Goal: Transaction & Acquisition: Purchase product/service

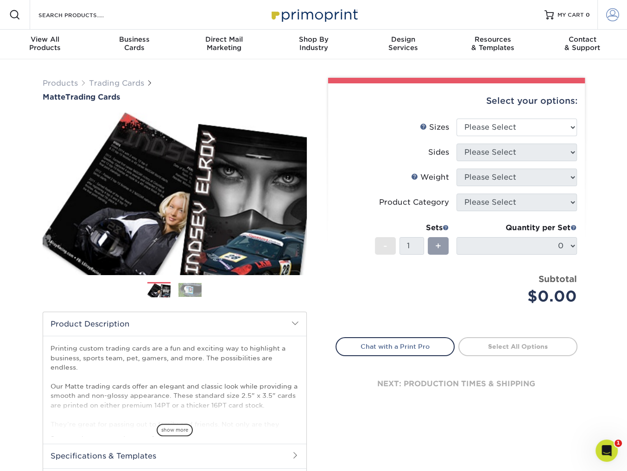
click at [546, 9] on span at bounding box center [612, 14] width 13 height 13
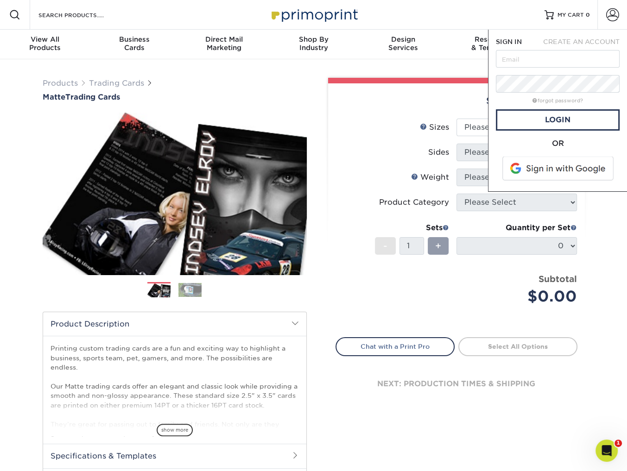
click at [546, 166] on span at bounding box center [558, 169] width 118 height 24
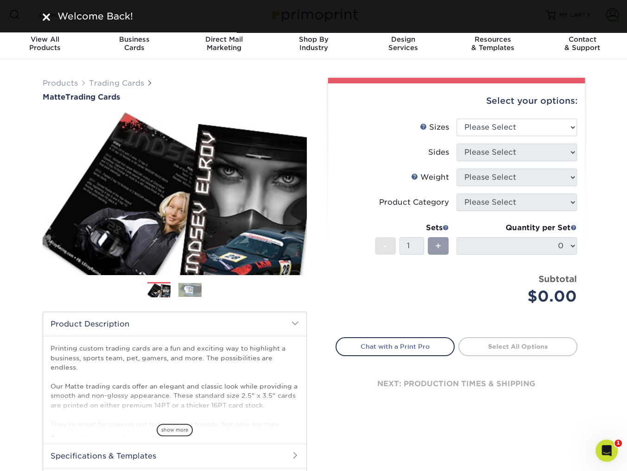
click at [597, 60] on div "Products Trading Cards Matte Trading Cards" at bounding box center [313, 306] width 627 height 495
click at [562, 16] on div "Welcome Back!" at bounding box center [319, 16] width 531 height 14
click at [565, 15] on div "Welcome Back!" at bounding box center [430, 16] width 307 height 14
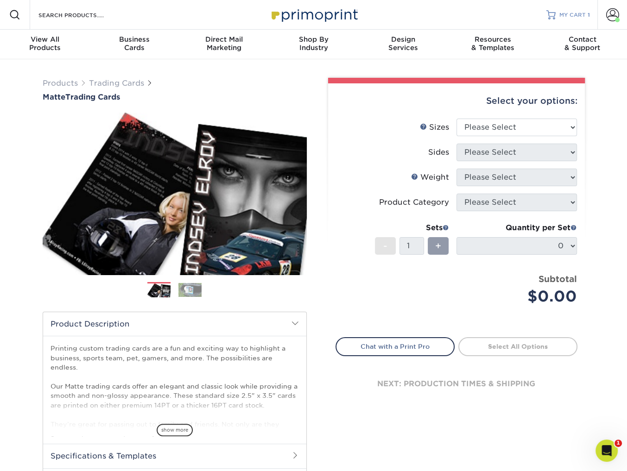
click at [575, 15] on span "MY CART" at bounding box center [572, 15] width 26 height 8
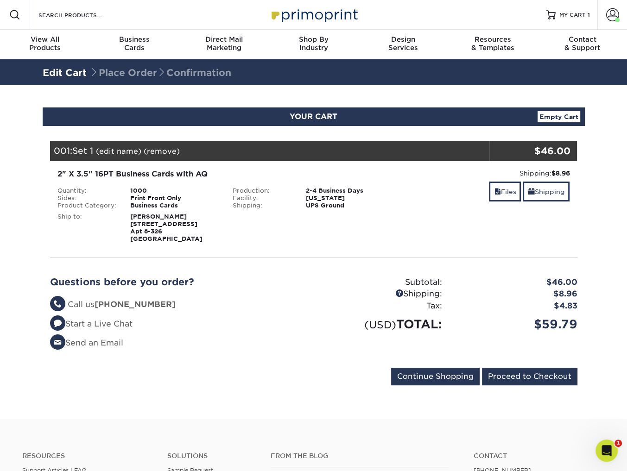
click at [497, 176] on div "Shipping: $8.96 Discount: - $0.00" at bounding box center [489, 173] width 162 height 9
click at [499, 194] on link "Files" at bounding box center [505, 192] width 32 height 20
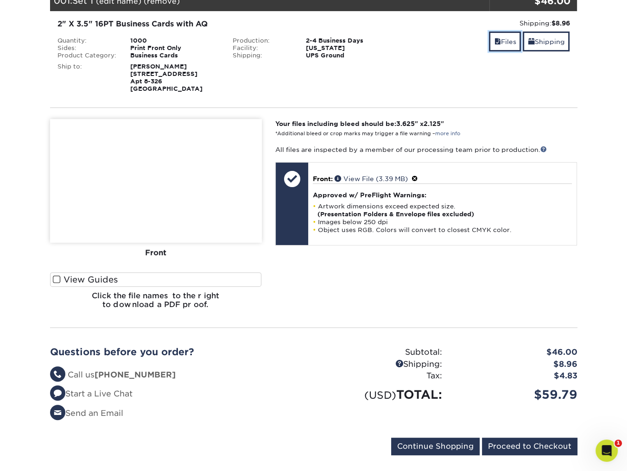
scroll to position [151, 0]
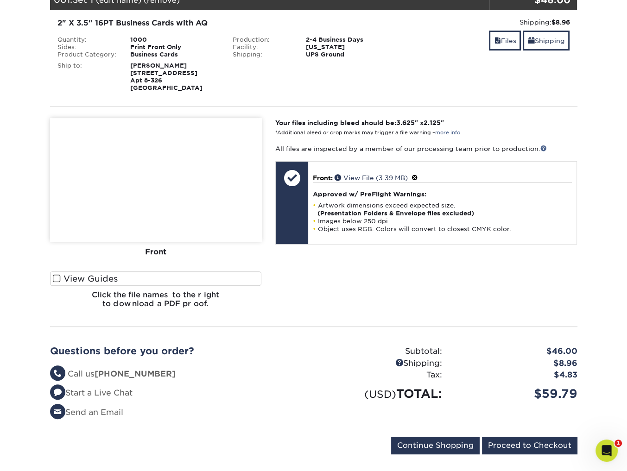
click at [107, 276] on label "View Guides" at bounding box center [156, 278] width 212 height 14
click at [0, 0] on input "View Guides" at bounding box center [0, 0] width 0 height 0
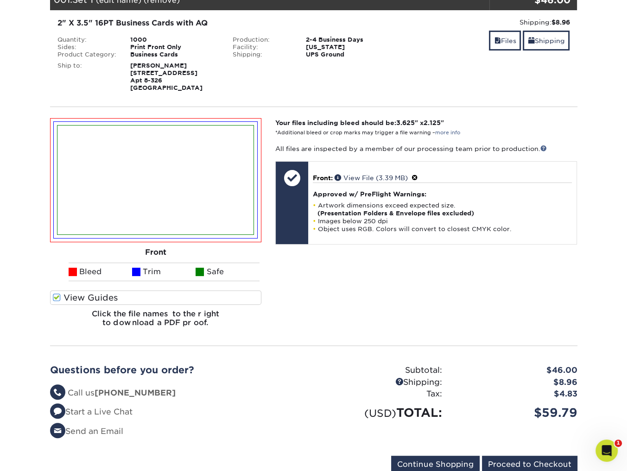
click at [98, 295] on label "View Guides" at bounding box center [156, 297] width 212 height 14
click at [0, 0] on input "View Guides" at bounding box center [0, 0] width 0 height 0
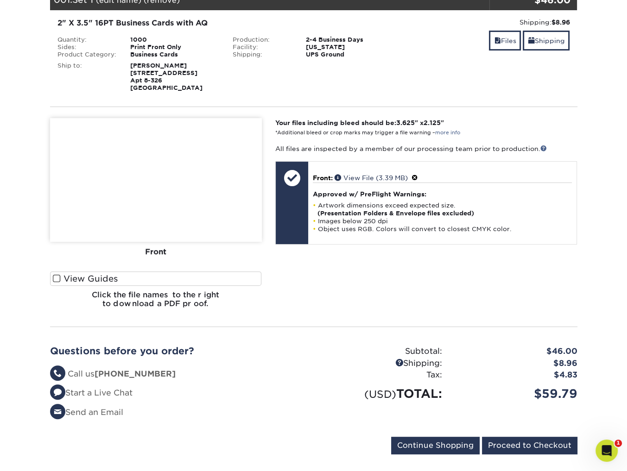
click at [153, 251] on div "Front" at bounding box center [156, 252] width 212 height 20
click at [176, 185] on img at bounding box center [156, 180] width 212 height 124
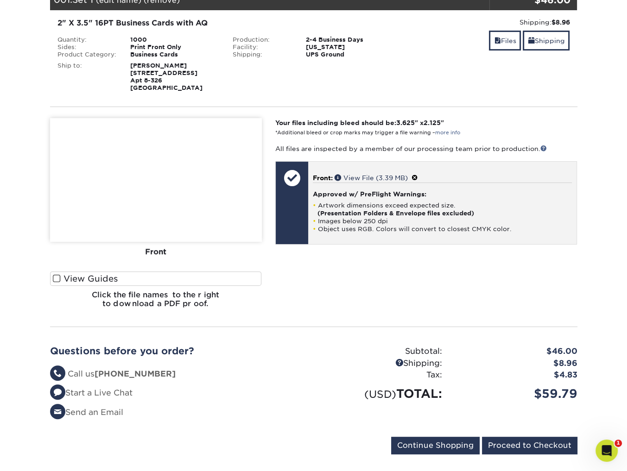
click at [407, 187] on div "Approved w/ PreFlight Warnings: Artwork dimensions exceed expected size. (Prese…" at bounding box center [442, 207] width 259 height 50
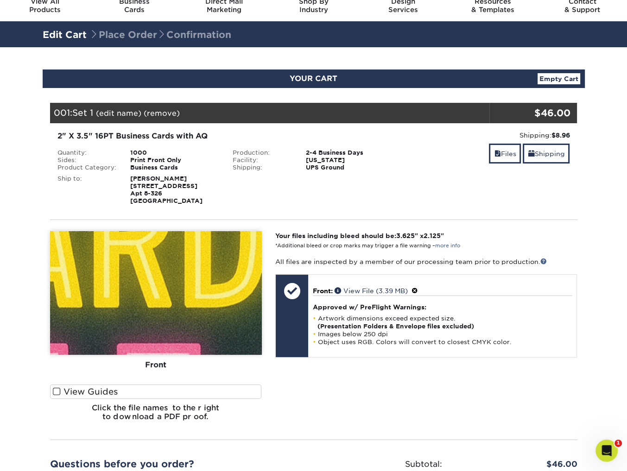
scroll to position [39, 0]
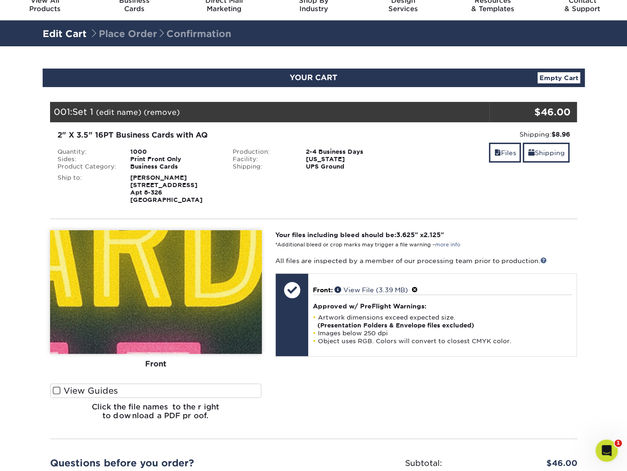
click at [104, 391] on label "View Guides" at bounding box center [156, 390] width 212 height 14
click at [0, 0] on input "View Guides" at bounding box center [0, 0] width 0 height 0
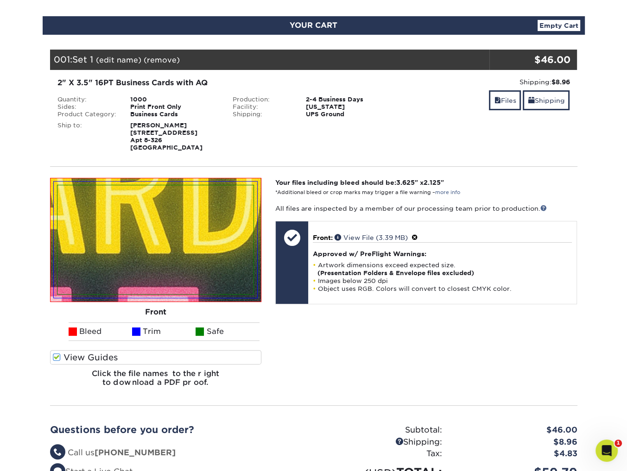
scroll to position [94, 0]
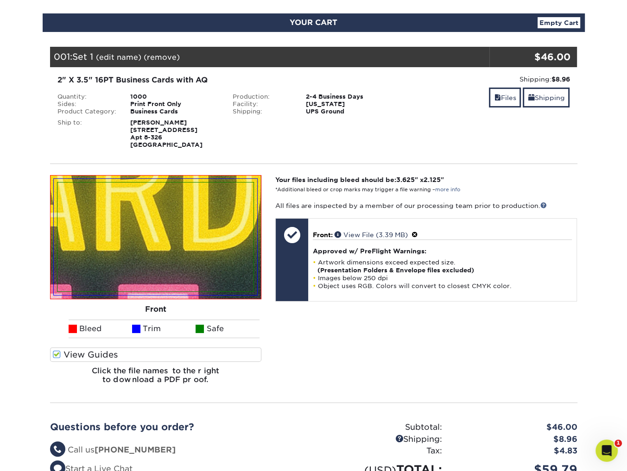
click at [199, 368] on h6 "Click the file names to the right to download a PDF proof." at bounding box center [156, 378] width 212 height 25
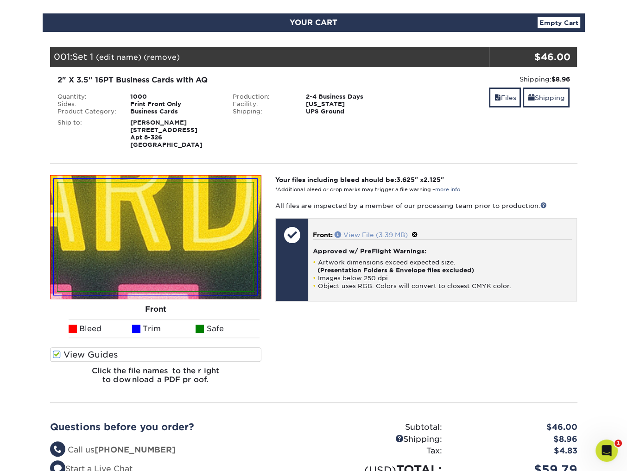
click at [381, 233] on link "View File (3.39 MB)" at bounding box center [370, 234] width 73 height 7
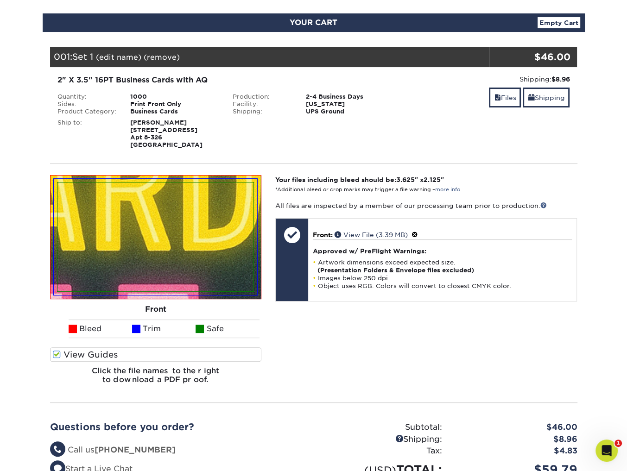
click at [340, 180] on strong "Your files including bleed should be: 3.625 " x 2.125 "" at bounding box center [359, 179] width 169 height 7
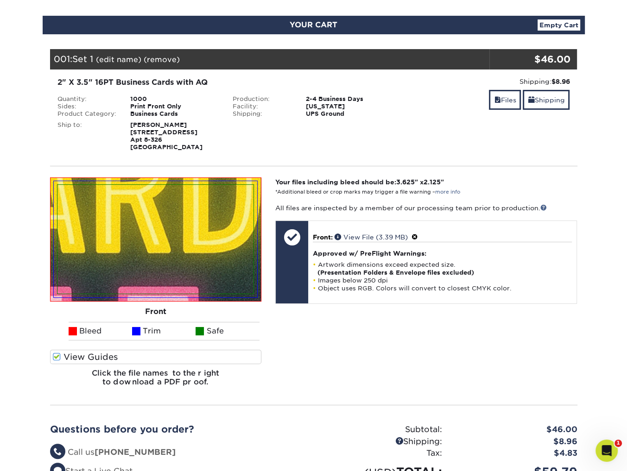
scroll to position [90, 0]
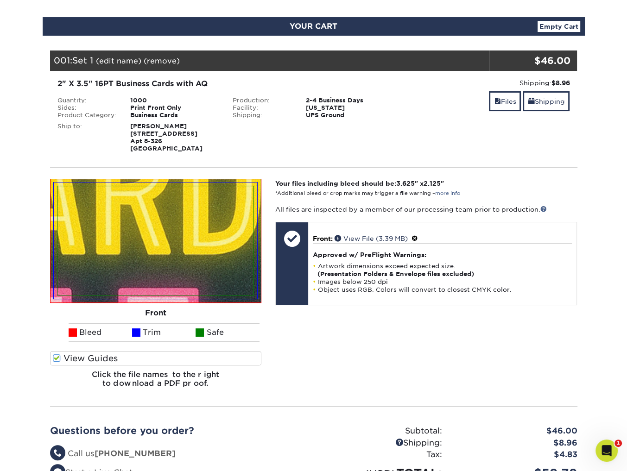
click at [159, 236] on img at bounding box center [155, 240] width 196 height 109
click at [162, 236] on img at bounding box center [155, 240] width 196 height 109
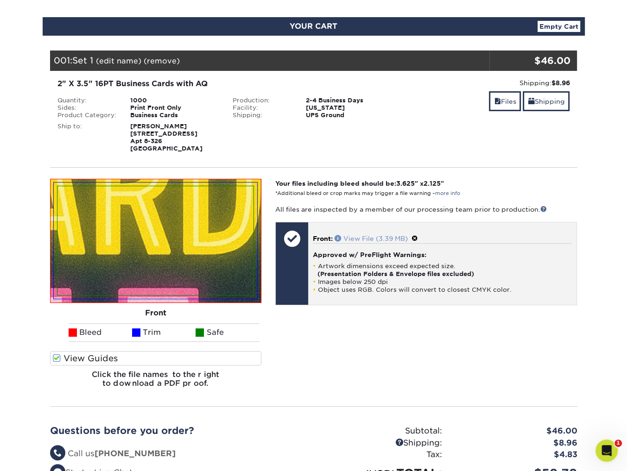
click at [387, 239] on link "View File (3.39 MB)" at bounding box center [370, 238] width 73 height 7
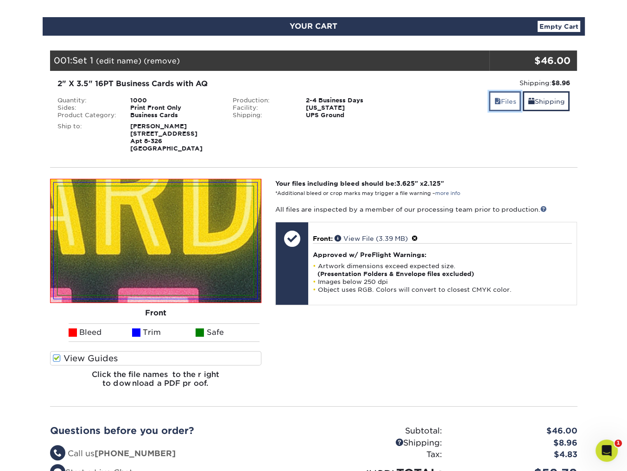
click at [496, 98] on span at bounding box center [497, 101] width 6 height 7
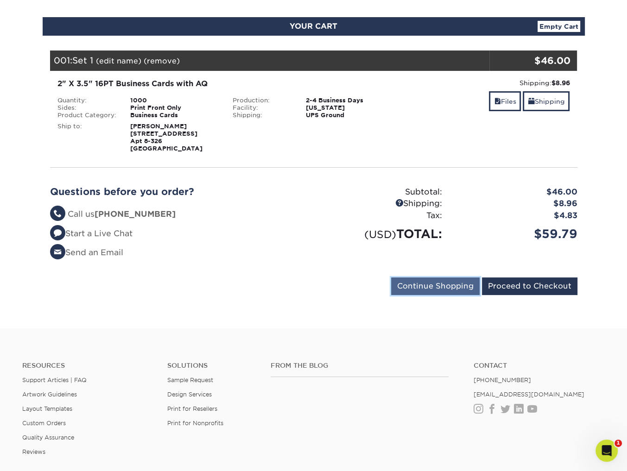
click at [449, 283] on input "Continue Shopping" at bounding box center [435, 286] width 88 height 18
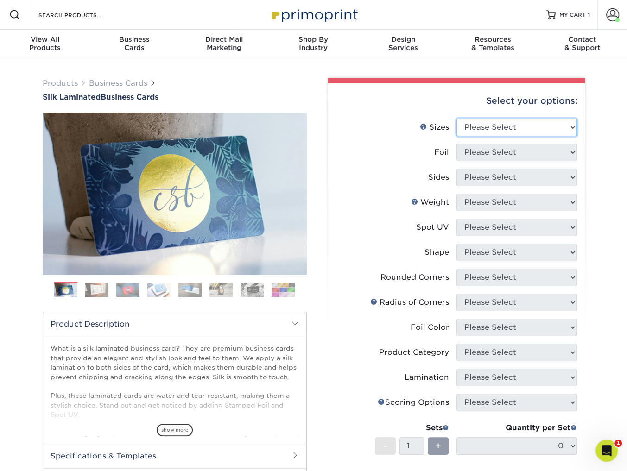
click at [514, 123] on select "Please Select 1.5" x 3.5" - Mini 1.75" x 3.5" - Mini 2" x 2" - Square 2" x 3" -…" at bounding box center [516, 128] width 120 height 18
select select "2.00x3.50"
click at [456, 119] on select "Please Select 1.5" x 3.5" - Mini 1.75" x 3.5" - Mini 2" x 2" - Square 2" x 3" -…" at bounding box center [516, 128] width 120 height 18
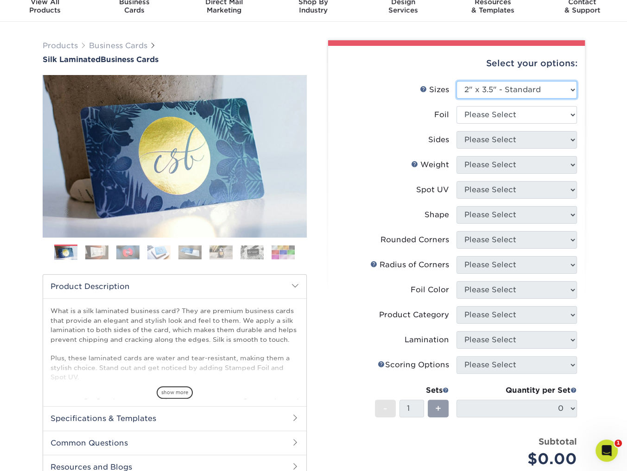
scroll to position [44, 0]
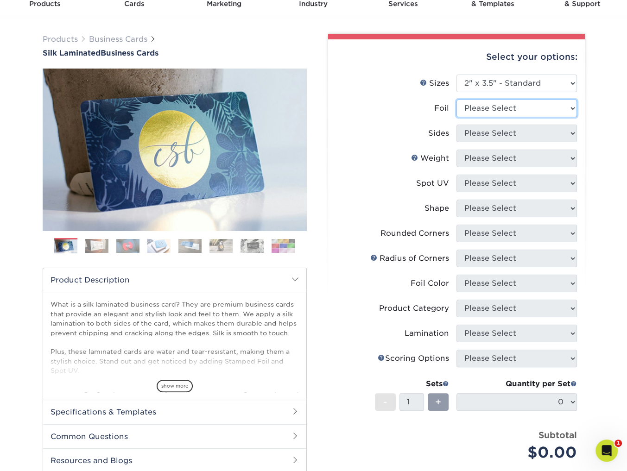
click at [531, 113] on select "Please Select Yes No" at bounding box center [516, 109] width 120 height 18
click at [456, 100] on select "Please Select Yes No" at bounding box center [516, 109] width 120 height 18
click at [500, 107] on select "Please Select Yes No" at bounding box center [516, 109] width 120 height 18
select select "0"
click at [456, 100] on select "Please Select Yes No" at bounding box center [516, 109] width 120 height 18
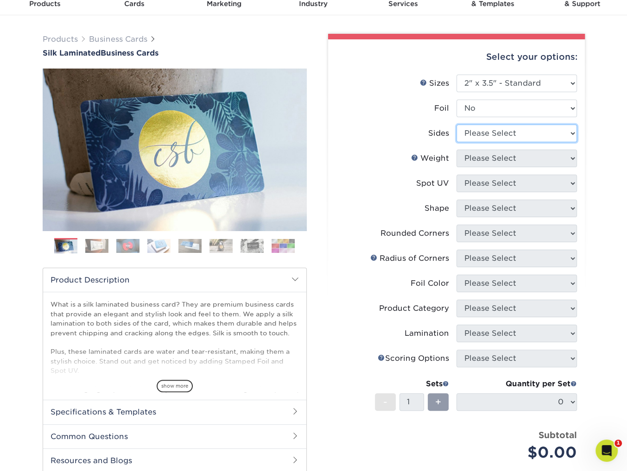
click at [497, 131] on select "Please Select Print Both Sides Print Front Only" at bounding box center [516, 134] width 120 height 18
select select "32d3c223-f82c-492b-b915-ba065a00862f"
click at [456, 125] on select "Please Select Print Both Sides Print Front Only" at bounding box center [516, 134] width 120 height 18
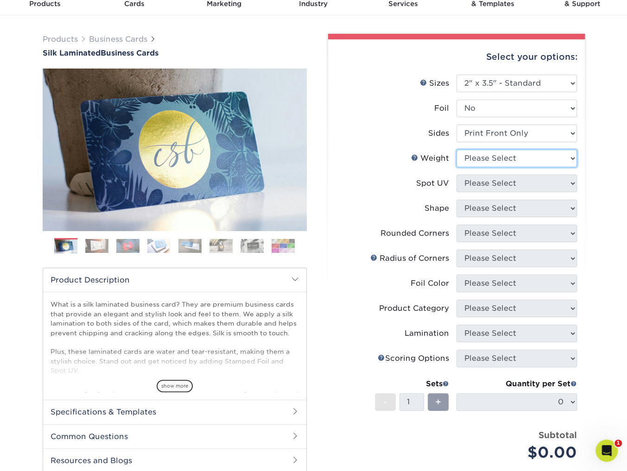
click at [497, 159] on select "Please Select 16PT" at bounding box center [516, 159] width 120 height 18
select select "16PT"
click at [456, 150] on select "Please Select 16PT" at bounding box center [516, 159] width 120 height 18
click at [498, 181] on select "Please Select No Spot UV Front and Back (Both Sides) Front Only Back Only" at bounding box center [516, 184] width 120 height 18
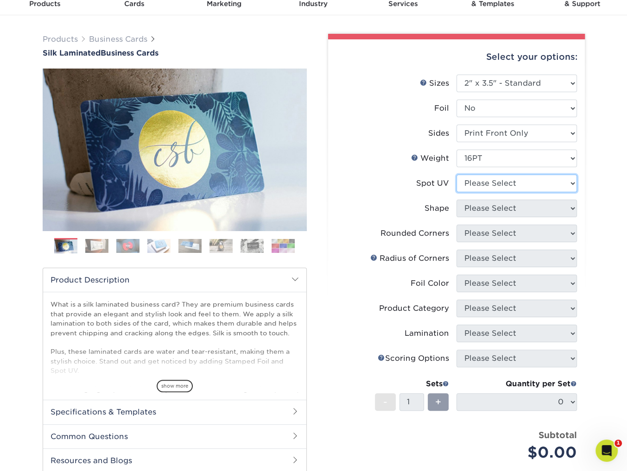
select select "3"
click at [456, 175] on select "Please Select No Spot UV Front Only" at bounding box center [516, 184] width 120 height 18
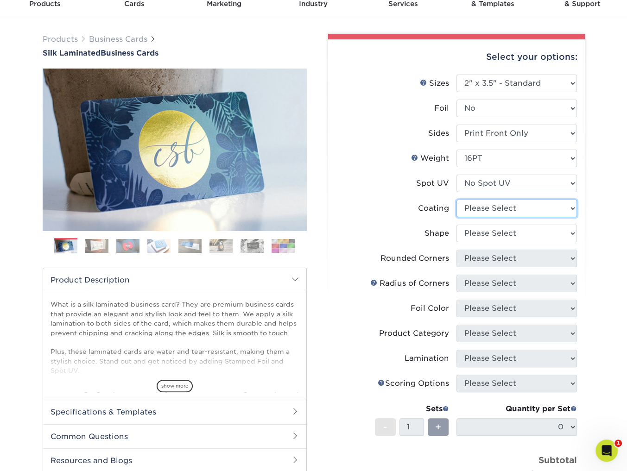
click at [489, 208] on select at bounding box center [516, 209] width 120 height 18
select select "3e7618de-abca-4bda-9f97-8b9129e913d8"
click at [456, 200] on select at bounding box center [516, 209] width 120 height 18
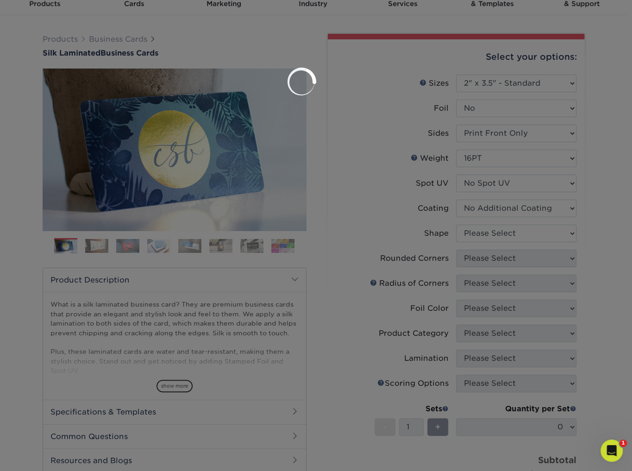
click at [493, 234] on div at bounding box center [316, 235] width 632 height 471
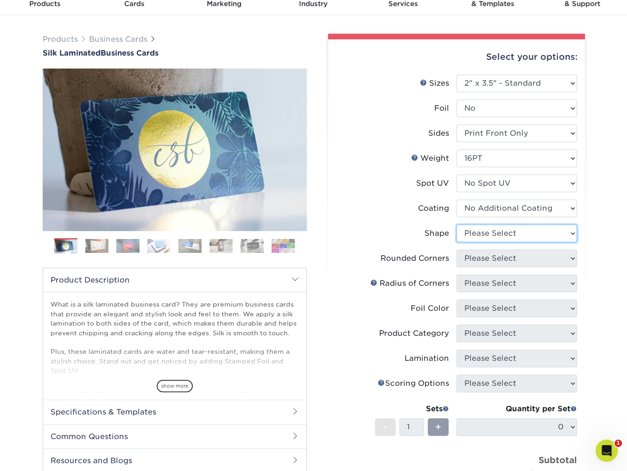
click at [494, 233] on select "Please Select Standard Oval" at bounding box center [516, 234] width 120 height 18
select select "standard"
click at [456, 225] on select "Please Select Standard Oval" at bounding box center [516, 234] width 120 height 18
click at [497, 256] on select "Please Select Yes - Round 2 Corners Yes - Round 4 Corners No" at bounding box center [516, 259] width 120 height 18
select select "0"
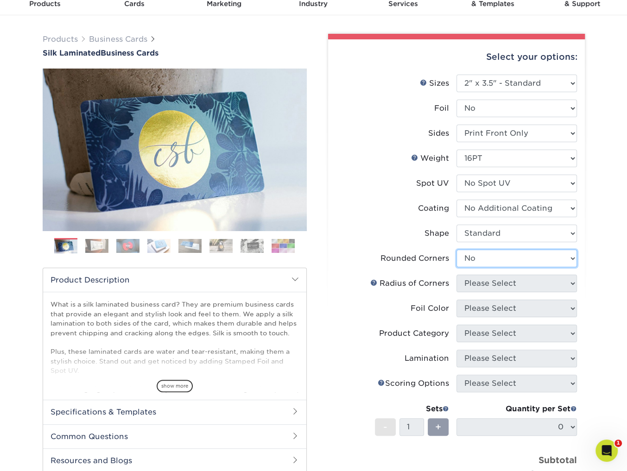
click at [456, 250] on select "Please Select Yes - Round 2 Corners Yes - Round 4 Corners No" at bounding box center [516, 259] width 120 height 18
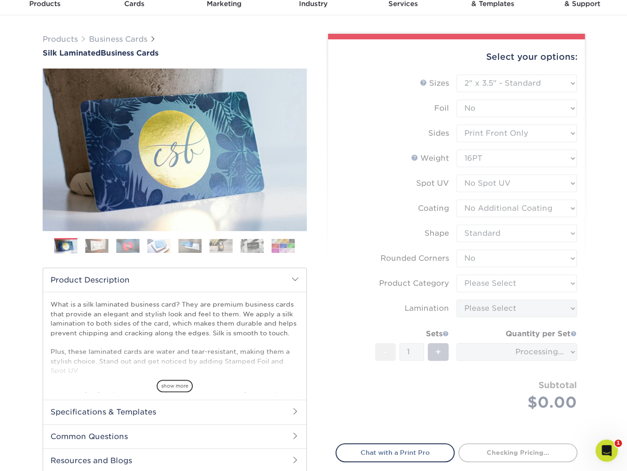
click at [493, 289] on form "Sizes Help Sizes Please Select 1.5" x 3.5" - Mini 1.75" x 3.5" - Mini 2" x 2" -…" at bounding box center [456, 254] width 242 height 358
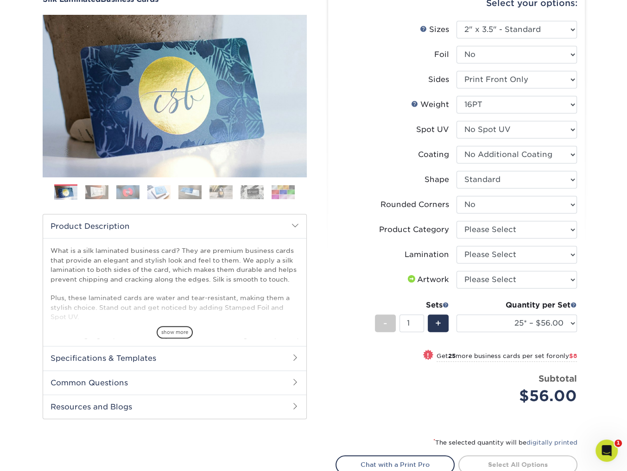
scroll to position [100, 0]
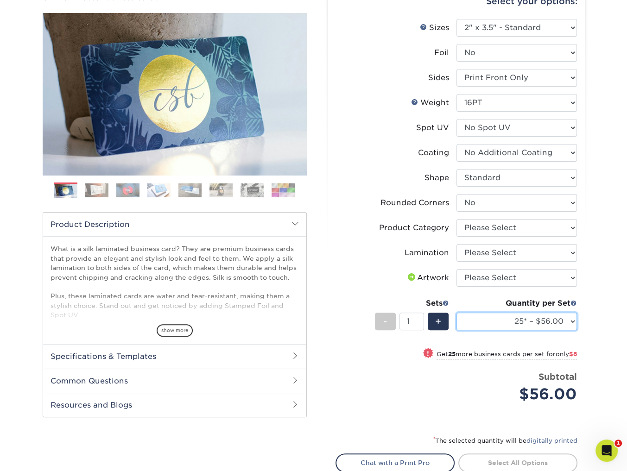
click at [520, 326] on select "25* – $56.00 50* – $64.00 75* – $72.00 100* – $80.00 250* – $88.00 500 – $96.00…" at bounding box center [516, 322] width 120 height 18
select select "1000 – $128.00"
click at [456, 313] on select "25* – $56.00 50* – $64.00 75* – $72.00 100* – $80.00 250* – $88.00 500 – $96.00…" at bounding box center [516, 322] width 120 height 18
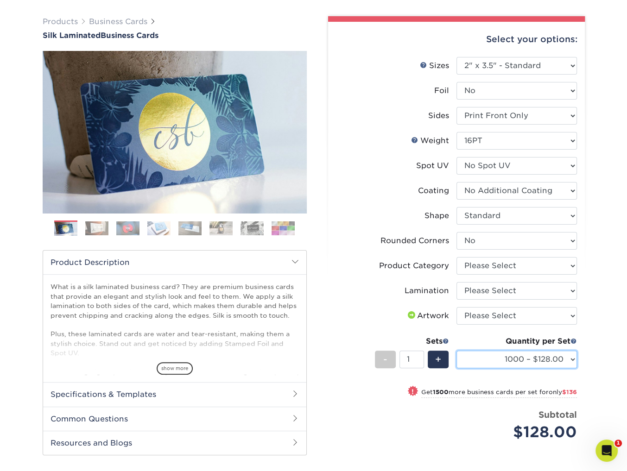
scroll to position [61, 0]
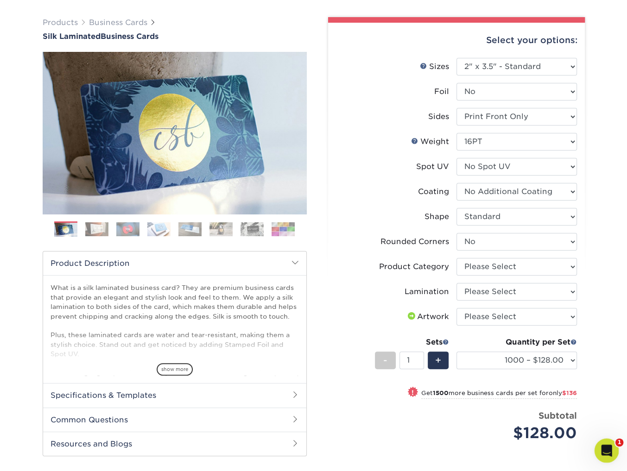
click at [607, 451] on icon "Open Intercom Messenger" at bounding box center [604, 449] width 15 height 15
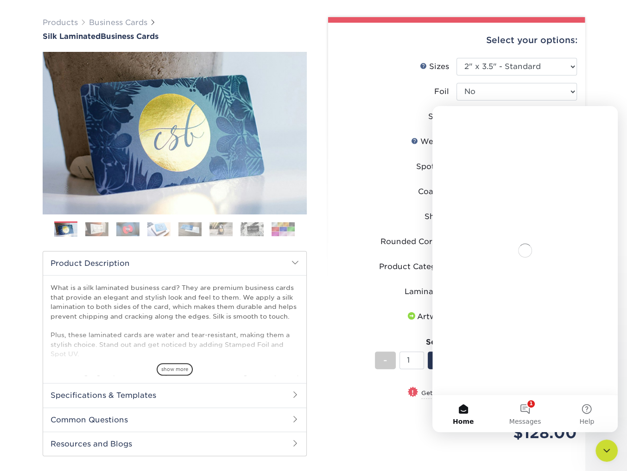
scroll to position [0, 0]
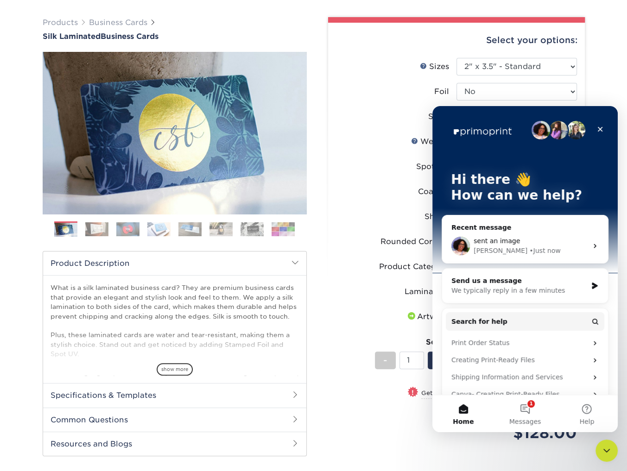
click at [503, 229] on div "sent an image Avery • Just now" at bounding box center [525, 246] width 166 height 34
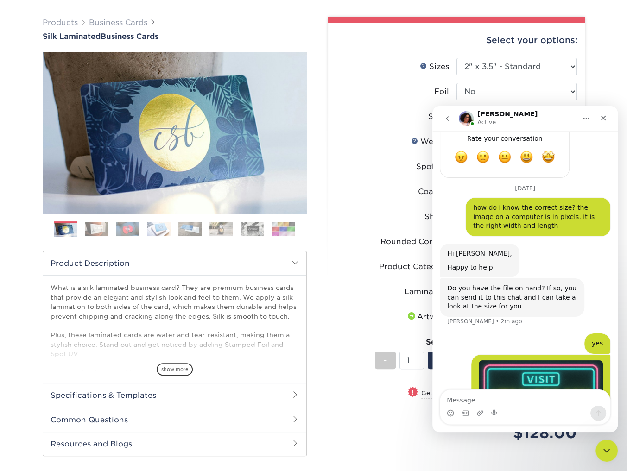
scroll to position [609, 0]
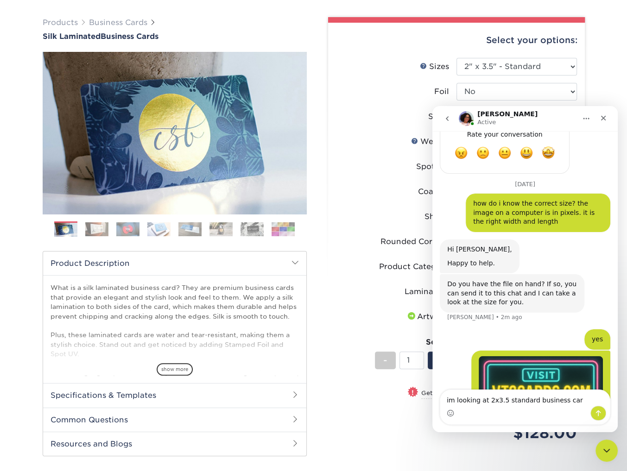
type textarea "im looking at 2x3.5 standard business card"
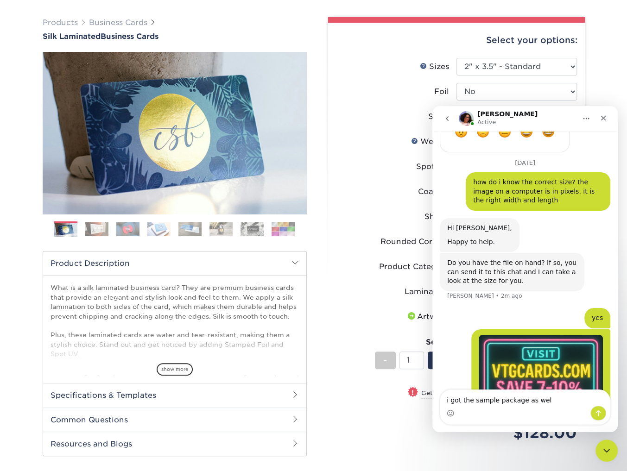
type textarea "i got the sample package as well"
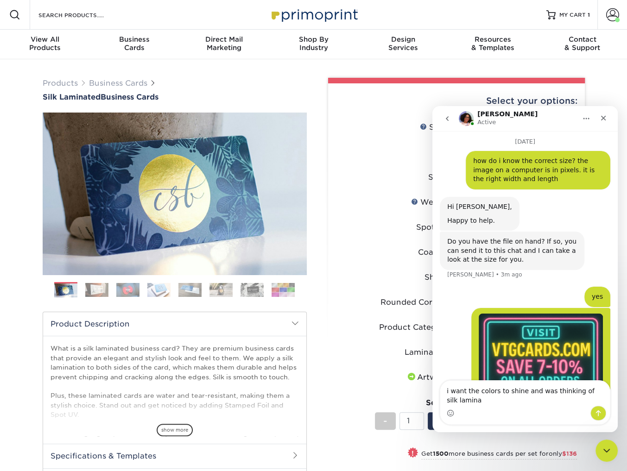
scroll to position [661, 0]
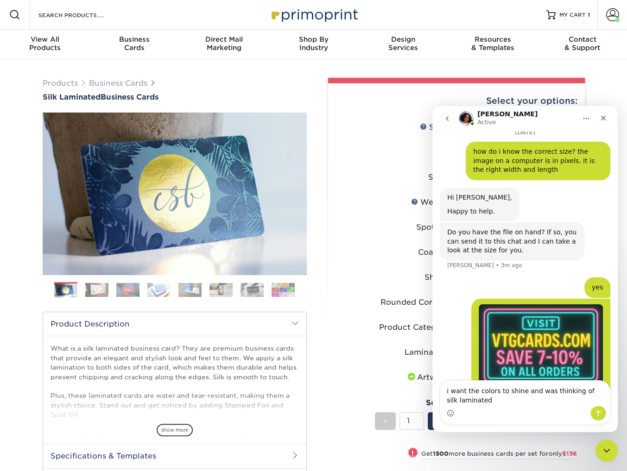
click at [497, 390] on textarea "i want the colors to shine and was thinking of silk laminated" at bounding box center [525, 393] width 170 height 25
click at [535, 397] on textarea "i want the colors of the glow text to shine and was thinking of silk laminated" at bounding box center [525, 393] width 170 height 25
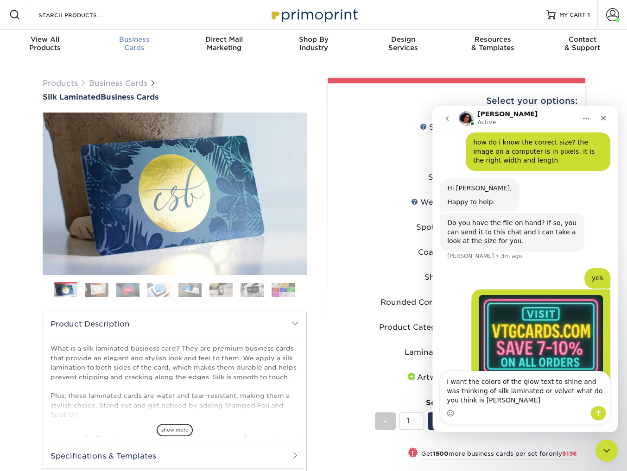
type textarea "i want the colors of the glow text to shine and was thinking of silk laminated …"
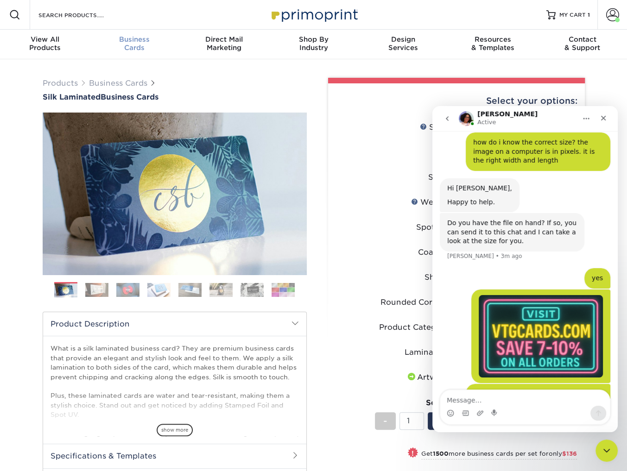
scroll to position [691, 0]
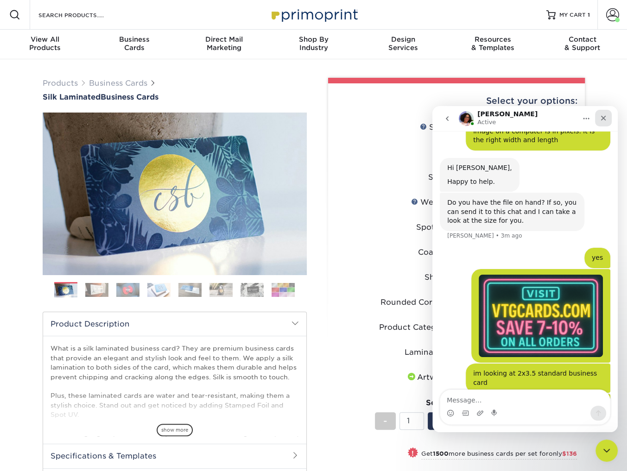
click at [596, 122] on div "Close" at bounding box center [603, 118] width 17 height 17
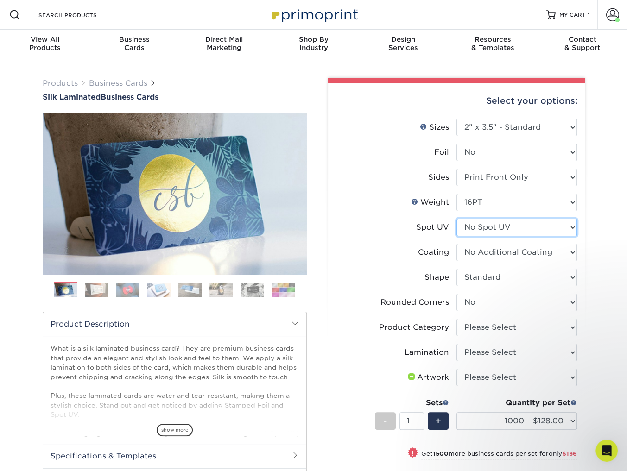
click at [496, 223] on select "Please Select No Spot UV Front Only" at bounding box center [516, 228] width 120 height 18
click at [498, 222] on select "Please Select No Spot UV Front Only" at bounding box center [516, 228] width 120 height 18
click at [527, 175] on select "Please Select Print Both Sides Print Front Only" at bounding box center [516, 178] width 120 height 18
select select "13abbda7-1d64-4f25-8bb2-c179b224825d"
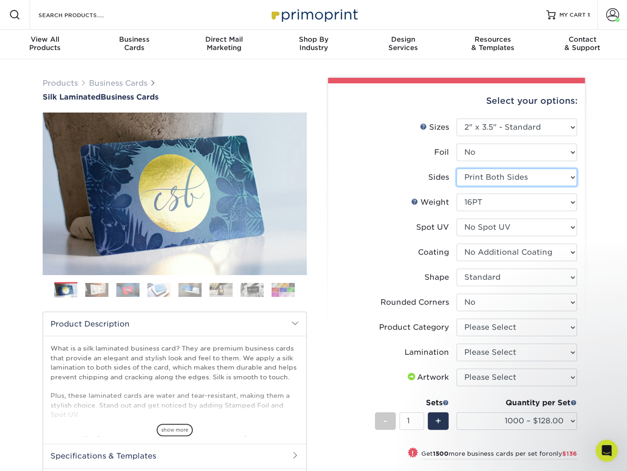
click at [456, 169] on select "Please Select Print Both Sides Print Front Only" at bounding box center [516, 178] width 120 height 18
select select "-1"
select select
select select "-1"
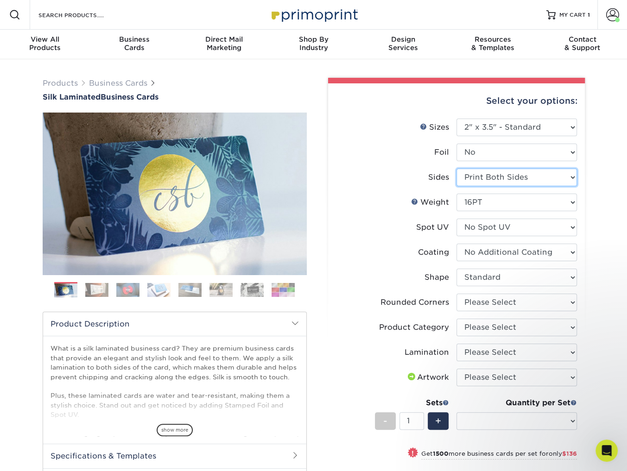
select select "-1"
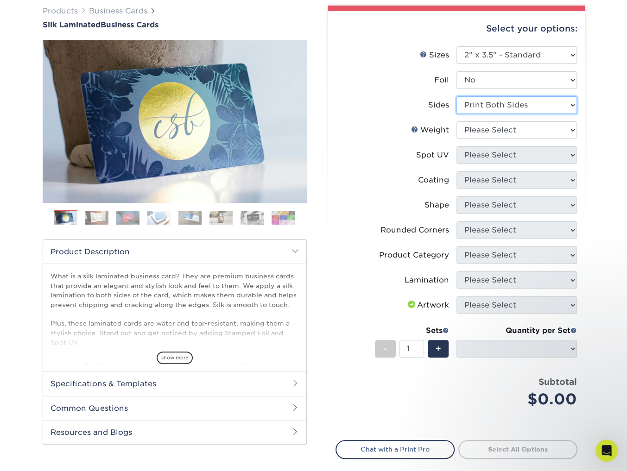
scroll to position [66, 0]
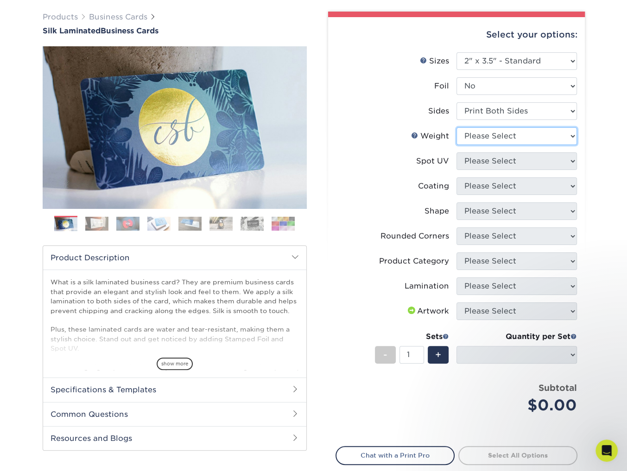
click at [506, 129] on select "Please Select 16PT" at bounding box center [516, 136] width 120 height 18
select select "16PT"
click at [456, 127] on select "Please Select 16PT" at bounding box center [516, 136] width 120 height 18
select select
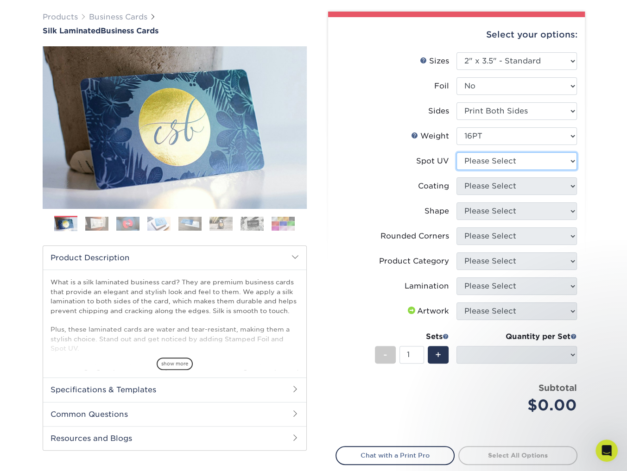
click at [509, 162] on select "Please Select No Spot UV Front and Back (Both Sides) Front Only Back Only" at bounding box center [516, 161] width 120 height 18
select select "3"
click at [456, 152] on select "Please Select No Spot UV Front and Back (Both Sides) Front Only Back Only" at bounding box center [516, 161] width 120 height 18
select select
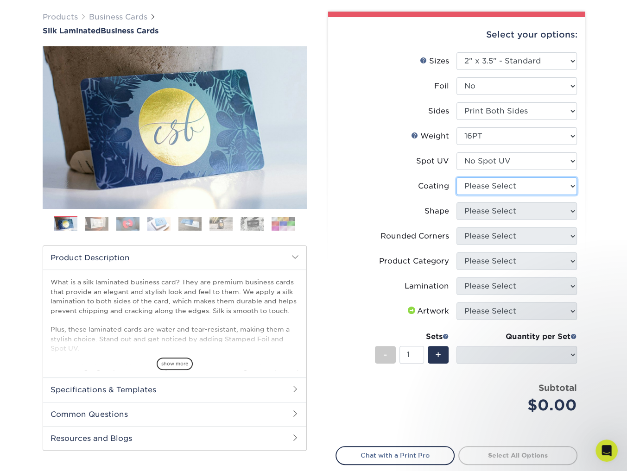
click at [517, 188] on select at bounding box center [516, 186] width 120 height 18
select select "3e7618de-abca-4bda-9f97-8b9129e913d8"
click at [456, 177] on select at bounding box center [516, 186] width 120 height 18
select select
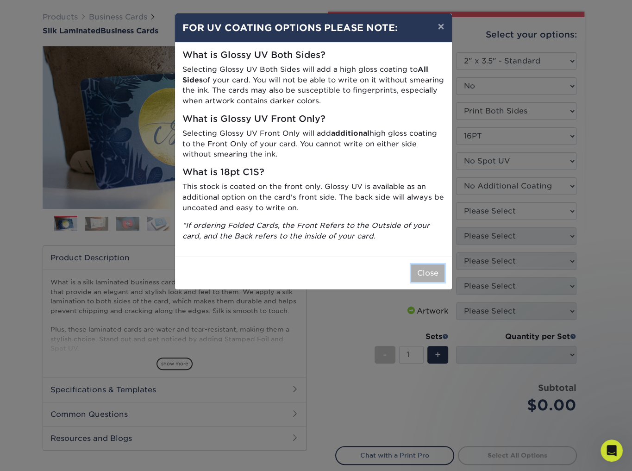
click at [429, 269] on button "Close" at bounding box center [427, 273] width 33 height 18
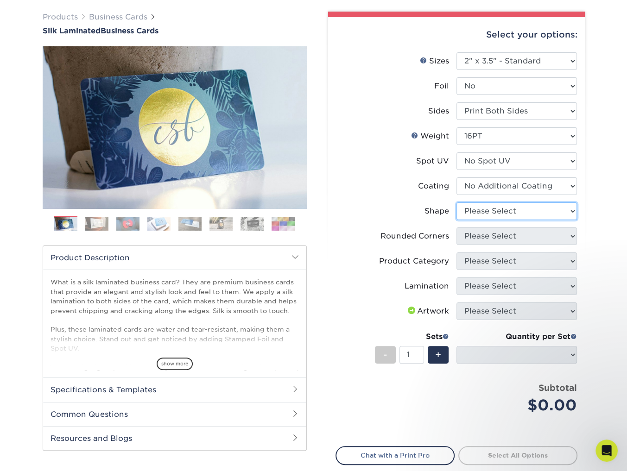
click at [515, 212] on select "Please Select Standard Oval" at bounding box center [516, 211] width 120 height 18
select select "standard"
click at [456, 202] on select "Please Select Standard Oval" at bounding box center [516, 211] width 120 height 18
select select
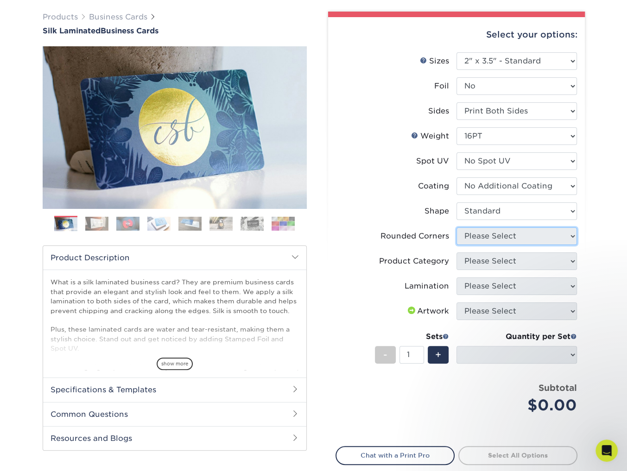
click at [501, 238] on select "Please Select Yes - Round 2 Corners Yes - Round 4 Corners No" at bounding box center [516, 236] width 120 height 18
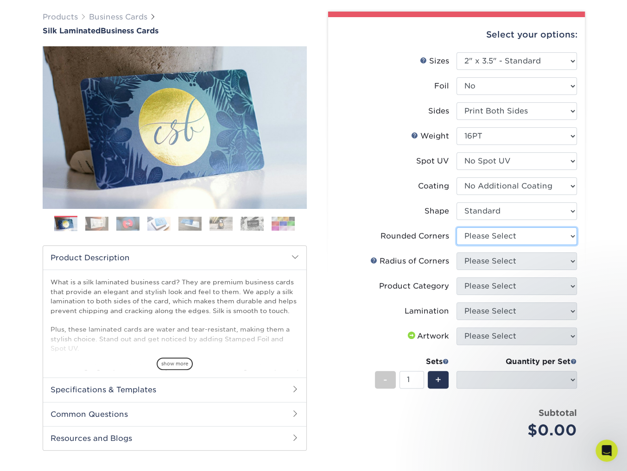
select select "0"
click at [456, 227] on select "Please Select Yes - Round 2 Corners Yes - Round 4 Corners No" at bounding box center [516, 236] width 120 height 18
select select "-1"
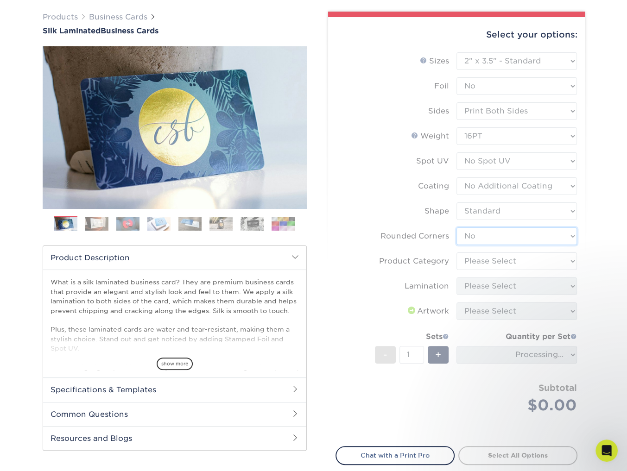
scroll to position [727, 0]
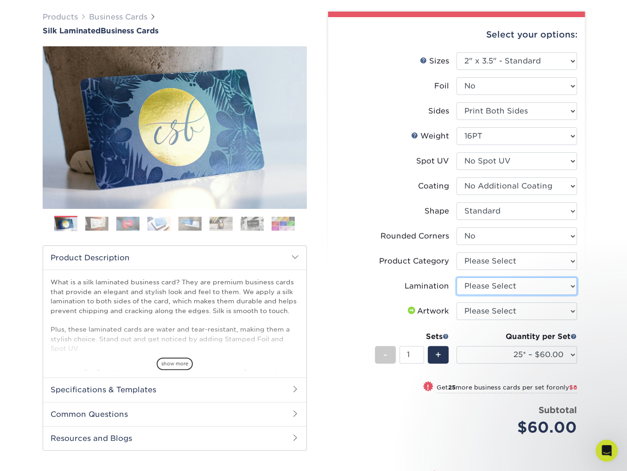
click at [503, 286] on select "Please Select Silk" at bounding box center [516, 286] width 120 height 18
select select "ccacb42f-45f7-42d3-bbd3-7c8421cf37f0"
click at [456, 277] on select "Please Select Silk" at bounding box center [516, 286] width 120 height 18
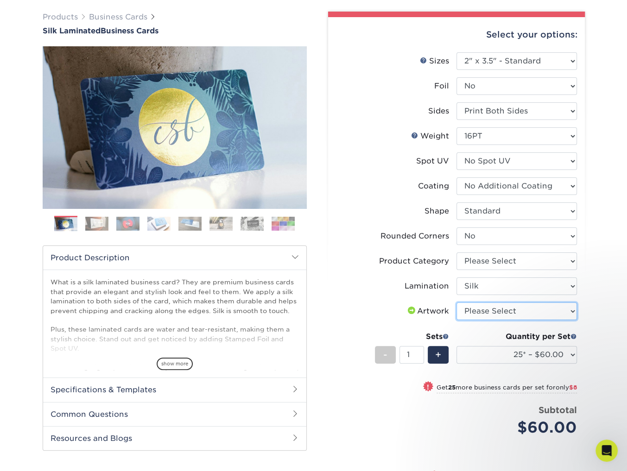
click at [504, 309] on select "Please Select I will upload files I need a design - $100" at bounding box center [516, 311] width 120 height 18
select select "upload"
click at [456, 302] on select "Please Select I will upload files I need a design - $100" at bounding box center [516, 311] width 120 height 18
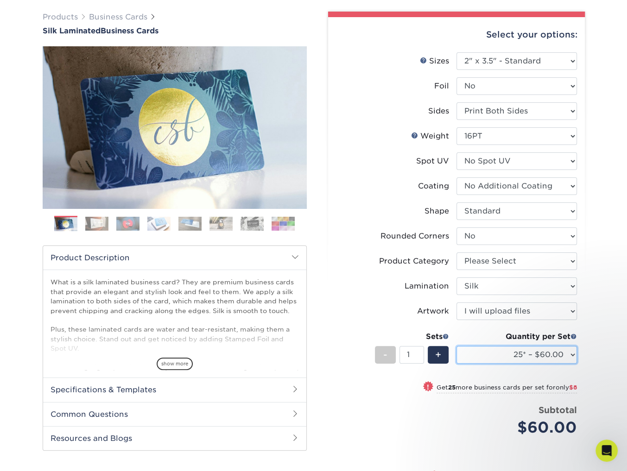
click at [525, 357] on select "25* – $60.00 50* – $68.00 75* – $76.00 100* – $84.00 250* – $92.00 500 – $96.00…" at bounding box center [516, 355] width 120 height 18
select select "1000 – $128.00"
click at [456, 346] on select "25* – $60.00 50* – $68.00 75* – $76.00 100* – $84.00 250* – $92.00 500 – $96.00…" at bounding box center [516, 355] width 120 height 18
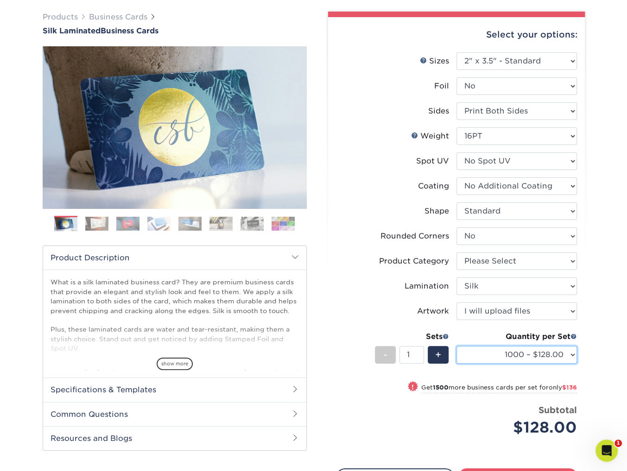
scroll to position [966, 0]
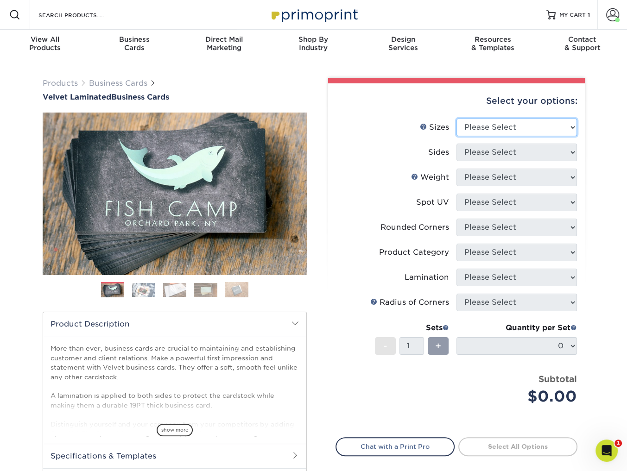
click at [538, 120] on select "Please Select 1.5" x 3.5" - Mini 1.75" x 3.5" - Mini 2" x 2" - Square 2" x 3" -…" at bounding box center [516, 128] width 120 height 18
select select "2.00x3.50"
click at [456, 119] on select "Please Select 1.5" x 3.5" - Mini 1.75" x 3.5" - Mini 2" x 2" - Square 2" x 3" -…" at bounding box center [516, 128] width 120 height 18
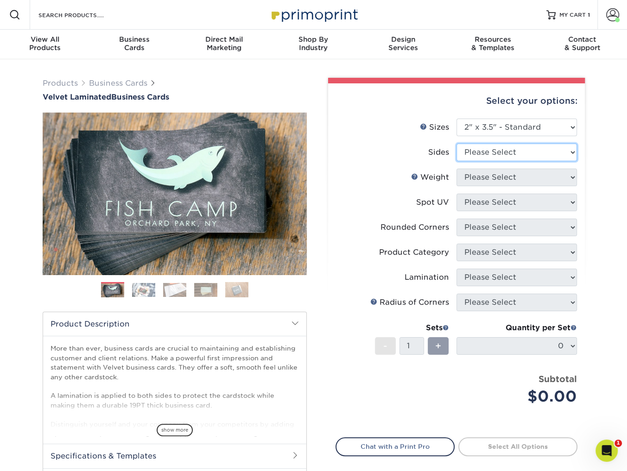
click at [507, 157] on select "Please Select Print Both Sides Print Front Only" at bounding box center [516, 153] width 120 height 18
select select "32d3c223-f82c-492b-b915-ba065a00862f"
click at [456, 144] on select "Please Select Print Both Sides Print Front Only" at bounding box center [516, 153] width 120 height 18
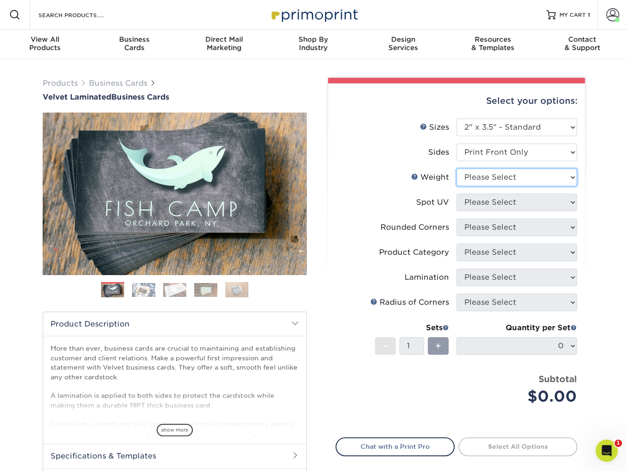
click at [508, 174] on select "Please Select 16PT" at bounding box center [516, 178] width 120 height 18
select select "16PT"
click at [456, 169] on select "Please Select 16PT" at bounding box center [516, 178] width 120 height 18
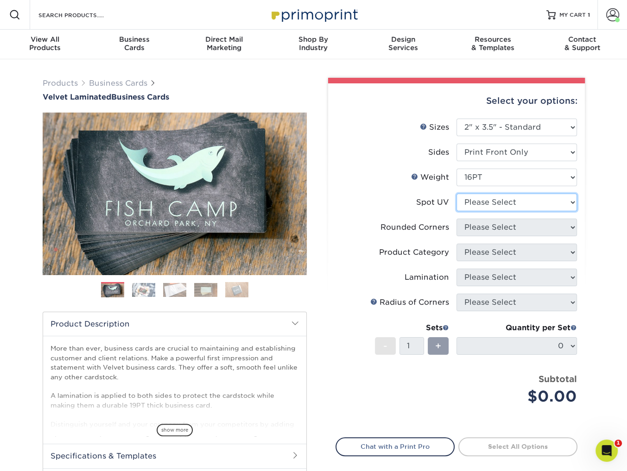
click at [504, 201] on select "Please Select No Spot UV Front Only" at bounding box center [516, 203] width 120 height 18
select select "3"
click at [456, 194] on select "Please Select No Spot UV Front Only" at bounding box center [516, 203] width 120 height 18
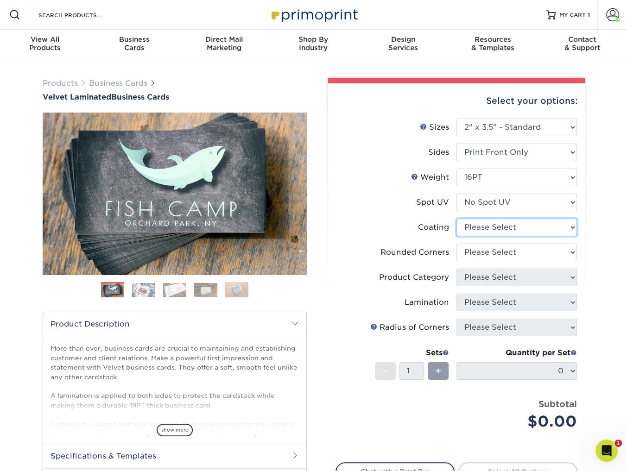
click at [500, 225] on select at bounding box center [516, 228] width 120 height 18
select select "3e7618de-abca-4bda-9f97-8b9129e913d8"
click at [456, 219] on select at bounding box center [516, 228] width 120 height 18
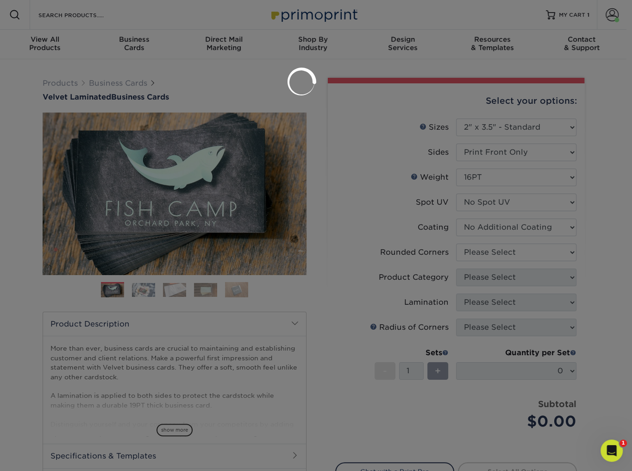
click at [497, 253] on div at bounding box center [316, 235] width 632 height 471
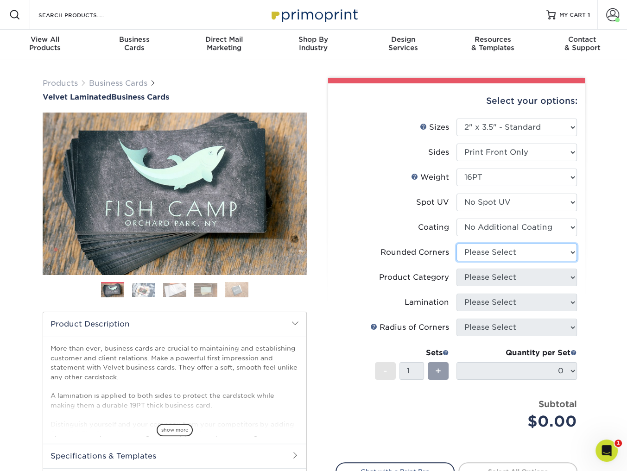
click at [497, 251] on select "Please Select Yes - Round 2 Corners Yes - Round 4 Corners No" at bounding box center [516, 253] width 120 height 18
select select "0"
click at [456, 244] on select "Please Select Yes - Round 2 Corners Yes - Round 4 Corners No" at bounding box center [516, 253] width 120 height 18
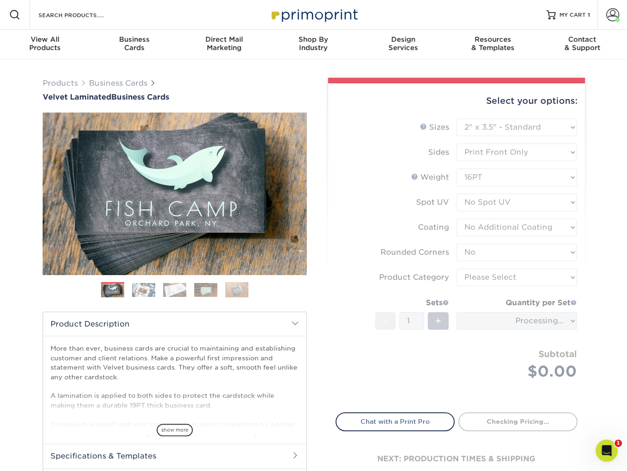
click at [490, 284] on form "Sizes Help Sizes Please Select 1.5" x 3.5" - Mini 1.75" x 3.5" - Mini 2" x 2" -…" at bounding box center [456, 260] width 242 height 283
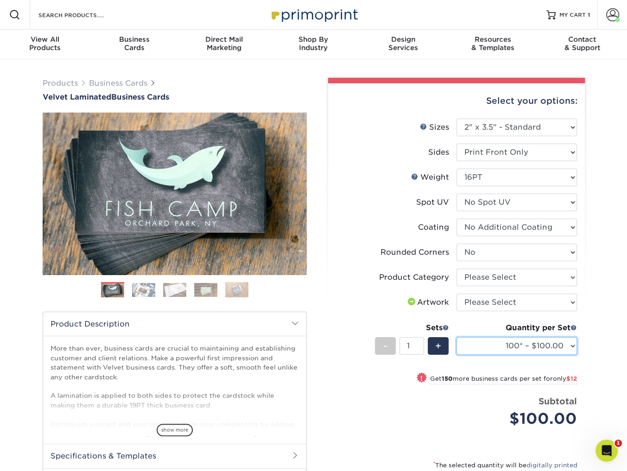
click at [520, 342] on select "100* – $100.00 250* – $112.00 500 – $120.00 1000 – $156.00 2500 – $307.00 5000 …" at bounding box center [516, 346] width 120 height 18
select select "1000 – $156.00"
click at [456, 337] on select "100* – $100.00 250* – $112.00 500 – $120.00 1000 – $156.00 2500 – $307.00 5000 …" at bounding box center [516, 346] width 120 height 18
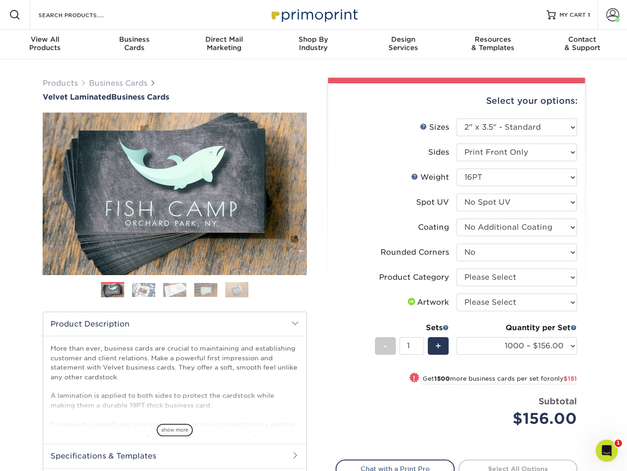
click at [365, 169] on label "Weight Help Weight" at bounding box center [396, 178] width 120 height 18
click at [504, 130] on select "Please Select 1.5" x 3.5" - Mini 1.75" x 3.5" - Mini 2" x 2" - Square 2" x 3" -…" at bounding box center [516, 128] width 120 height 18
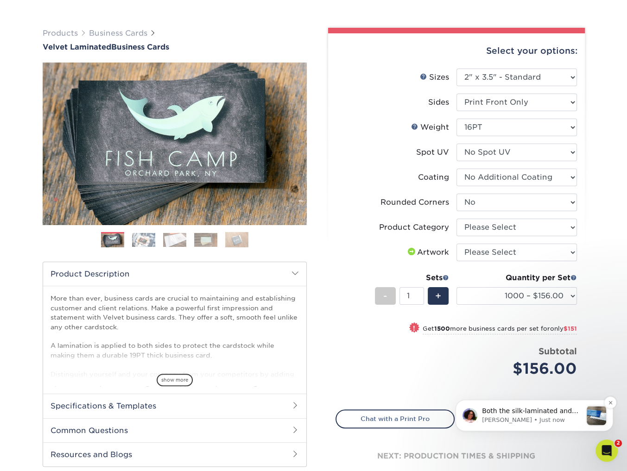
click at [528, 419] on p "[PERSON_NAME] • Just now" at bounding box center [532, 420] width 100 height 8
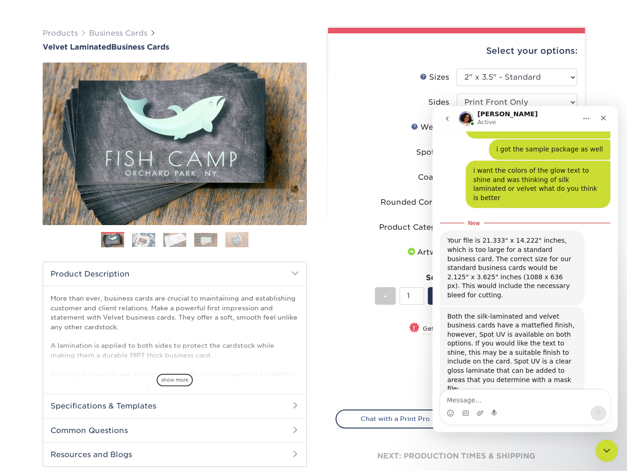
scroll to position [942, 0]
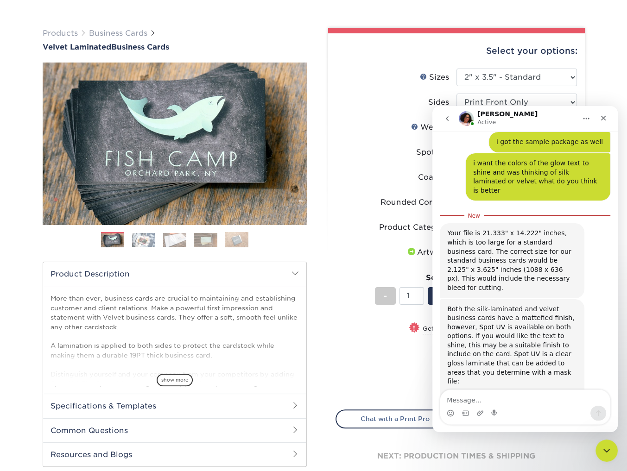
click at [479, 402] on textarea "Message…" at bounding box center [525, 398] width 170 height 16
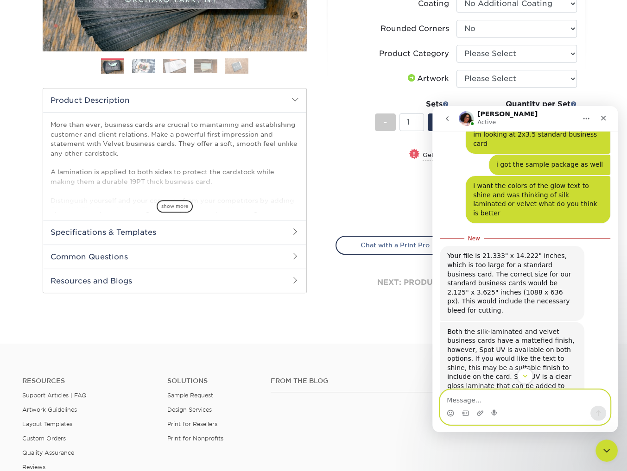
scroll to position [224, 0]
click at [484, 402] on textarea "Message…" at bounding box center [525, 398] width 170 height 16
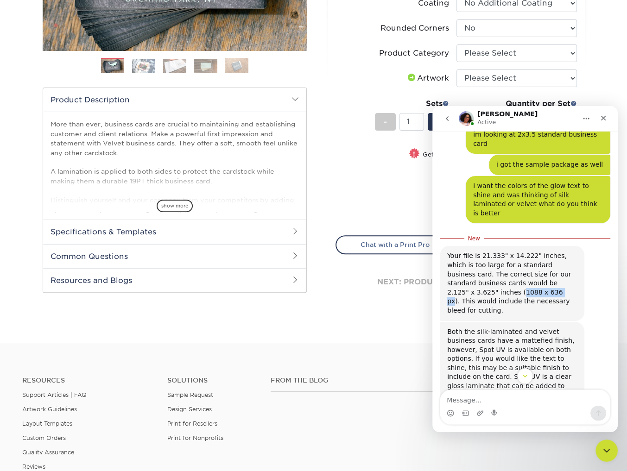
drag, startPoint x: 491, startPoint y: 211, endPoint x: 451, endPoint y: 210, distance: 40.8
click at [451, 251] on div "Your file is 21.333" x 14.222" inches, which is too large for a standard busine…" at bounding box center [512, 282] width 130 height 63
copy div "1088 x 636 px"
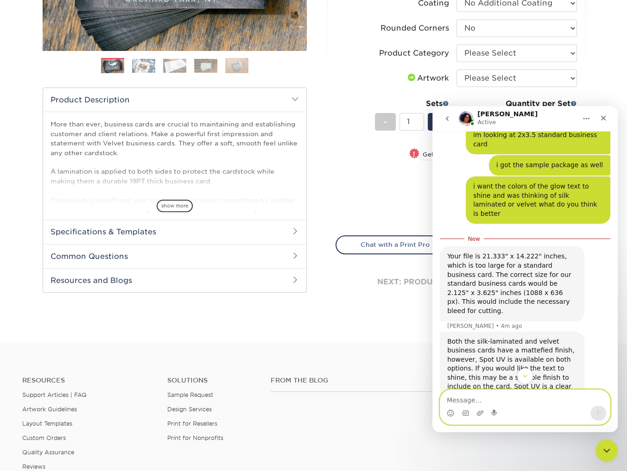
click at [518, 401] on textarea "Message…" at bounding box center [525, 398] width 170 height 16
type textarea "ok thanks for specifying the pixels that helped a lot"
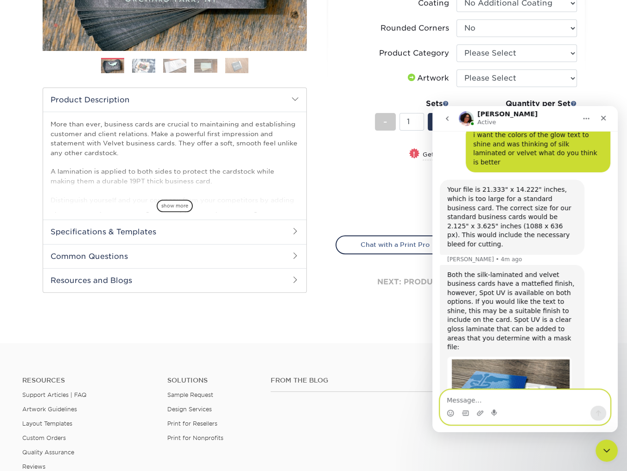
scroll to position [975, 0]
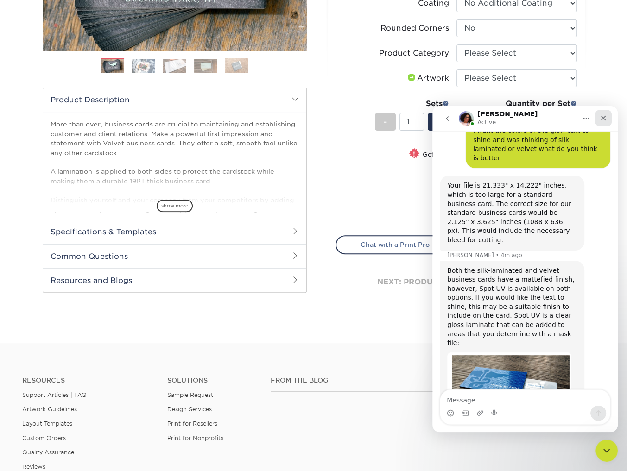
click at [603, 118] on icon "Close" at bounding box center [603, 118] width 5 height 5
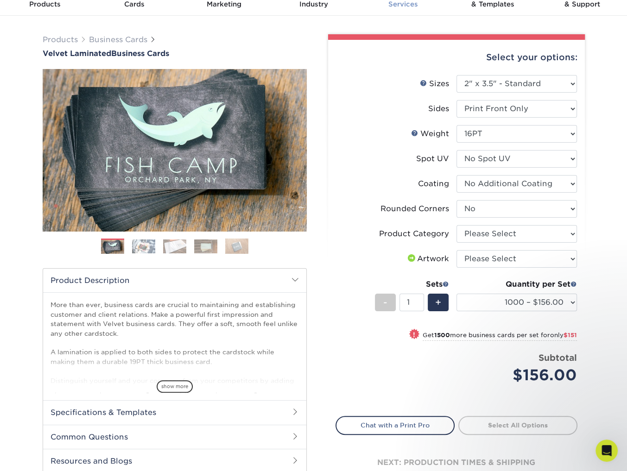
scroll to position [43, 0]
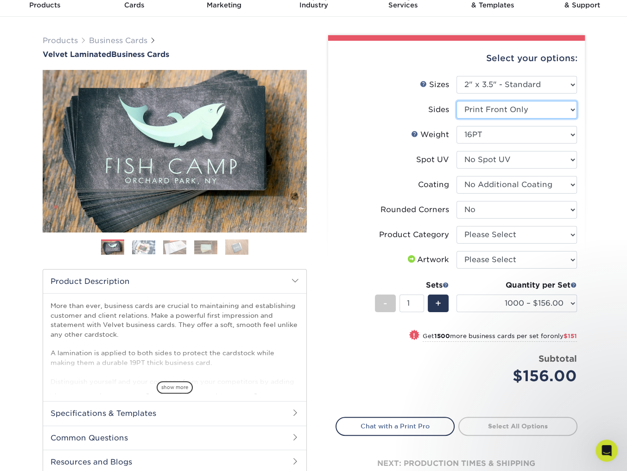
click at [544, 112] on select "Please Select Print Both Sides Print Front Only" at bounding box center [516, 110] width 120 height 18
select select "13abbda7-1d64-4f25-8bb2-c179b224825d"
click at [456, 101] on select "Please Select Print Both Sides Print Front Only" at bounding box center [516, 110] width 120 height 18
select select "-1"
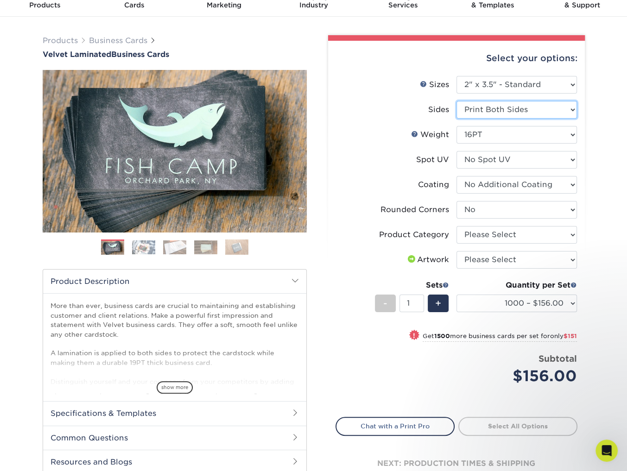
select select
select select "-1"
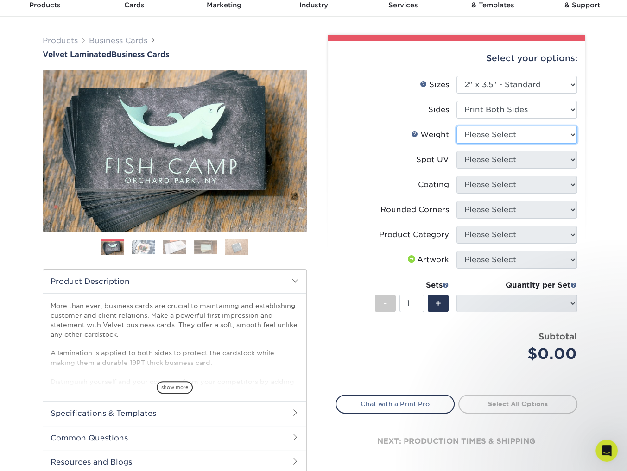
click at [504, 132] on select "Please Select 16PT" at bounding box center [516, 135] width 120 height 18
select select "16PT"
click at [456, 126] on select "Please Select 16PT" at bounding box center [516, 135] width 120 height 18
select select
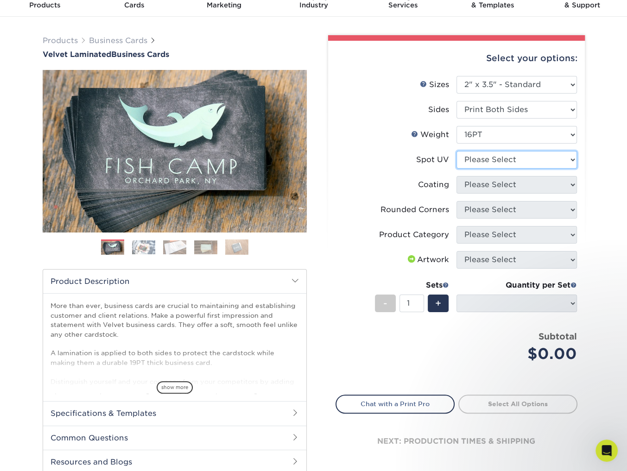
click at [513, 161] on select "Please Select No Spot UV Front and Back (Both Sides) Front Only Back Only" at bounding box center [516, 160] width 120 height 18
select select "3"
click at [456, 151] on select "Please Select No Spot UV Front and Back (Both Sides) Front Only Back Only" at bounding box center [516, 160] width 120 height 18
select select
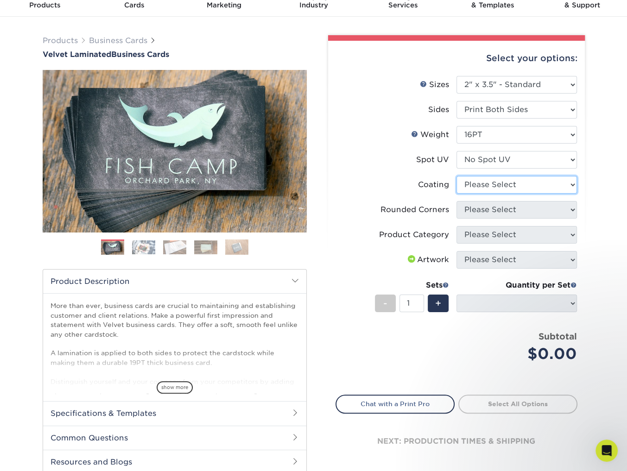
click at [495, 180] on select at bounding box center [516, 185] width 120 height 18
select select "3e7618de-abca-4bda-9f97-8b9129e913d8"
click at [456, 176] on select at bounding box center [516, 185] width 120 height 18
select select
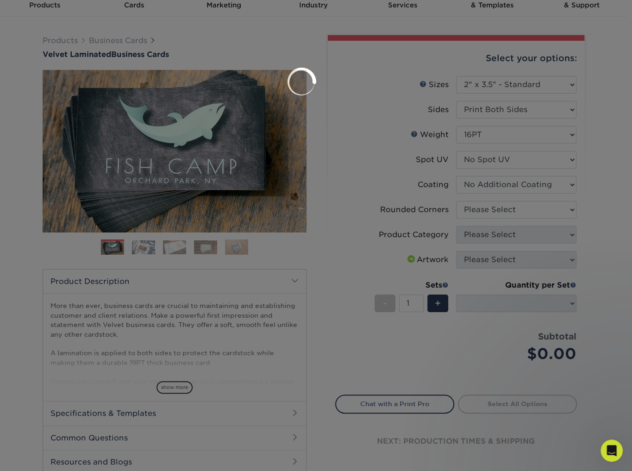
click at [506, 207] on div at bounding box center [316, 235] width 632 height 471
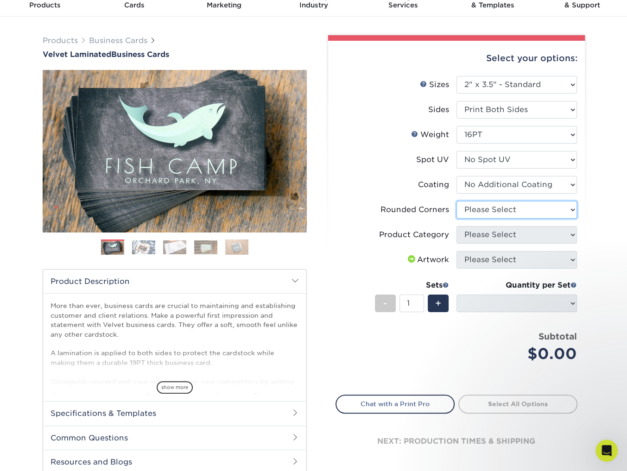
click at [504, 208] on select "Please Select Yes - Round 2 Corners Yes - Round 4 Corners No" at bounding box center [516, 210] width 120 height 18
click at [497, 215] on select "Please Select Yes - Round 2 Corners Yes - Round 4 Corners No" at bounding box center [516, 210] width 120 height 18
select select "0"
click at [456, 201] on select "Please Select Yes - Round 2 Corners Yes - Round 4 Corners No" at bounding box center [516, 210] width 120 height 18
select select "-1"
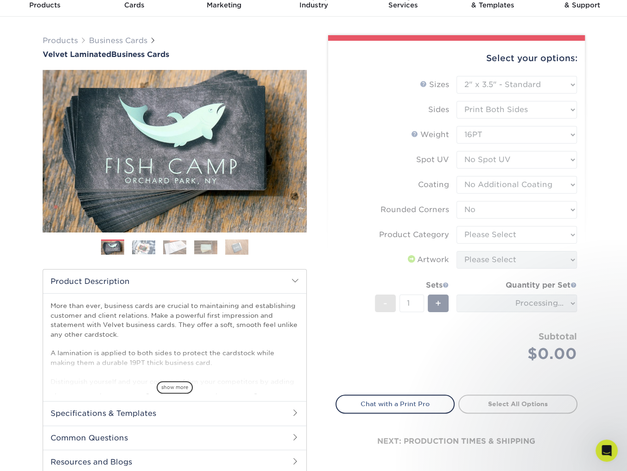
click at [486, 230] on form "Sizes Help Sizes Please Select 1.5" x 3.5" - Mini 1.75" x 3.5" - Mini 2" x 2" -…" at bounding box center [456, 230] width 242 height 308
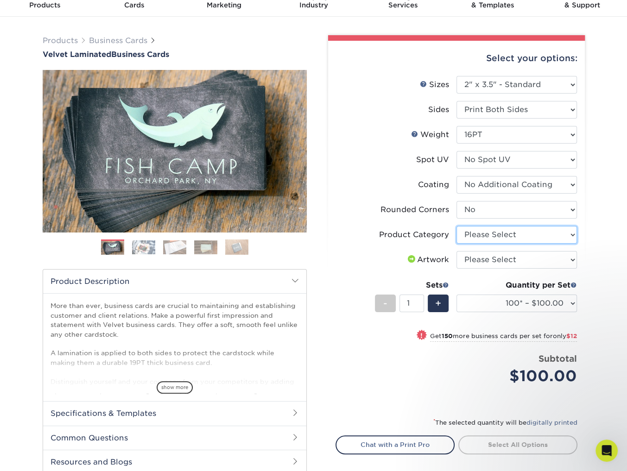
click at [512, 237] on select "Please Select Business Cards" at bounding box center [516, 235] width 120 height 18
select select "3b5148f1-0588-4f88-a218-97bcfdce65c1"
click at [456, 226] on select "Please Select Business Cards" at bounding box center [516, 235] width 120 height 18
click at [505, 258] on select "Please Select I will upload files I need a design - $100" at bounding box center [516, 260] width 120 height 18
select select "upload"
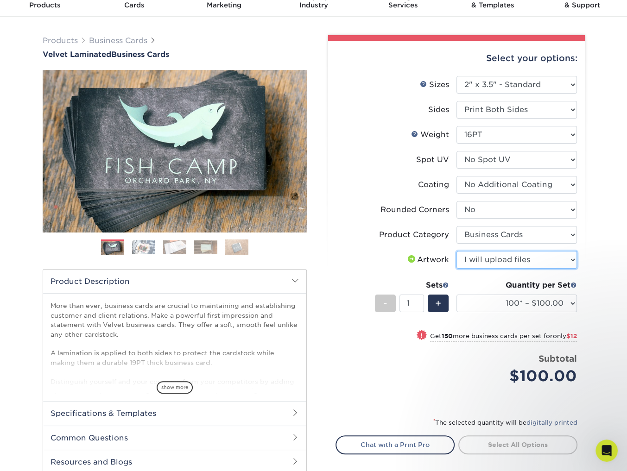
click at [456, 251] on select "Please Select I will upload files I need a design - $100" at bounding box center [516, 260] width 120 height 18
click at [503, 301] on select "100* – $100.00 250* – $112.00 500 – $120.00 1000 – $156.00 2500 – $307.00 5000 …" at bounding box center [516, 304] width 120 height 18
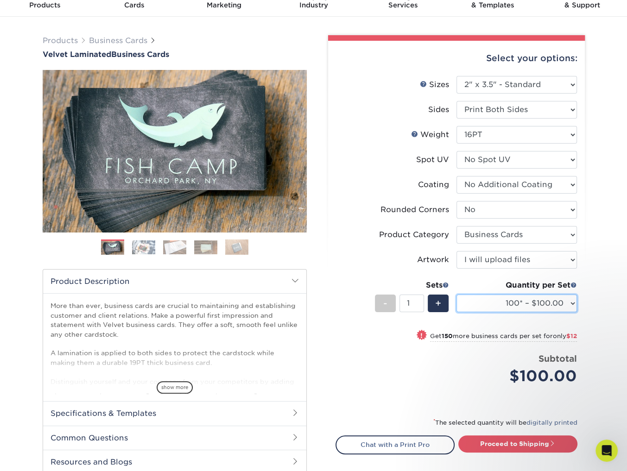
select select "1000 – $156.00"
click at [456, 295] on select "100* – $100.00 250* – $112.00 500 – $120.00 1000 – $156.00 2500 – $307.00 5000 …" at bounding box center [516, 304] width 120 height 18
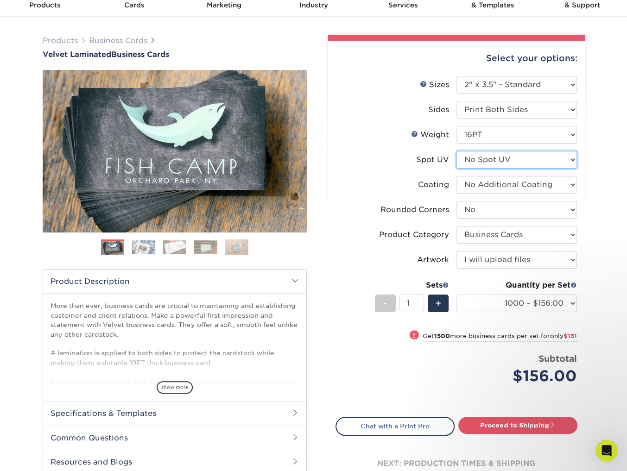
click at [510, 164] on select "Please Select No Spot UV Front and Back (Both Sides) Front Only Back Only" at bounding box center [516, 160] width 120 height 18
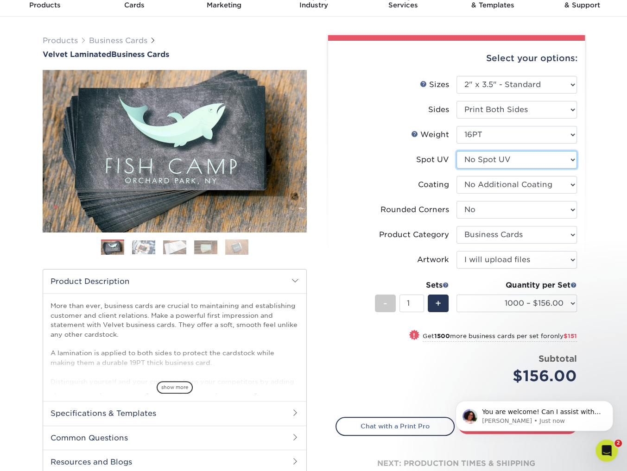
scroll to position [1002, 0]
select select "1"
click at [456, 151] on select "Please Select No Spot UV Front and Back (Both Sides) Front Only Back Only" at bounding box center [516, 160] width 120 height 18
select select "-1"
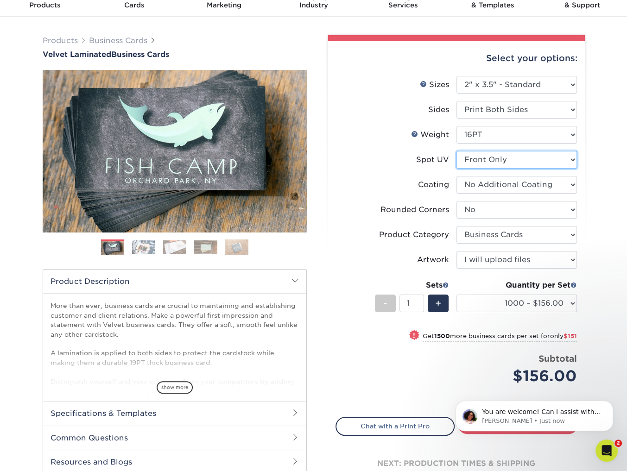
select select
select select "-1"
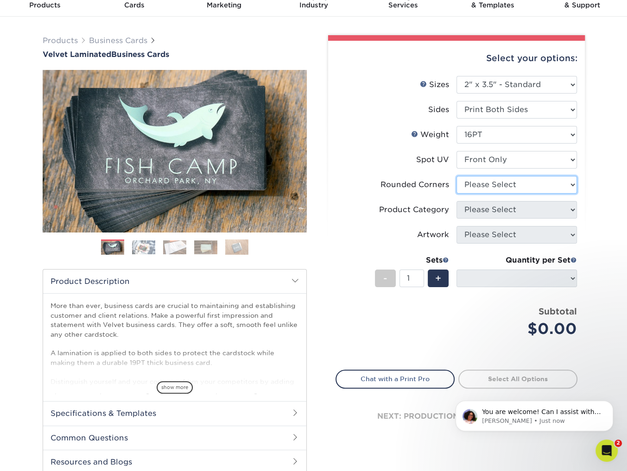
click at [512, 187] on select "Please Select Yes - Round 2 Corners Yes - Round 4 Corners No" at bounding box center [516, 185] width 120 height 18
select select "0"
click at [456, 176] on select "Please Select Yes - Round 2 Corners Yes - Round 4 Corners No" at bounding box center [516, 185] width 120 height 18
select select "-1"
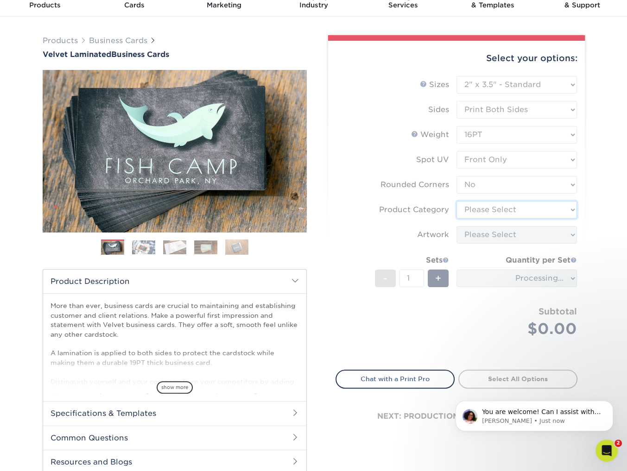
click at [515, 212] on select "Please Select Business Cards" at bounding box center [516, 210] width 120 height 18
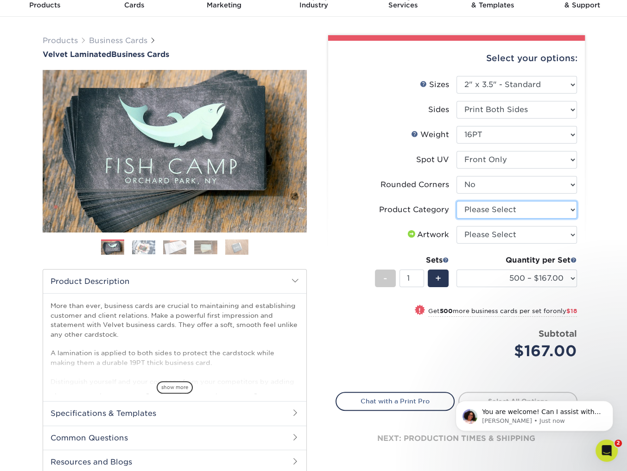
click at [456, 201] on select "Please Select Business Cards" at bounding box center [516, 210] width 120 height 18
click at [519, 211] on select "Please Select Business Cards" at bounding box center [516, 210] width 120 height 18
select select "3b5148f1-0588-4f88-a218-97bcfdce65c1"
click at [456, 201] on select "Please Select Business Cards" at bounding box center [516, 210] width 120 height 18
click at [511, 233] on select "Please Select I will upload files I need a design - $100" at bounding box center [516, 235] width 120 height 18
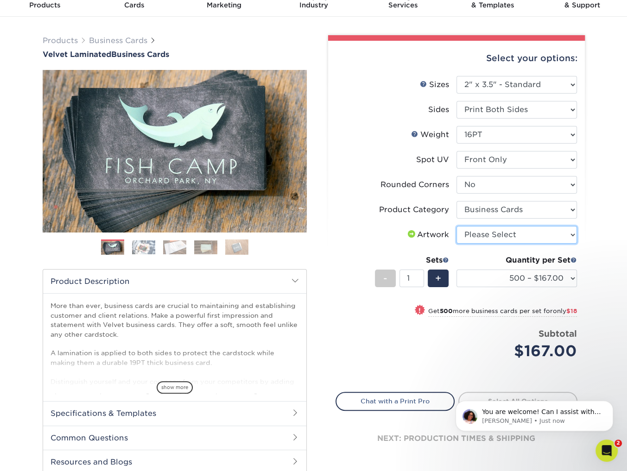
select select "upload"
click at [456, 226] on select "Please Select I will upload files I need a design - $100" at bounding box center [516, 235] width 120 height 18
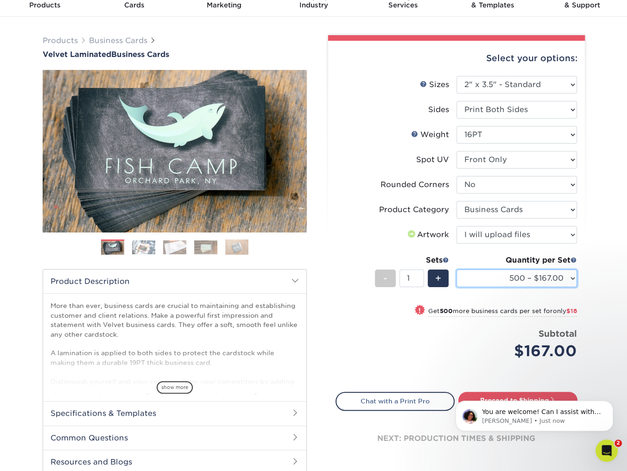
click at [509, 277] on select "500 – $167.00 1000 – $185.00 2500 – $439.00 5000 – $733.00 10000 – $1307.00" at bounding box center [516, 279] width 120 height 18
select select "1000 – $185.00"
click at [456, 270] on select "500 – $167.00 1000 – $185.00 2500 – $439.00 5000 – $733.00 10000 – $1307.00" at bounding box center [516, 279] width 120 height 18
click at [610, 407] on button "Dismiss notification" at bounding box center [610, 403] width 12 height 12
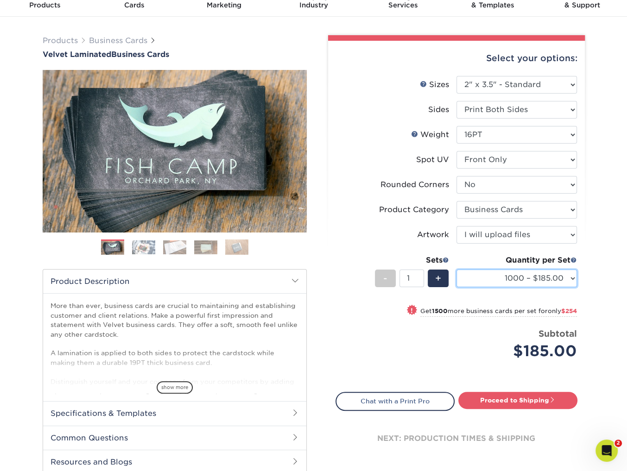
click at [532, 272] on select "500 – $167.00 1000 – $185.00 2500 – $439.00 5000 – $733.00 10000 – $1307.00" at bounding box center [516, 279] width 120 height 18
click at [494, 164] on select "Please Select No Spot UV Front and Back (Both Sides) Front Only Back Only" at bounding box center [516, 160] width 120 height 18
click at [511, 109] on select "Please Select Print Both Sides Print Front Only" at bounding box center [516, 110] width 120 height 18
click at [456, 101] on select "Please Select Print Both Sides Print Front Only" at bounding box center [516, 110] width 120 height 18
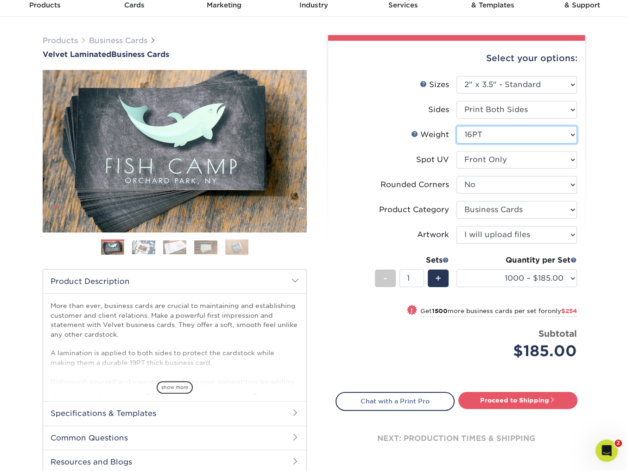
click at [499, 133] on select "Please Select 16PT" at bounding box center [516, 135] width 120 height 18
click at [532, 162] on select "Please Select No Spot UV Front and Back (Both Sides) Front Only Back Only" at bounding box center [516, 160] width 120 height 18
select select "-1"
click at [456, 151] on select "Please Select No Spot UV Front and Back (Both Sides) Front Only Back Only" at bounding box center [516, 160] width 120 height 18
select select "-1"
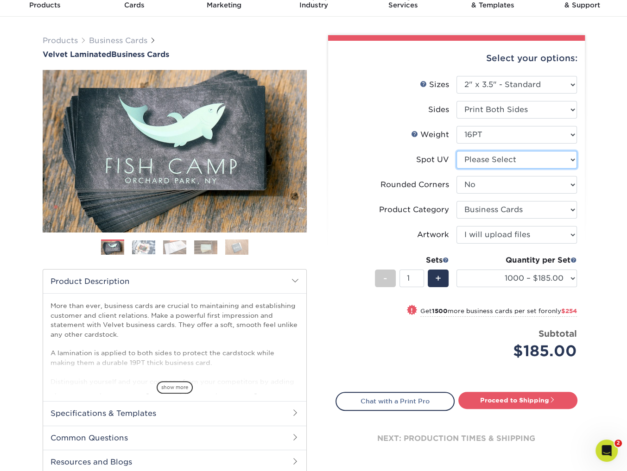
select select "-1"
select select
select select "-1"
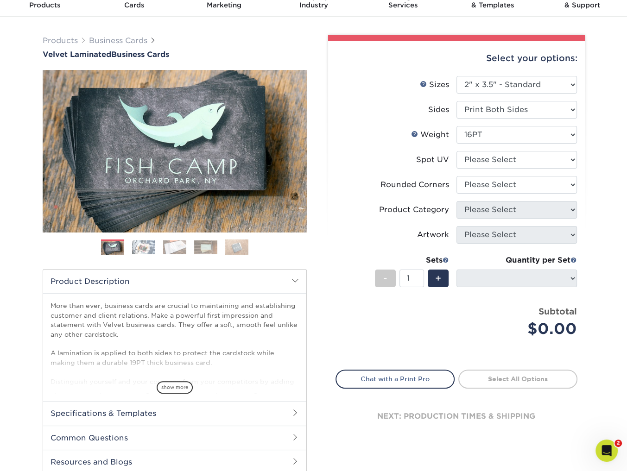
click at [505, 170] on li "Spot UV Please Select No Spot UV Front and Back (Both Sides) Front Only Back On…" at bounding box center [456, 163] width 241 height 25
click at [507, 176] on select "Please Select Yes - Round 2 Corners Yes - Round 4 Corners No" at bounding box center [516, 185] width 120 height 18
select select "7672df9e-0e0a-464d-8e1f-920c575e4da3"
click at [456, 176] on select "Please Select Yes - Round 2 Corners Yes - Round 4 Corners No" at bounding box center [516, 185] width 120 height 18
select select
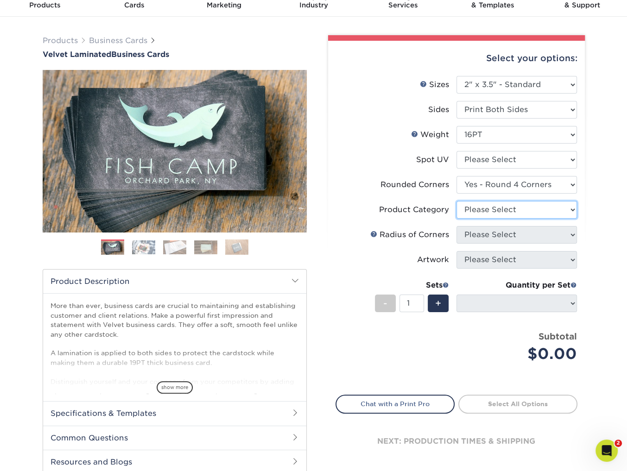
click at [513, 209] on select "Please Select Business Cards" at bounding box center [516, 210] width 120 height 18
select select "3b5148f1-0588-4f88-a218-97bcfdce65c1"
click at [456, 201] on select "Please Select Business Cards" at bounding box center [516, 210] width 120 height 18
click at [381, 218] on label "Product Category" at bounding box center [396, 210] width 120 height 18
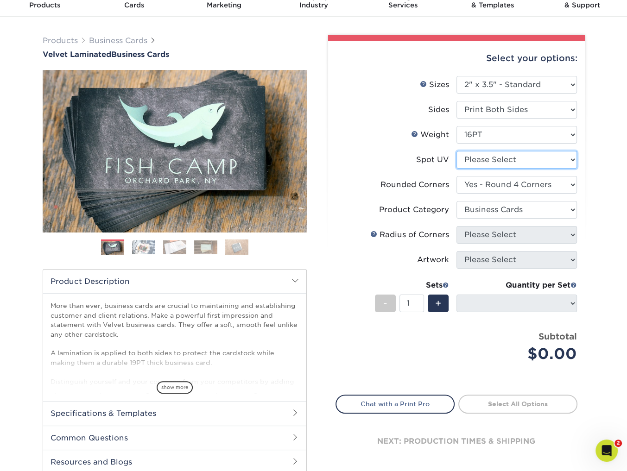
click at [510, 161] on select "Please Select No Spot UV Front and Back (Both Sides) Front Only Back Only" at bounding box center [516, 160] width 120 height 18
select select "3"
click at [456, 151] on select "Please Select No Spot UV Front and Back (Both Sides) Front Only Back Only" at bounding box center [516, 160] width 120 height 18
select select "-1"
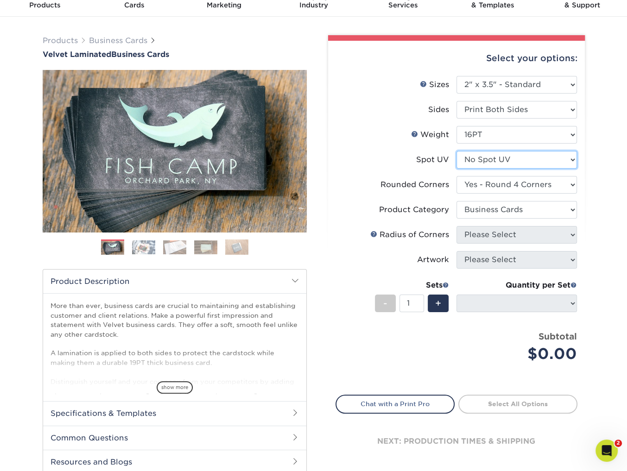
select select
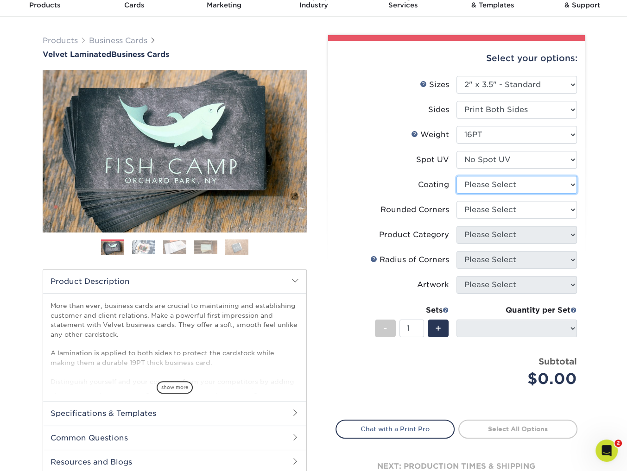
click at [513, 189] on select at bounding box center [516, 185] width 120 height 18
select select "3e7618de-abca-4bda-9f97-8b9129e913d8"
click at [456, 176] on select at bounding box center [516, 185] width 120 height 18
select select
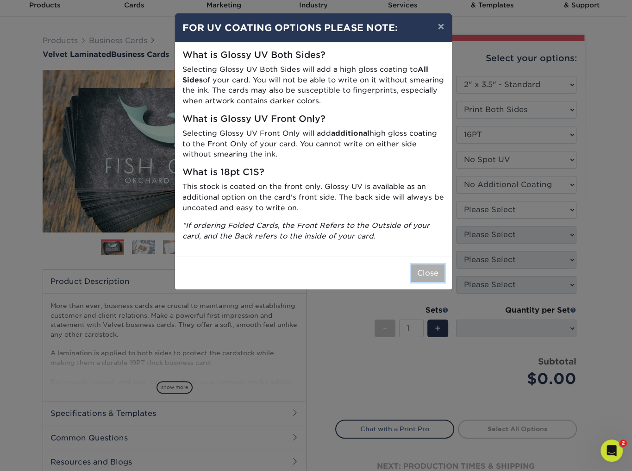
click at [424, 268] on button "Close" at bounding box center [427, 273] width 33 height 18
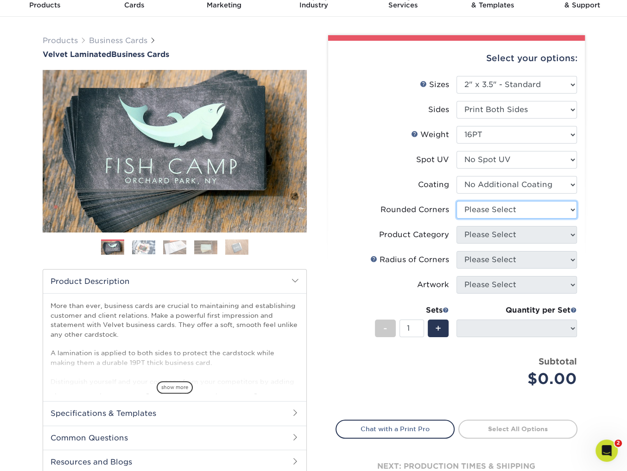
click at [526, 215] on select "Please Select Yes - Round 2 Corners Yes - Round 4 Corners No" at bounding box center [516, 210] width 120 height 18
select select "7672df9e-0e0a-464d-8e1f-920c575e4da3"
click at [456, 201] on select "Please Select Yes - Round 2 Corners Yes - Round 4 Corners No" at bounding box center [516, 210] width 120 height 18
select select "-1"
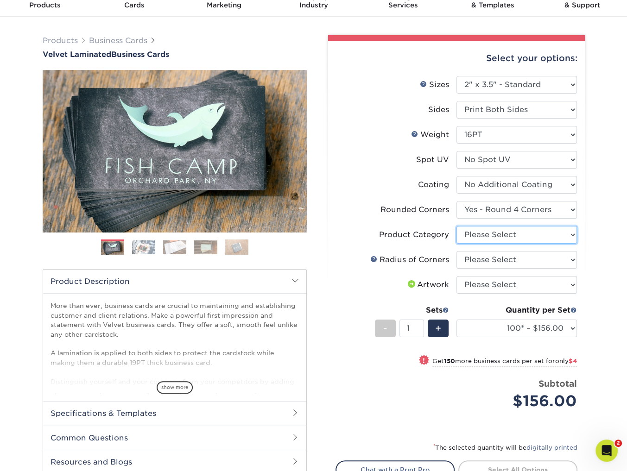
click at [510, 237] on select "Please Select Business Cards" at bounding box center [516, 235] width 120 height 18
select select "3b5148f1-0588-4f88-a218-97bcfdce65c1"
click at [456, 226] on select "Please Select Business Cards" at bounding box center [516, 235] width 120 height 18
click at [509, 257] on select "Please Select Rounded 1/8" Rounded 1/4"" at bounding box center [516, 260] width 120 height 18
select select "589680c7-ee9a-431b-9d12-d7aeb1386a97"
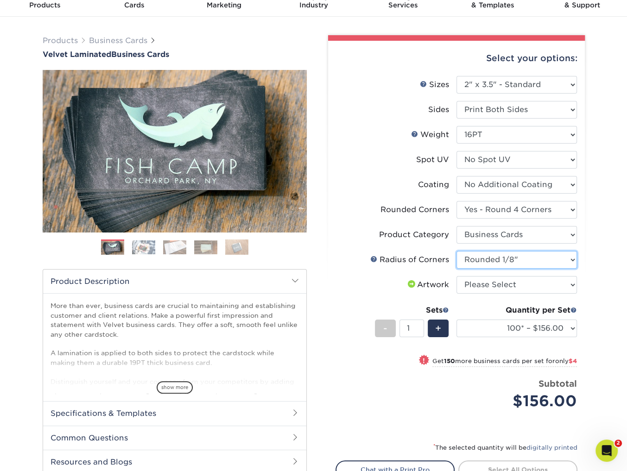
click at [456, 251] on select "Please Select Rounded 1/8" Rounded 1/4"" at bounding box center [516, 260] width 120 height 18
click at [500, 281] on select "Please Select I will upload files I need a design - $100" at bounding box center [516, 285] width 120 height 18
select select "upload"
click at [456, 276] on select "Please Select I will upload files I need a design - $100" at bounding box center [516, 285] width 120 height 18
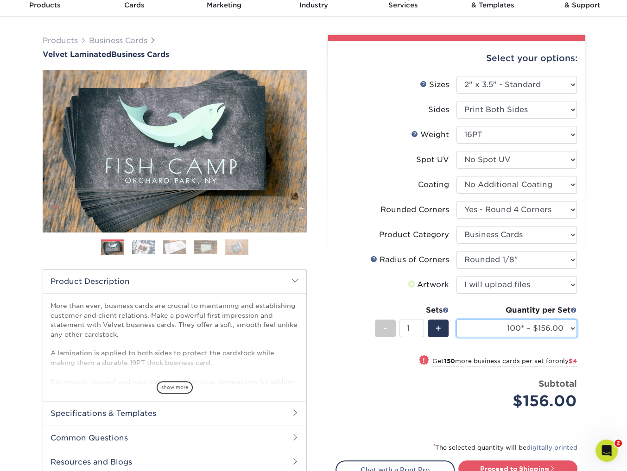
click at [520, 329] on select "100* – $156.00 250* – $160.00 500 – $164.00 1000 – $184.00 2500 – $435.00 5000 …" at bounding box center [516, 329] width 120 height 18
select select "1000 – $184.00"
click at [456, 320] on select "100* – $156.00 250* – $160.00 500 – $164.00 1000 – $184.00 2500 – $435.00 5000 …" at bounding box center [516, 329] width 120 height 18
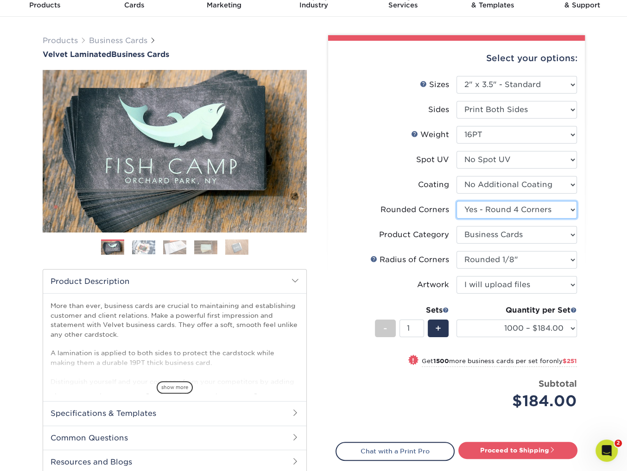
click at [502, 202] on select "Please Select Yes - Round 2 Corners Yes - Round 4 Corners No" at bounding box center [516, 210] width 120 height 18
select select "0"
click at [456, 201] on select "Please Select Yes - Round 2 Corners Yes - Round 4 Corners No" at bounding box center [516, 210] width 120 height 18
select select "-1"
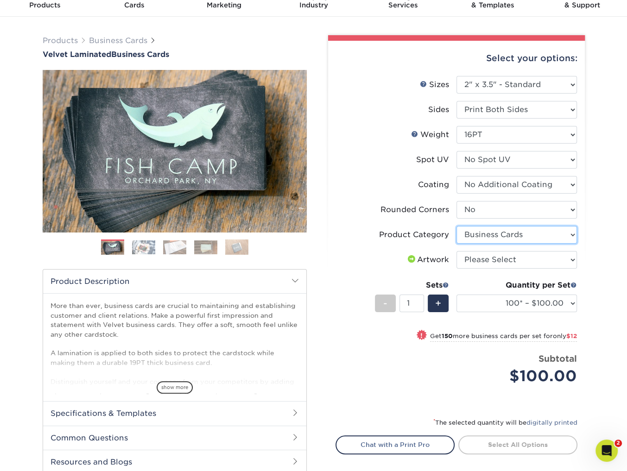
click at [507, 235] on select "Please Select Business Cards" at bounding box center [516, 235] width 120 height 18
click at [456, 226] on select "Please Select Business Cards" at bounding box center [516, 235] width 120 height 18
click at [509, 256] on select "Please Select I will upload files I need a design - $100" at bounding box center [516, 260] width 120 height 18
select select "upload"
click at [456, 251] on select "Please Select I will upload files I need a design - $100" at bounding box center [516, 260] width 120 height 18
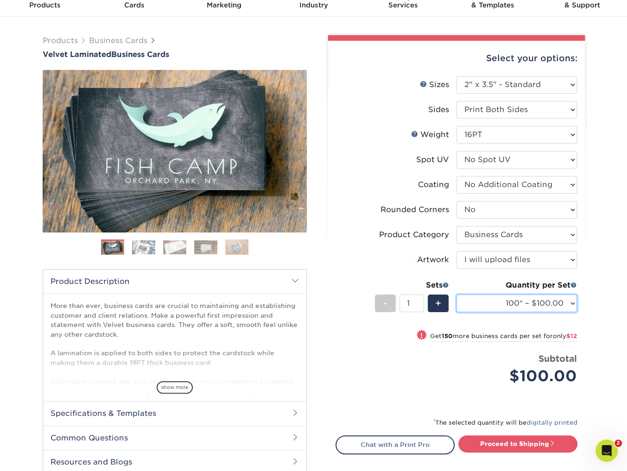
click at [520, 302] on select "100* – $100.00 250* – $112.00 500 – $120.00 1000 – $156.00 2500 – $307.00 5000 …" at bounding box center [516, 304] width 120 height 18
select select "1000 – $156.00"
click at [456, 295] on select "100* – $100.00 250* – $112.00 500 – $120.00 1000 – $156.00 2500 – $307.00 5000 …" at bounding box center [516, 304] width 120 height 18
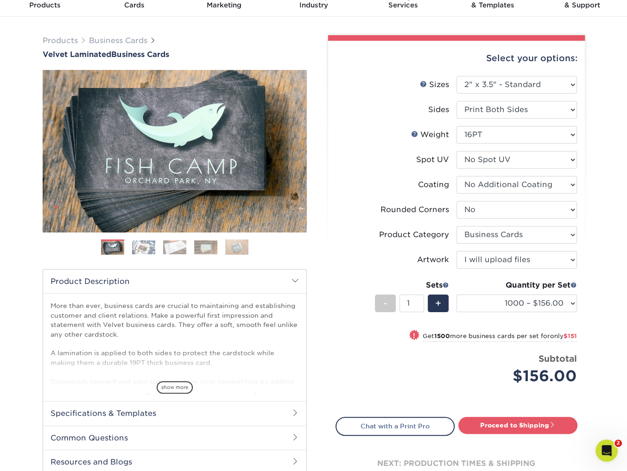
click at [372, 245] on li "Product Category Please Select Business Cards" at bounding box center [456, 238] width 241 height 25
click at [196, 311] on p "More than ever, business cards are crucial to maintaining and establishing cust…" at bounding box center [174, 376] width 248 height 151
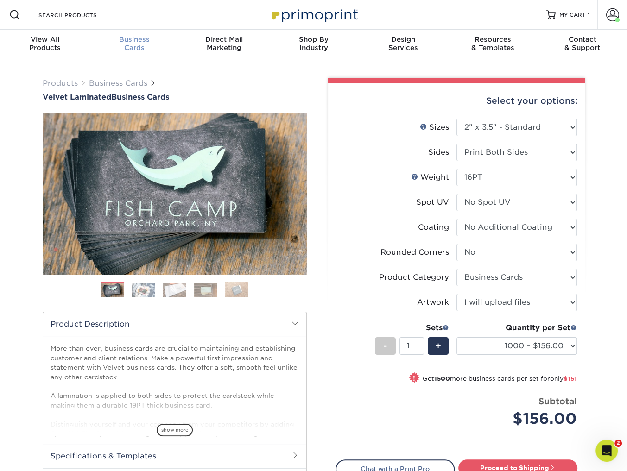
scroll to position [0, 0]
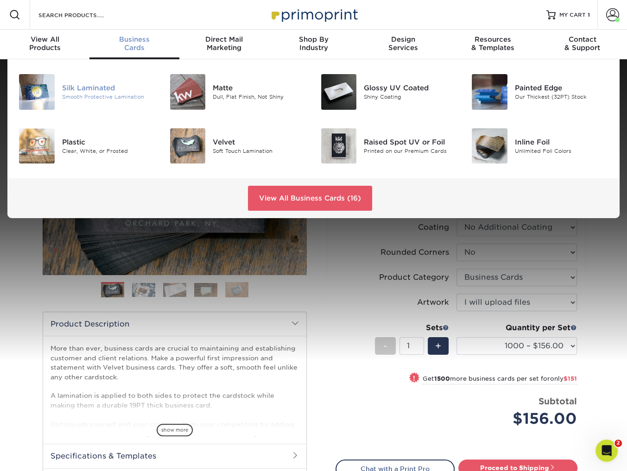
click at [105, 89] on div "Silk Laminated" at bounding box center [109, 88] width 94 height 10
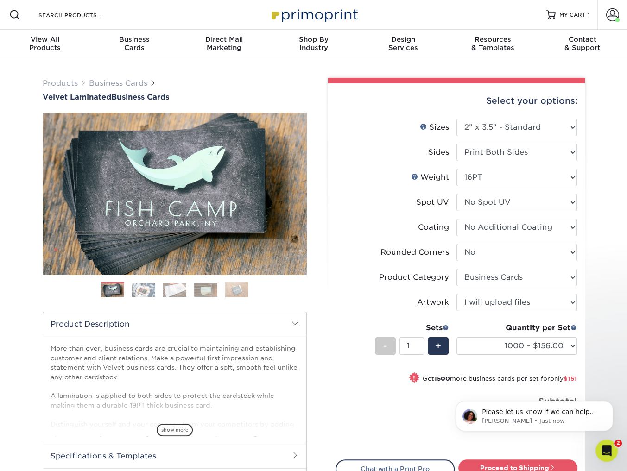
scroll to position [1046, 0]
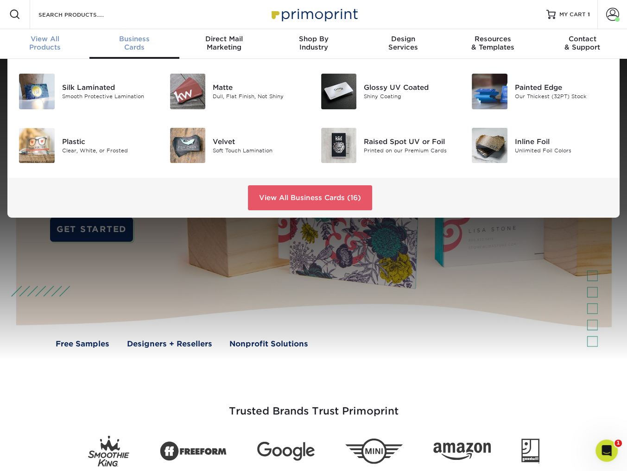
scroll to position [1, 0]
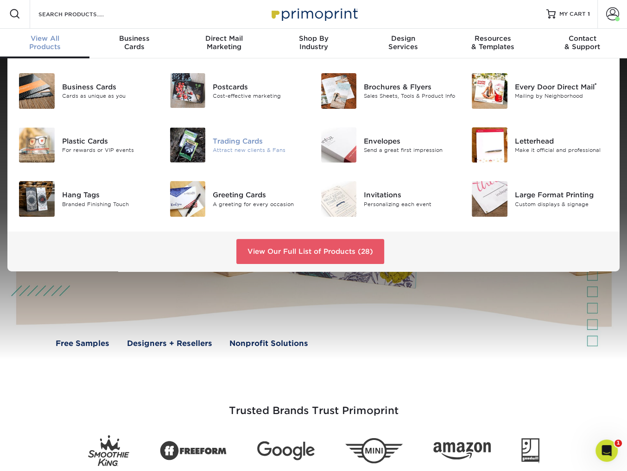
click at [248, 136] on div "Trading Cards" at bounding box center [260, 141] width 94 height 10
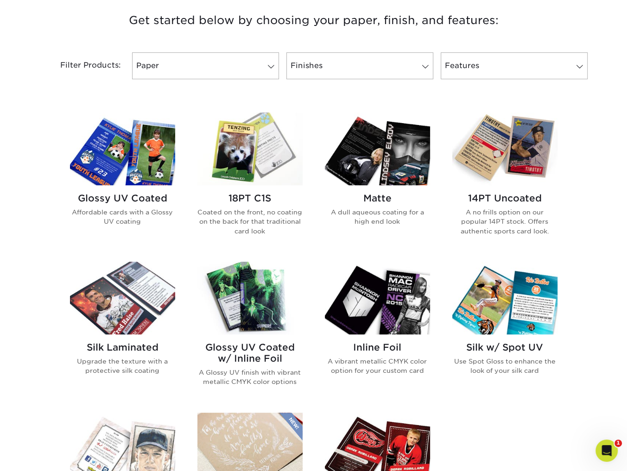
scroll to position [363, 0]
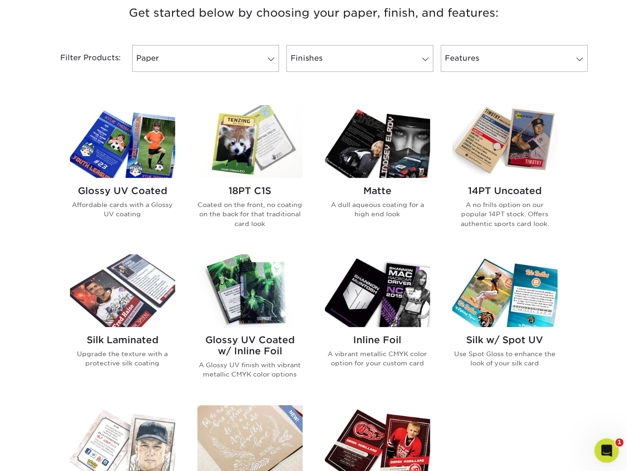
click at [603, 454] on icon "Open Intercom Messenger" at bounding box center [604, 449] width 15 height 15
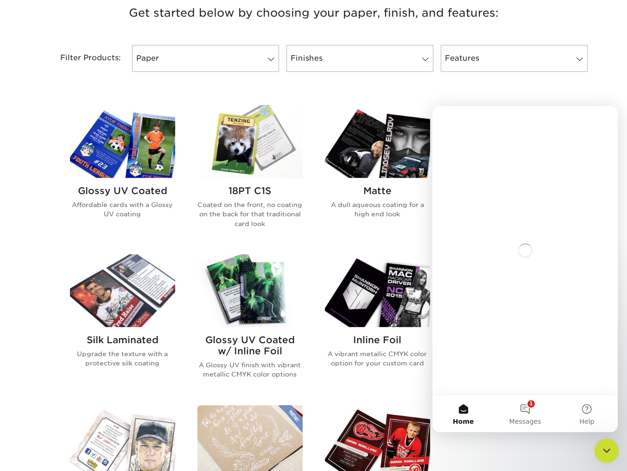
scroll to position [0, 0]
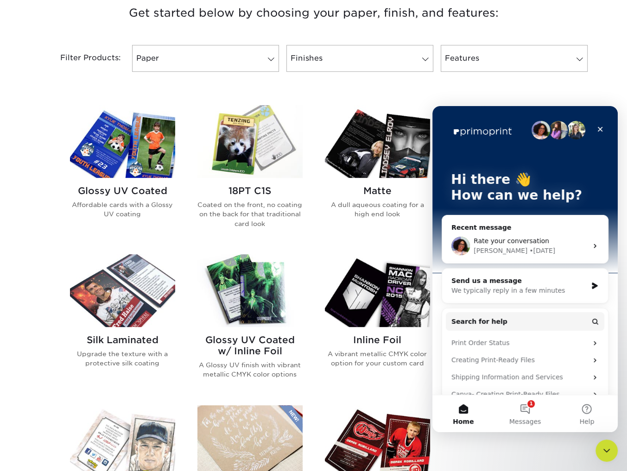
click at [524, 241] on span "Rate your conversation" at bounding box center [510, 240] width 75 height 7
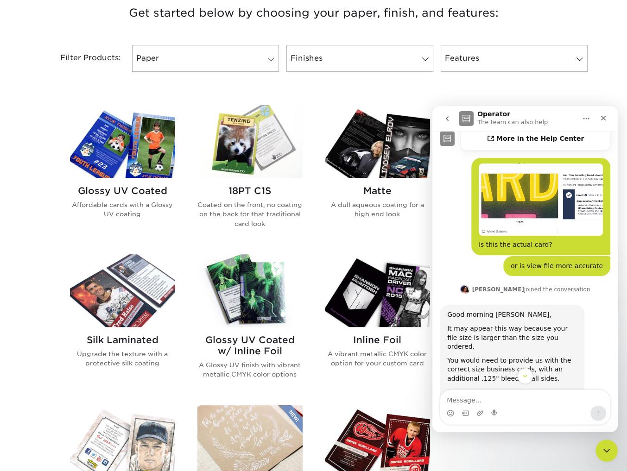
scroll to position [243, 0]
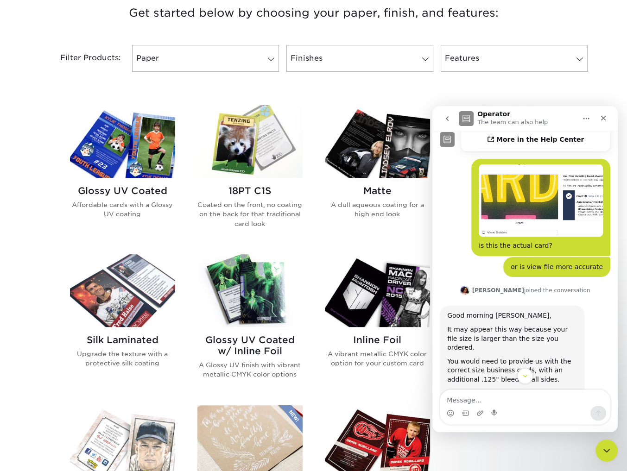
click at [490, 398] on textarea "Message…" at bounding box center [525, 398] width 170 height 16
click at [522, 397] on textarea "Message…" at bounding box center [525, 398] width 170 height 16
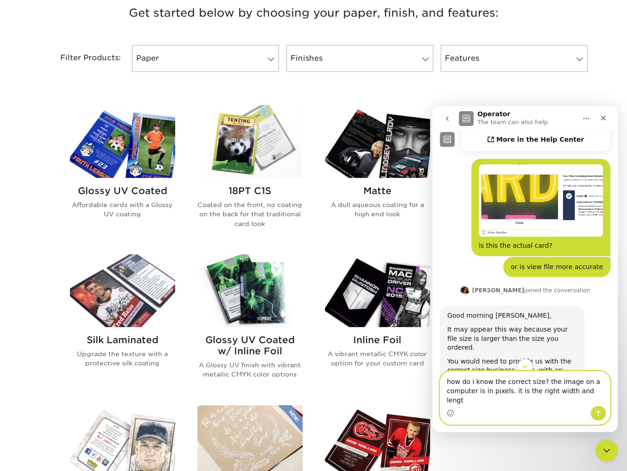
type textarea "how do i know the correct size? the image on a computer is in pixels. it is the…"
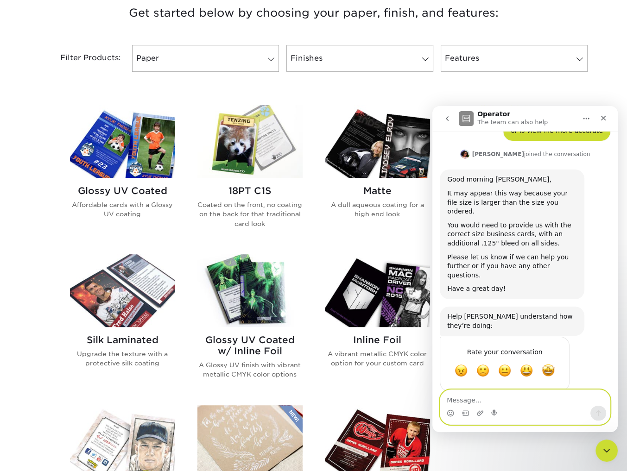
scroll to position [397, 0]
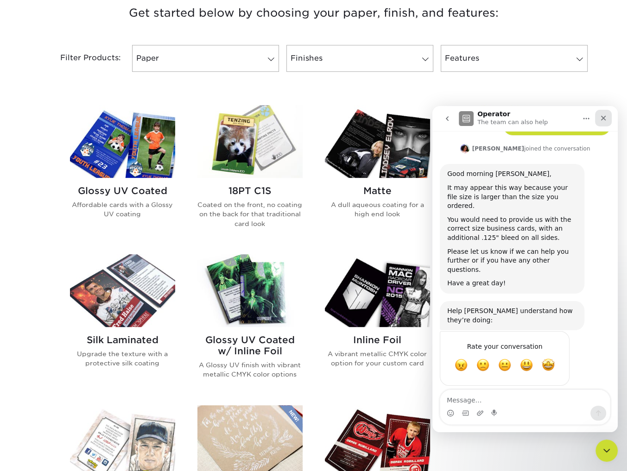
click at [610, 119] on div "Close" at bounding box center [603, 118] width 17 height 17
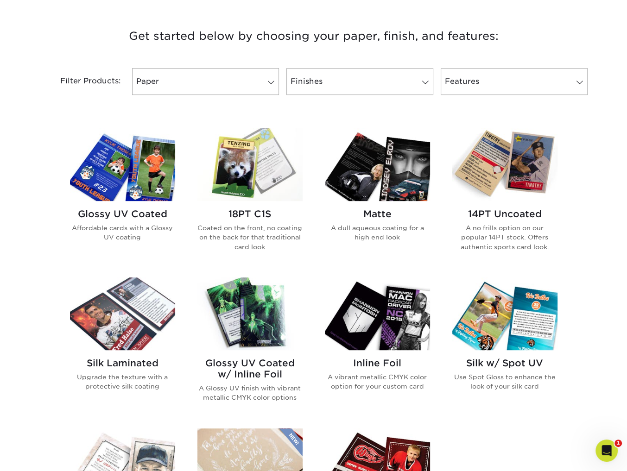
scroll to position [609, 0]
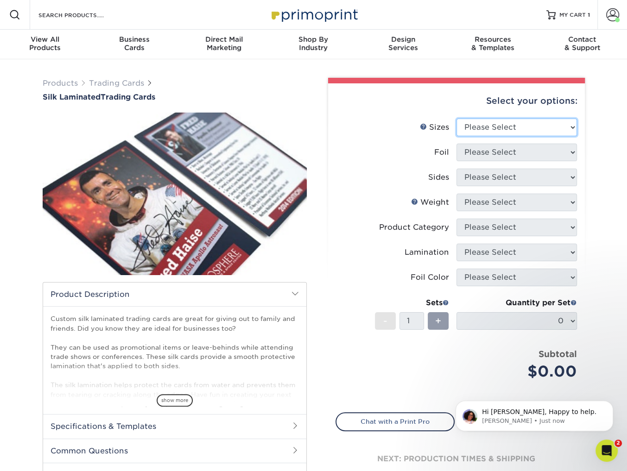
click at [496, 125] on select "Please Select 2.5" x 3.5"" at bounding box center [516, 128] width 120 height 18
select select "2.50x3.50"
click at [456, 119] on select "Please Select 2.5" x 3.5"" at bounding box center [516, 128] width 120 height 18
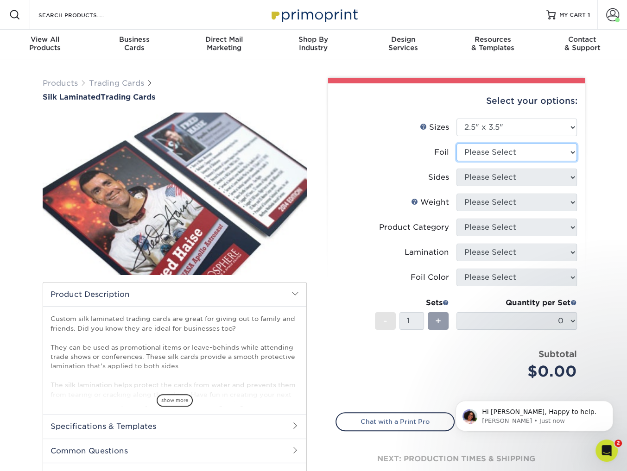
click at [505, 153] on select "Please Select No Yes" at bounding box center [516, 153] width 120 height 18
select select "0"
click at [456, 144] on select "Please Select No Yes" at bounding box center [516, 153] width 120 height 18
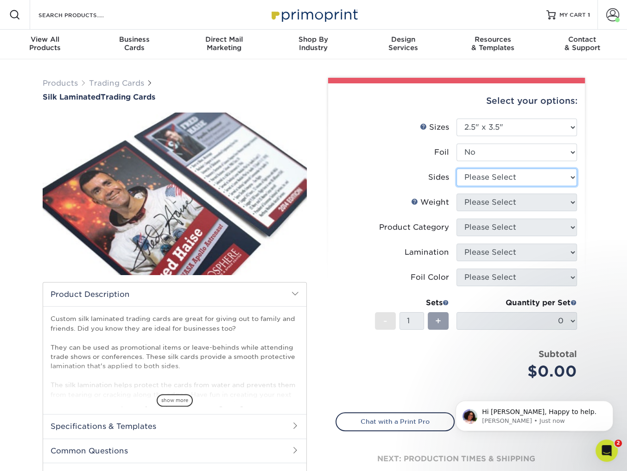
click at [495, 178] on select "Please Select Print Both Sides Print Front Only" at bounding box center [516, 178] width 120 height 18
select select "32d3c223-f82c-492b-b915-ba065a00862f"
click at [456, 169] on select "Please Select Print Both Sides Print Front Only" at bounding box center [516, 178] width 120 height 18
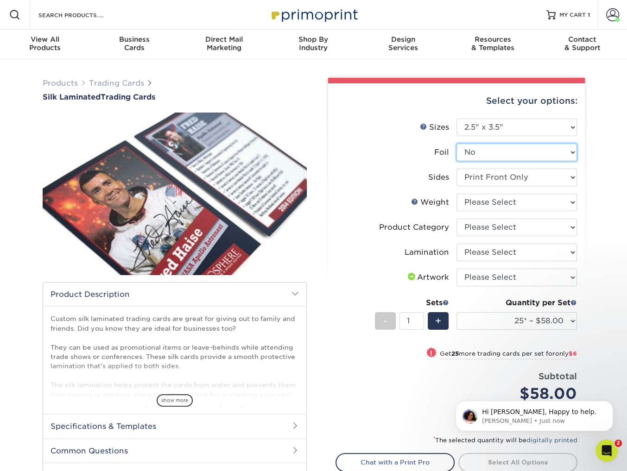
click at [499, 155] on select "Please Select No Yes" at bounding box center [516, 153] width 120 height 18
select select "1"
click at [456, 144] on select "Please Select No Yes" at bounding box center [516, 153] width 120 height 18
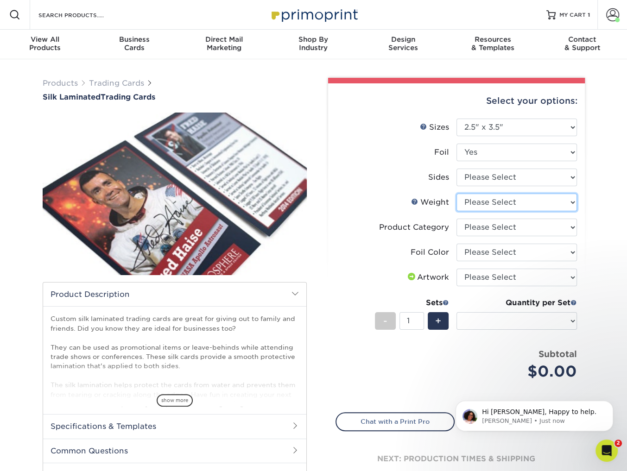
click at [498, 203] on select "Please Select 16PT" at bounding box center [516, 203] width 120 height 18
click select "Please Select 16PT" at bounding box center [516, 203] width 120 height 18
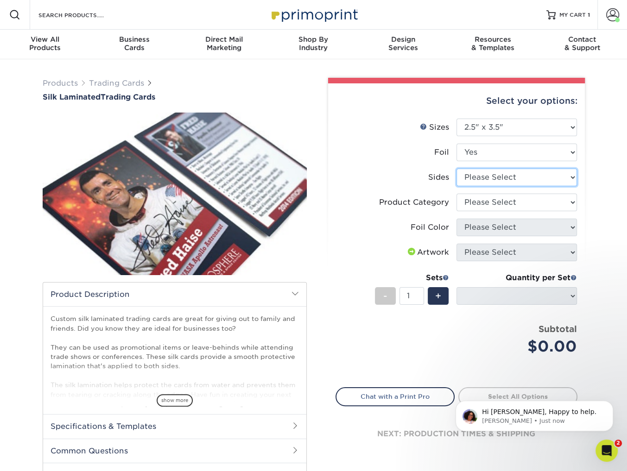
click at [507, 176] on select "Please Select Print Both Sides - Foil Both Sides Print Both Sides - Foil Front …" at bounding box center [516, 178] width 120 height 18
select select "e9e9dfb3-fba1-4d60-972c-fd9ca5904d33"
click at [456, 169] on select "Please Select Print Both Sides - Foil Both Sides Print Both Sides - Foil Front …" at bounding box center [516, 178] width 120 height 18
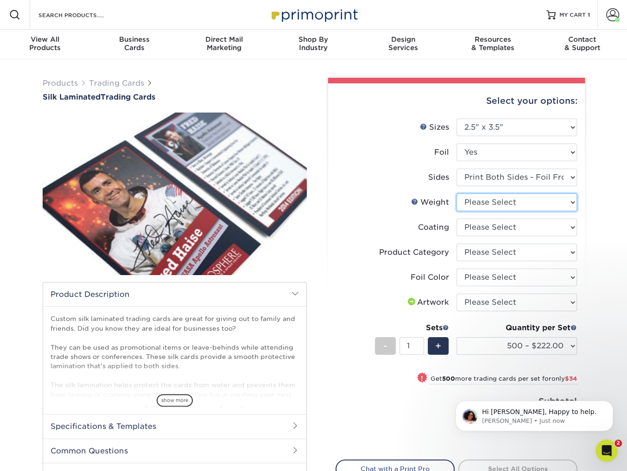
click at [516, 207] on select "Please Select 16PT" at bounding box center [516, 203] width 120 height 18
select select "16PT"
click at [456, 194] on select "Please Select 16PT" at bounding box center [516, 203] width 120 height 18
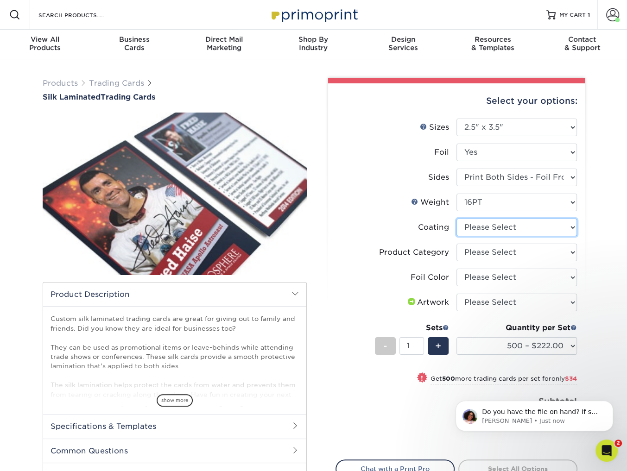
click at [509, 226] on select at bounding box center [516, 228] width 120 height 18
select select "3e7618de-abca-4bda-9f97-8b9129e913d8"
click at [456, 219] on select at bounding box center [516, 228] width 120 height 18
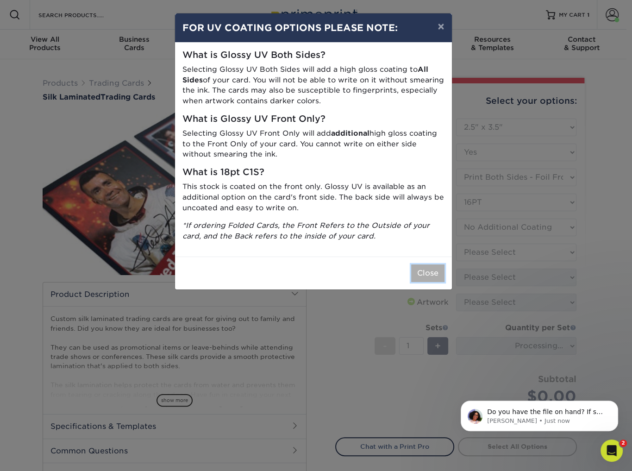
click at [427, 275] on button "Close" at bounding box center [427, 273] width 33 height 18
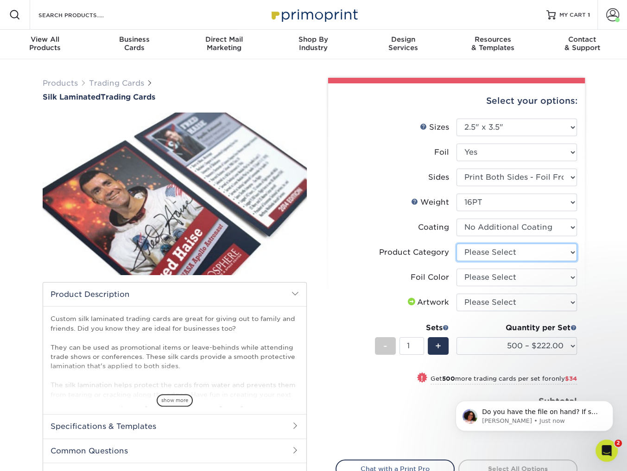
click at [511, 252] on select "Please Select Trading Cards" at bounding box center [516, 253] width 120 height 18
select select "c2f9bce9-36c2-409d-b101-c29d9d031e18"
click at [456, 244] on select "Please Select Trading Cards" at bounding box center [516, 253] width 120 height 18
click at [510, 279] on select "Please Select Silver Foil Rose Gold Foil Red Foil Gold Foil Copper Foil Blue Fo…" at bounding box center [516, 278] width 120 height 18
select select "0f01133c-0ff0-451e-ba4e-12f7b4531a1f"
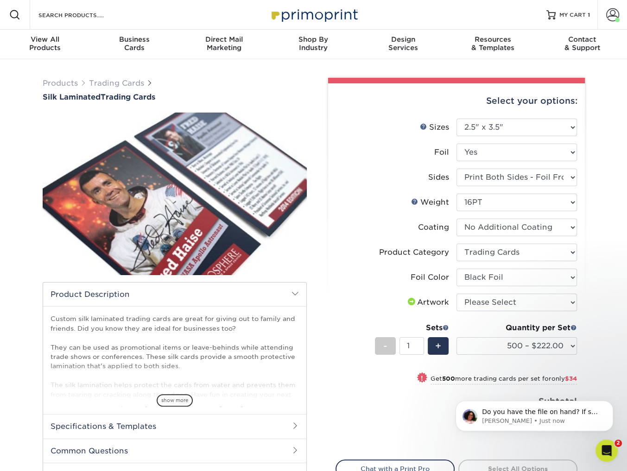
click at [456, 269] on select "Please Select Silver Foil Rose Gold Foil Red Foil Gold Foil Copper Foil Blue Fo…" at bounding box center [516, 278] width 120 height 18
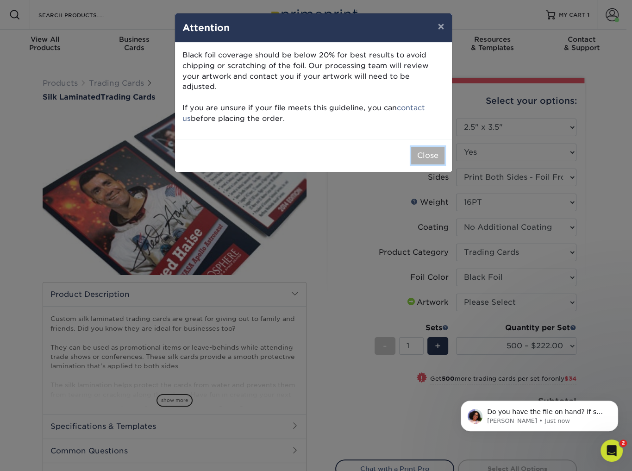
click at [424, 147] on button "Close" at bounding box center [427, 156] width 33 height 18
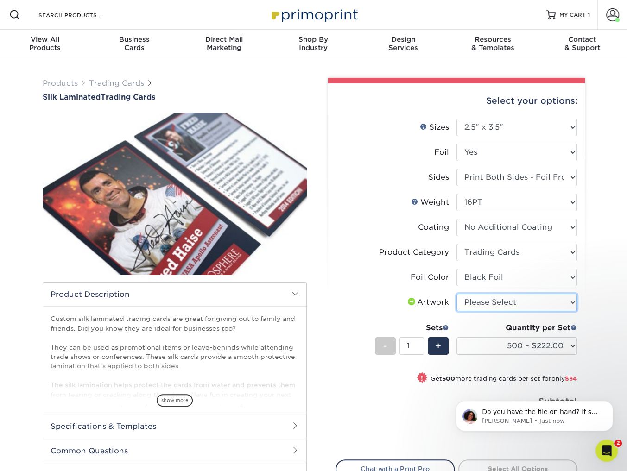
click at [514, 295] on select "Please Select I will upload files I need a design - $100" at bounding box center [516, 303] width 120 height 18
select select "upload"
click at [456, 294] on select "Please Select I will upload files I need a design - $100" at bounding box center [516, 303] width 120 height 18
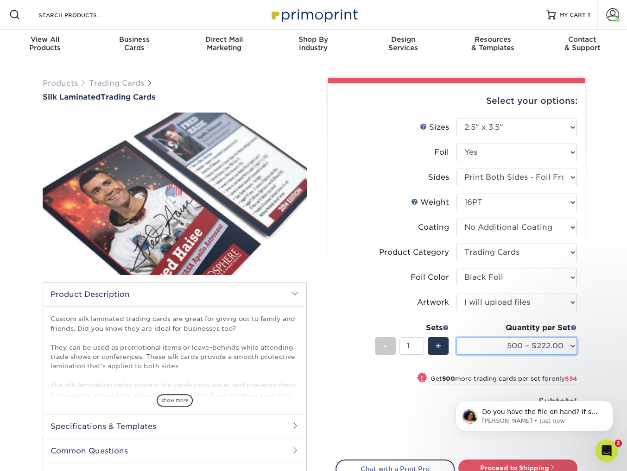
click at [521, 339] on select "500 – $222.00 1000 – $256.00 2500 – $598.00 5000 – $1135.00" at bounding box center [516, 346] width 120 height 18
click at [505, 175] on select "Please Select Print Both Sides - Foil Both Sides Print Both Sides - Foil Front …" at bounding box center [516, 178] width 120 height 18
click at [505, 150] on select "Please Select No Yes" at bounding box center [516, 153] width 120 height 18
select select "0"
click at [456, 144] on select "Please Select No Yes" at bounding box center [516, 153] width 120 height 18
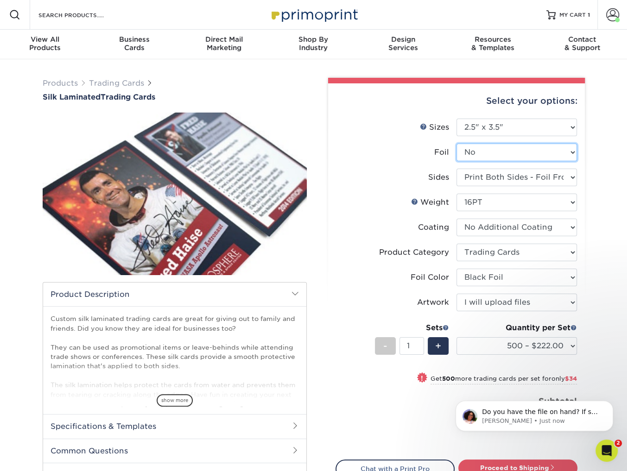
select select "-1"
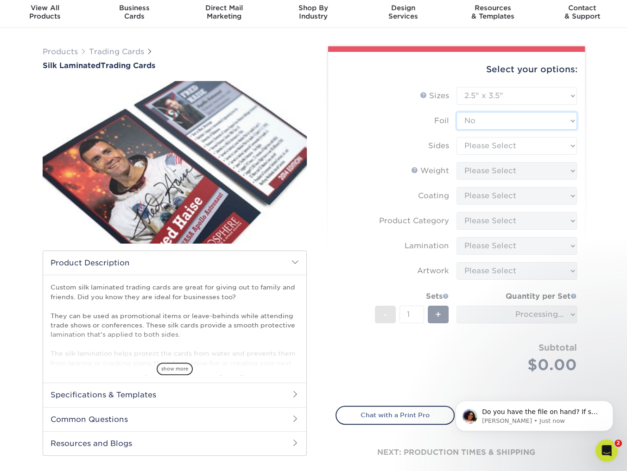
scroll to position [32, 0]
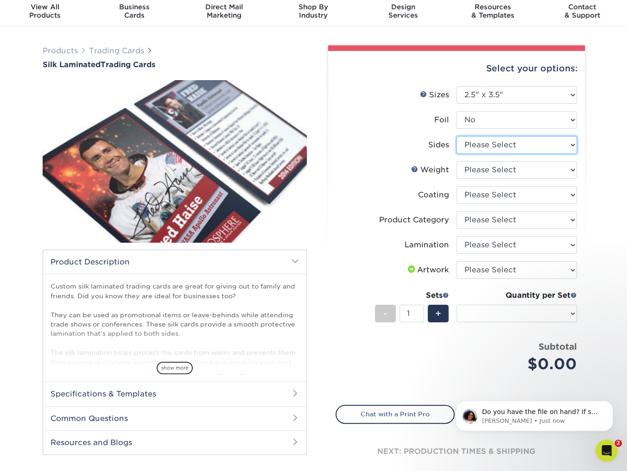
click at [487, 147] on select "Please Select Print Both Sides Print Front Only" at bounding box center [516, 145] width 120 height 18
select select "32d3c223-f82c-492b-b915-ba065a00862f"
click at [456, 136] on select "Please Select Print Both Sides Print Front Only" at bounding box center [516, 145] width 120 height 18
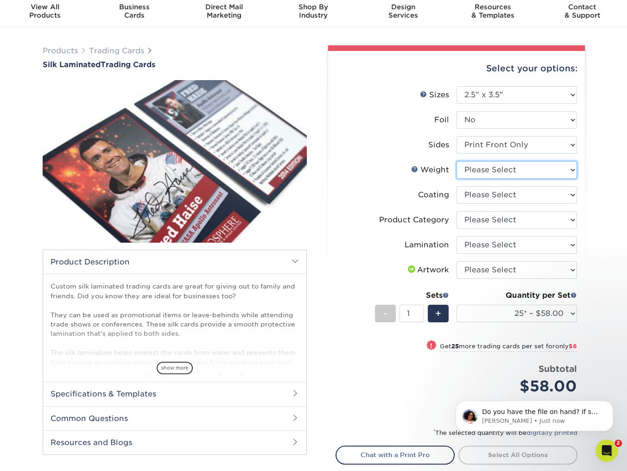
click at [495, 170] on select "Please Select 16PT" at bounding box center [516, 170] width 120 height 18
select select "16PT"
click at [456, 161] on select "Please Select 16PT" at bounding box center [516, 170] width 120 height 18
click at [503, 197] on select at bounding box center [516, 195] width 120 height 18
select select "3e7618de-abca-4bda-9f97-8b9129e913d8"
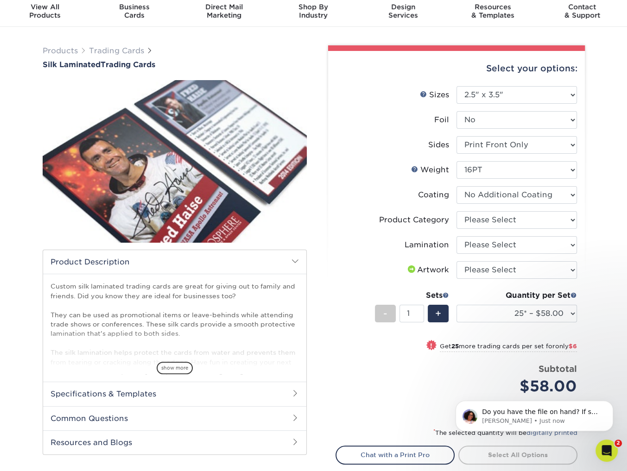
click at [456, 186] on select at bounding box center [516, 195] width 120 height 18
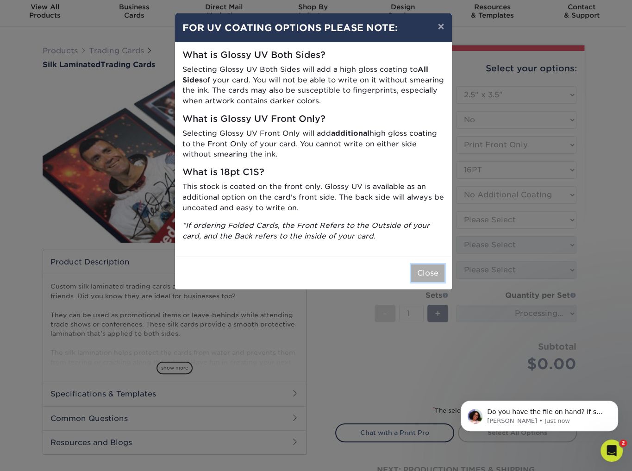
click at [430, 269] on button "Close" at bounding box center [427, 273] width 33 height 18
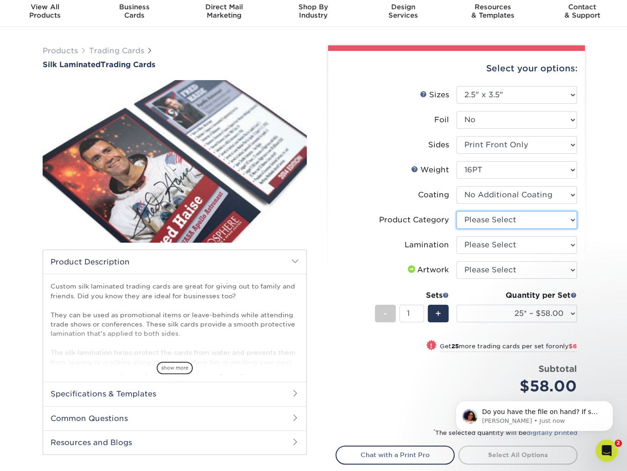
click at [515, 220] on select "Please Select Trading Cards" at bounding box center [516, 220] width 120 height 18
select select "c2f9bce9-36c2-409d-b101-c29d9d031e18"
click at [456, 211] on select "Please Select Trading Cards" at bounding box center [516, 220] width 120 height 18
click at [496, 243] on select "Please Select Silk" at bounding box center [516, 245] width 120 height 18
select select "ccacb42f-45f7-42d3-bbd3-7c8421cf37f0"
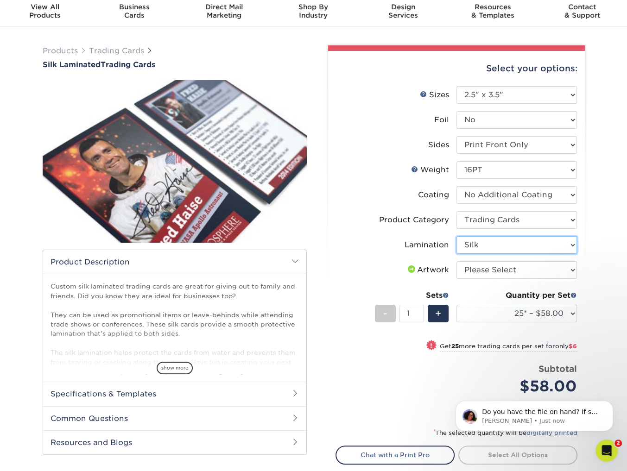
click at [456, 236] on select "Please Select Silk" at bounding box center [516, 245] width 120 height 18
click at [497, 275] on select "Please Select I will upload files I need a design - $100" at bounding box center [516, 270] width 120 height 18
select select "upload"
click at [456, 261] on select "Please Select I will upload files I need a design - $100" at bounding box center [516, 270] width 120 height 18
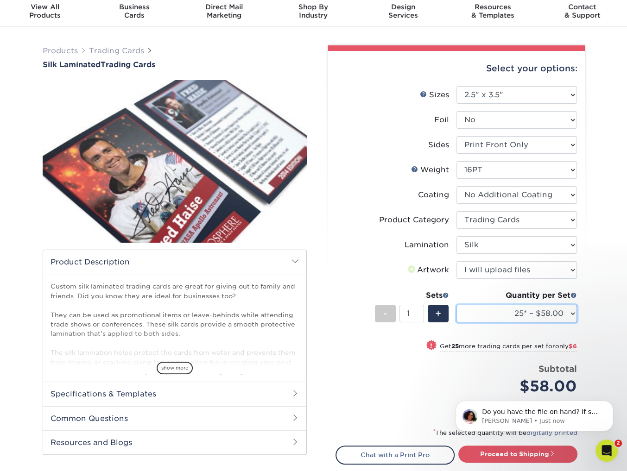
click at [494, 309] on select "25* – $58.00 50* – $64.00 75* – $71.00 100* – $78.00 250* – $88.00 500 – $98.00…" at bounding box center [516, 314] width 120 height 18
select select "1000 – $115.00"
click at [456, 305] on select "25* – $58.00 50* – $64.00 75* – $71.00 100* – $78.00 250* – $88.00 500 – $98.00…" at bounding box center [516, 314] width 120 height 18
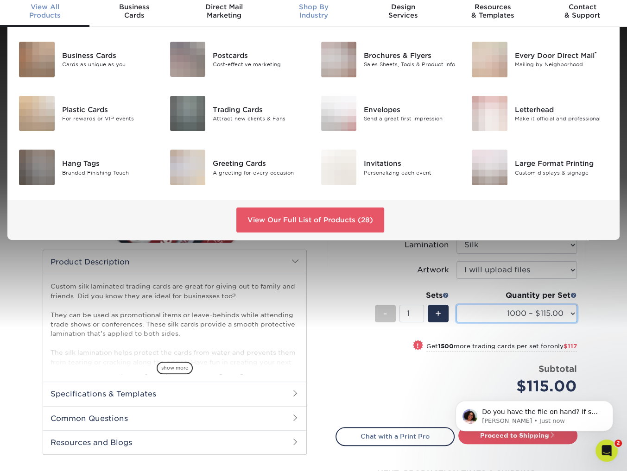
scroll to position [33, 0]
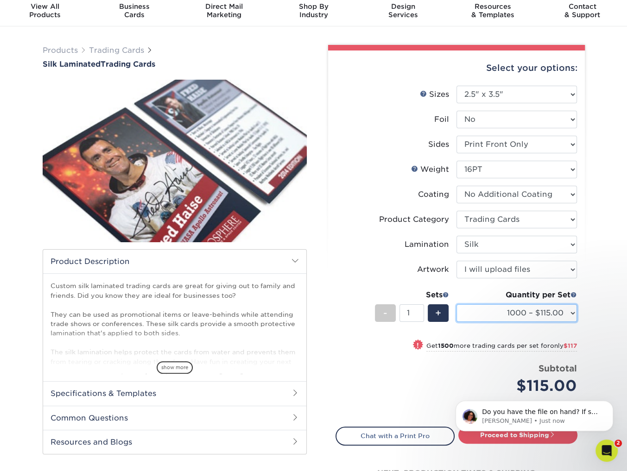
click at [552, 317] on select "25* – $58.00 50* – $64.00 75* – $71.00 100* – $78.00 250* – $88.00 500 – $98.00…" at bounding box center [516, 313] width 120 height 18
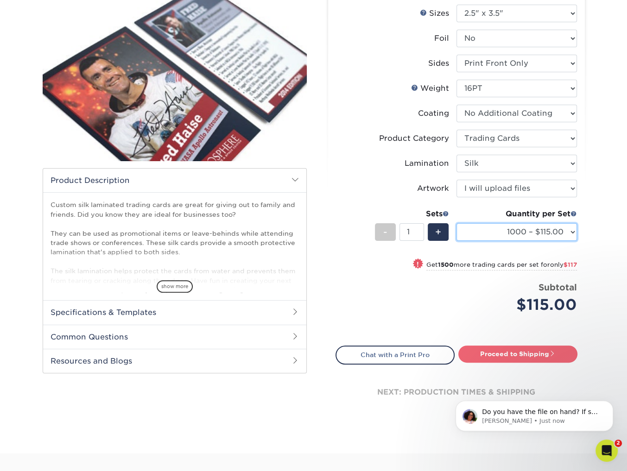
scroll to position [114, 0]
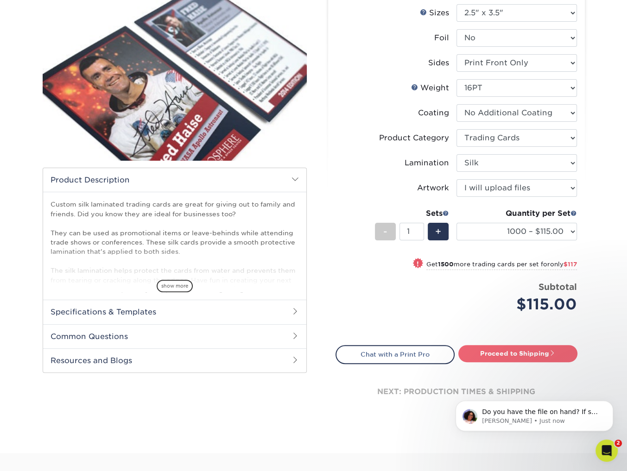
click at [504, 353] on link "Proceed to Shipping" at bounding box center [517, 353] width 119 height 17
type input "Set 1"
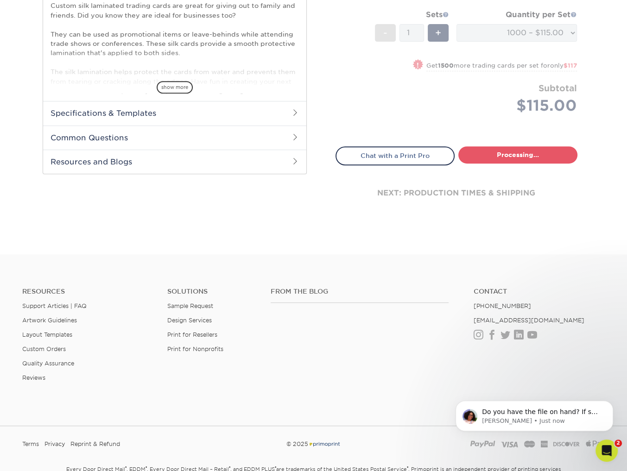
select select "8046834f-f964-4a98-b9e1-472b19cd709d"
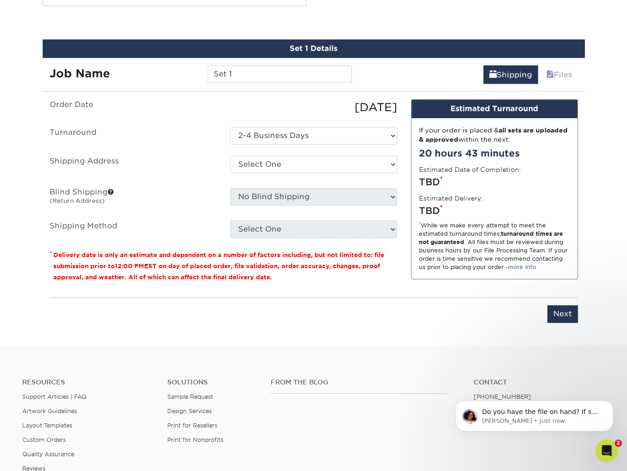
scroll to position [484, 0]
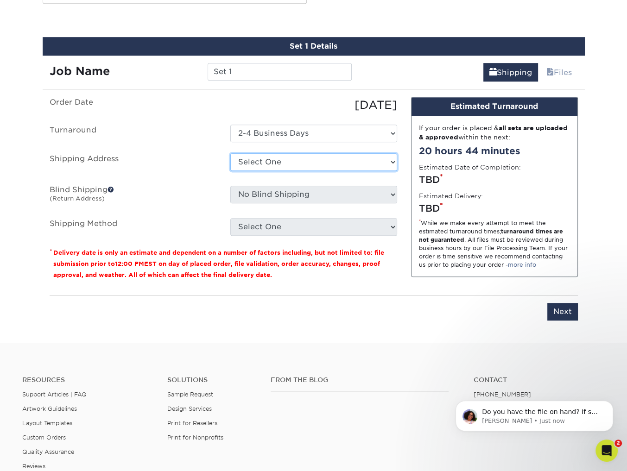
click at [275, 161] on select "Select One site + Add New Address" at bounding box center [313, 162] width 167 height 18
select select "285678"
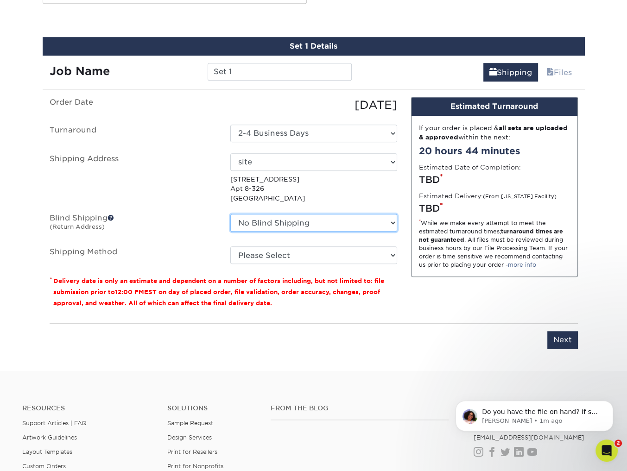
click at [302, 216] on select "No Blind Shipping site + Add New Address" at bounding box center [313, 223] width 167 height 18
select select "285678"
click at [230, 214] on select "No Blind Shipping site + Add New Address" at bounding box center [313, 223] width 167 height 18
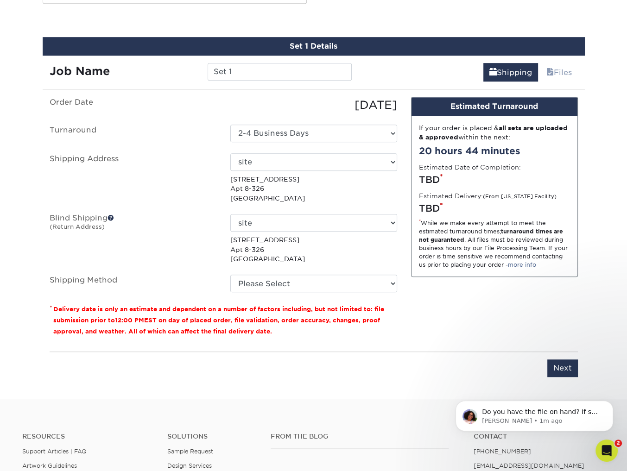
click at [327, 252] on p "3205 Los Feliz Blvd Apt 8-326 Los Angeles, CA 90039" at bounding box center [313, 249] width 167 height 28
click at [321, 280] on select "Please Select 3 Day Shipping Service (+$20.04) Ground Shipping (+$20.28) 2 Day …" at bounding box center [313, 284] width 167 height 18
select select "01"
click at [230, 275] on select "Please Select 3 Day Shipping Service (+$20.04) Ground Shipping (+$20.28) 2 Day …" at bounding box center [313, 284] width 167 height 18
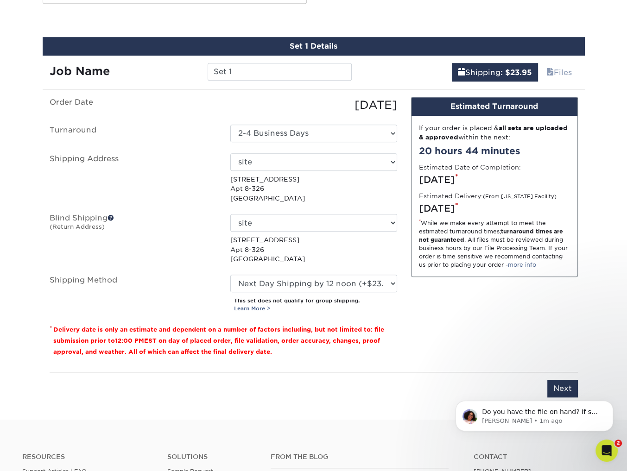
click at [415, 308] on div "Design Estimated Turnaround If your order is placed & all sets are uploaded & a…" at bounding box center [494, 231] width 181 height 268
click at [350, 283] on select "Please Select 3 Day Shipping Service (+$20.04) Ground Shipping (+$20.28) 2 Day …" at bounding box center [313, 284] width 167 height 18
click at [356, 291] on div "Please Select 3 Day Shipping Service (+$20.04) Ground Shipping (+$20.28) 2 Day …" at bounding box center [313, 294] width 181 height 38
click at [359, 287] on select "Please Select 3 Day Shipping Service (+$20.04) Ground Shipping (+$20.28) 2 Day …" at bounding box center [313, 284] width 167 height 18
click at [568, 391] on body "Do you have the file on hand? If so, you can send it to this chat and I can tak…" at bounding box center [534, 413] width 178 height 57
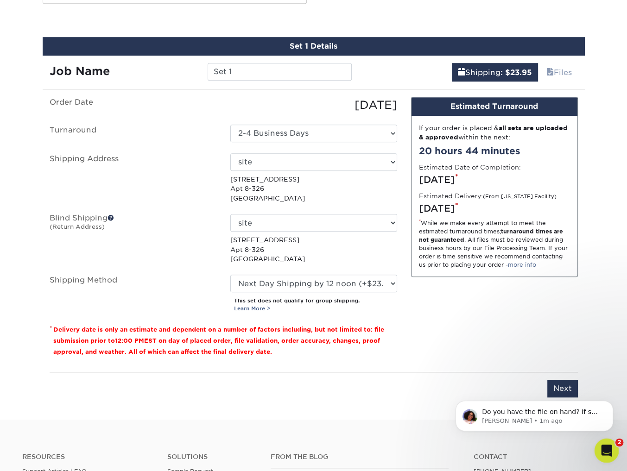
click at [615, 446] on span "2" at bounding box center [619, 443] width 8 height 8
click at [605, 447] on icon "Open Intercom Messenger" at bounding box center [605, 449] width 6 height 7
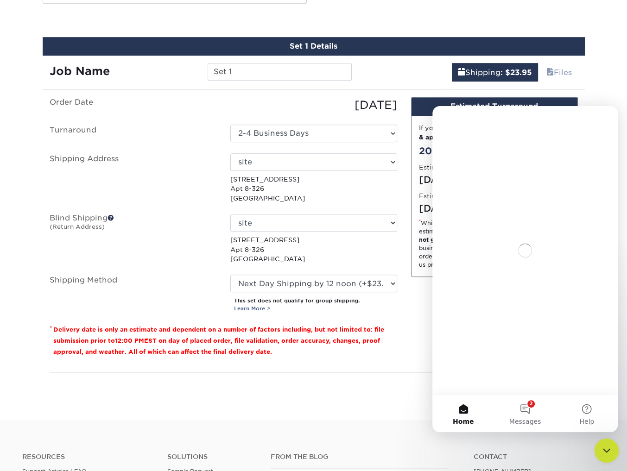
scroll to position [0, 0]
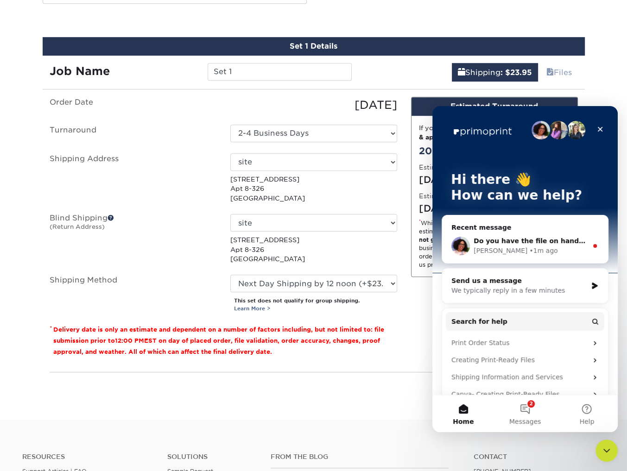
click at [535, 248] on div "Avery • 1m ago" at bounding box center [530, 251] width 114 height 10
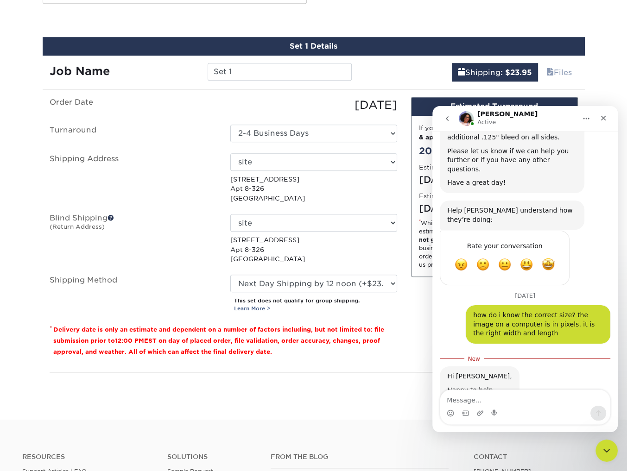
scroll to position [503, 0]
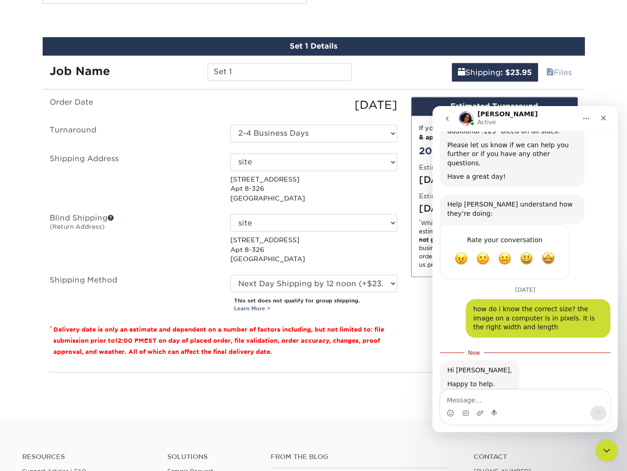
click at [507, 397] on textarea "Message…" at bounding box center [525, 398] width 170 height 16
type textarea "t"
type textarea "yes"
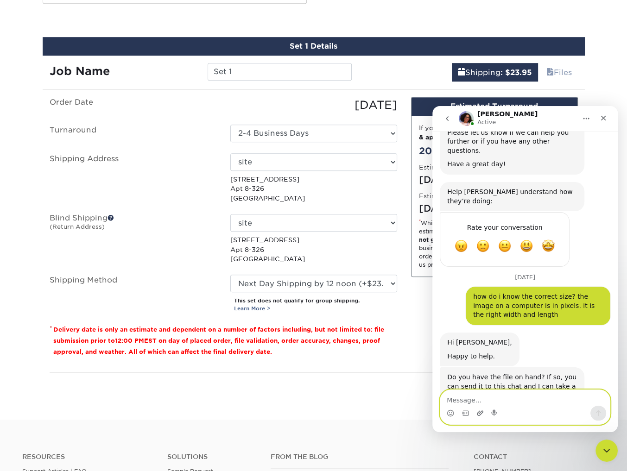
click at [482, 413] on icon "Upload attachment" at bounding box center [479, 412] width 7 height 7
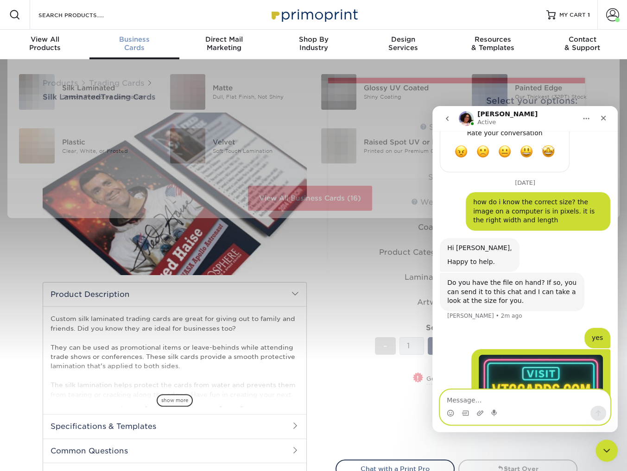
scroll to position [0, 0]
click at [128, 46] on div "Business Cards" at bounding box center [133, 43] width 89 height 17
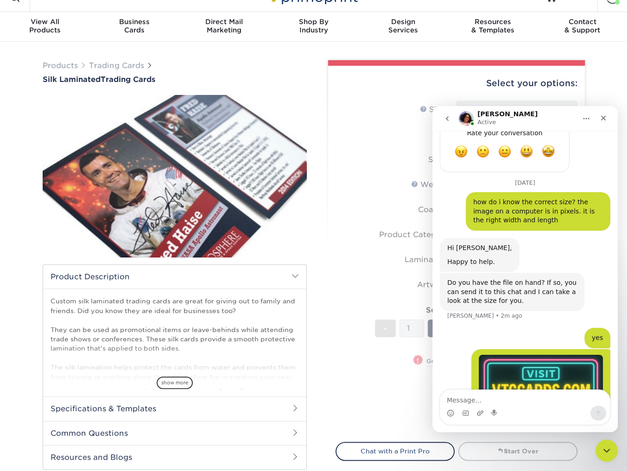
scroll to position [17, 0]
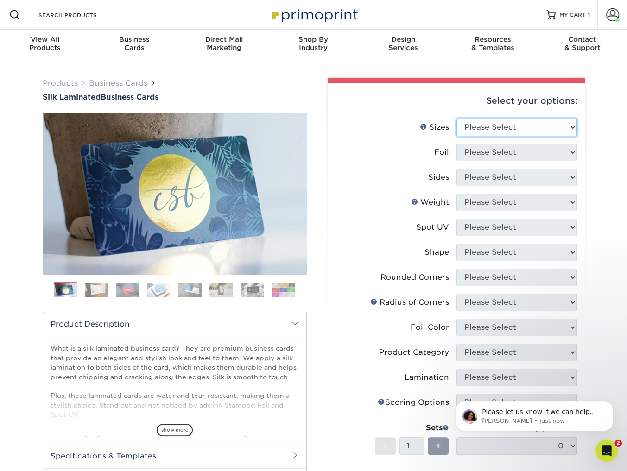
click at [526, 128] on select "Please Select 1.5" x 3.5" - Mini 1.75" x 3.5" - Mini 2" x 2" - Square 2" x 3" -…" at bounding box center [516, 128] width 120 height 18
select select "2.00x3.50"
click at [456, 119] on select "Please Select 1.5" x 3.5" - Mini 1.75" x 3.5" - Mini 2" x 2" - Square 2" x 3" -…" at bounding box center [516, 128] width 120 height 18
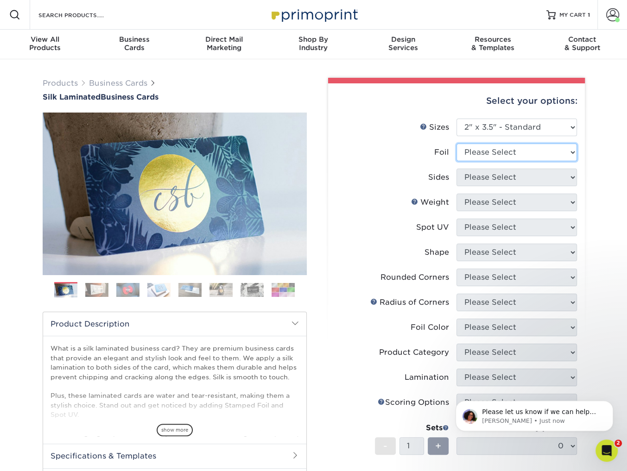
click at [512, 159] on select "Please Select Yes No" at bounding box center [516, 153] width 120 height 18
select select "0"
click at [456, 144] on select "Please Select Yes No" at bounding box center [516, 153] width 120 height 18
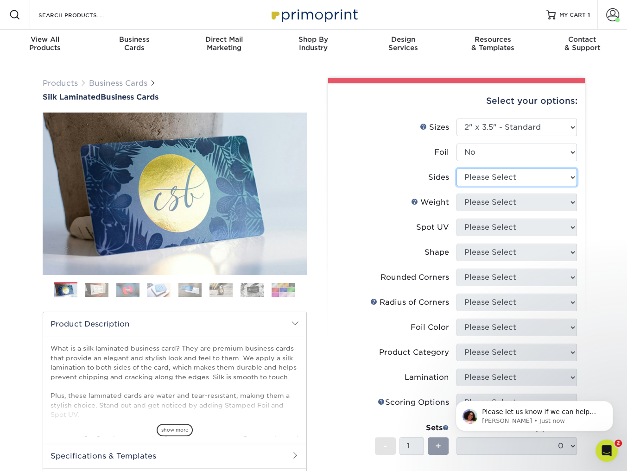
click at [512, 175] on select "Please Select Print Both Sides Print Front Only" at bounding box center [516, 178] width 120 height 18
select select "13abbda7-1d64-4f25-8bb2-c179b224825d"
click at [456, 169] on select "Please Select Print Both Sides Print Front Only" at bounding box center [516, 178] width 120 height 18
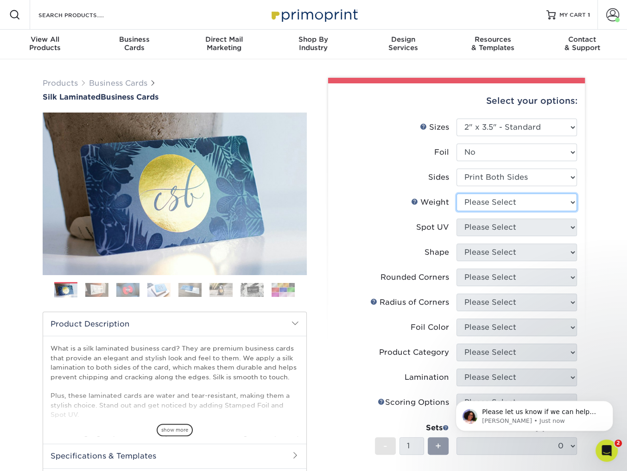
click at [500, 203] on select "Please Select 16PT" at bounding box center [516, 203] width 120 height 18
select select "16PT"
click at [456, 194] on select "Please Select 16PT" at bounding box center [516, 203] width 120 height 18
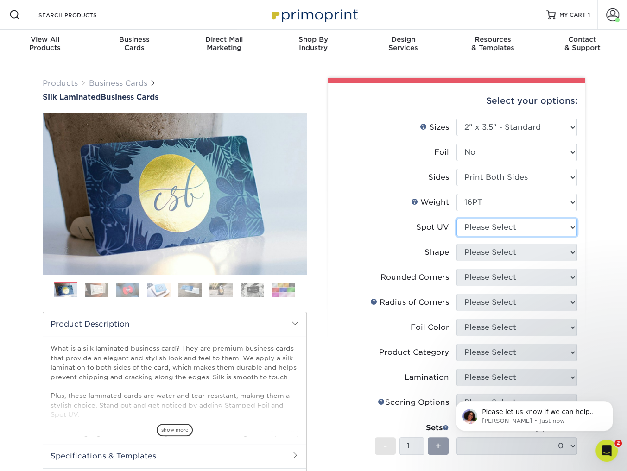
click at [498, 227] on select "Please Select No Spot UV Front and Back (Both Sides) Front Only Back Only" at bounding box center [516, 228] width 120 height 18
select select "3"
click at [456, 219] on select "Please Select No Spot UV Front and Back (Both Sides) Front Only Back Only" at bounding box center [516, 228] width 120 height 18
click at [0, 0] on select at bounding box center [0, 0] width 0 height 0
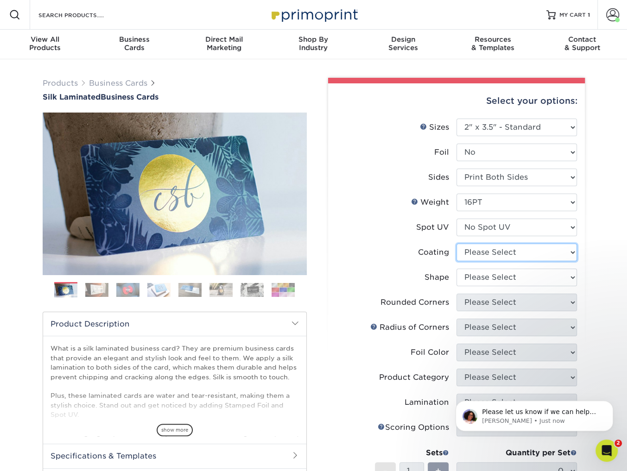
select select "3e7618de-abca-4bda-9f97-8b9129e913d8"
click at [456, 244] on select at bounding box center [516, 253] width 120 height 18
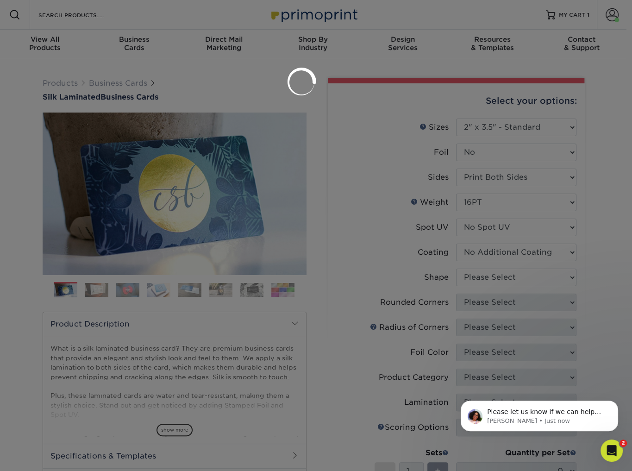
click at [503, 281] on div at bounding box center [316, 235] width 632 height 471
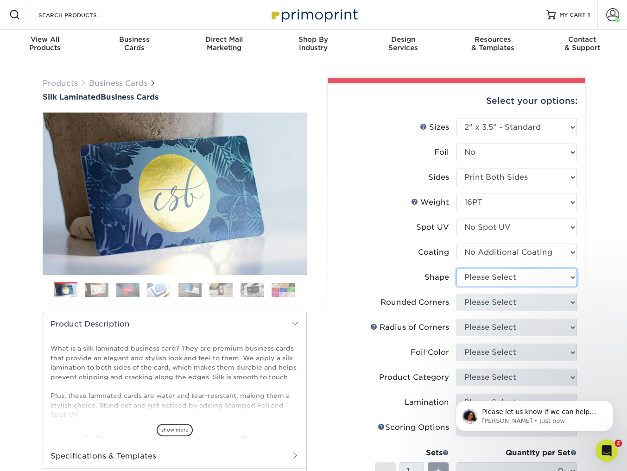
click at [499, 277] on select "Please Select Standard Oval" at bounding box center [516, 278] width 120 height 18
select select "standard"
click at [456, 269] on select "Please Select Standard Oval" at bounding box center [516, 278] width 120 height 18
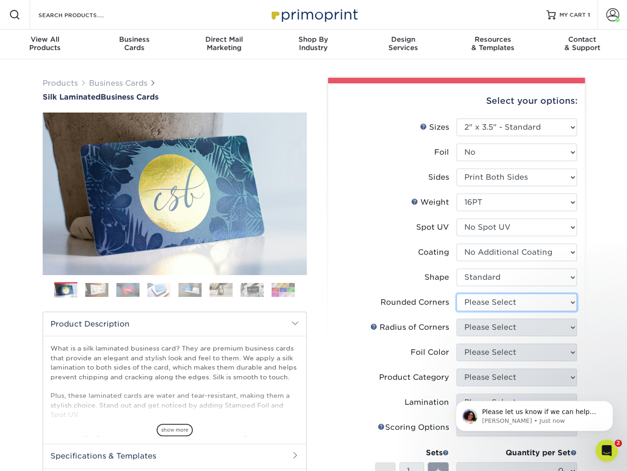
click at [497, 305] on select "Please Select Yes - Round 2 Corners Yes - Round 4 Corners No" at bounding box center [516, 303] width 120 height 18
select select "0"
click at [456, 294] on select "Please Select Yes - Round 2 Corners Yes - Round 4 Corners No" at bounding box center [516, 303] width 120 height 18
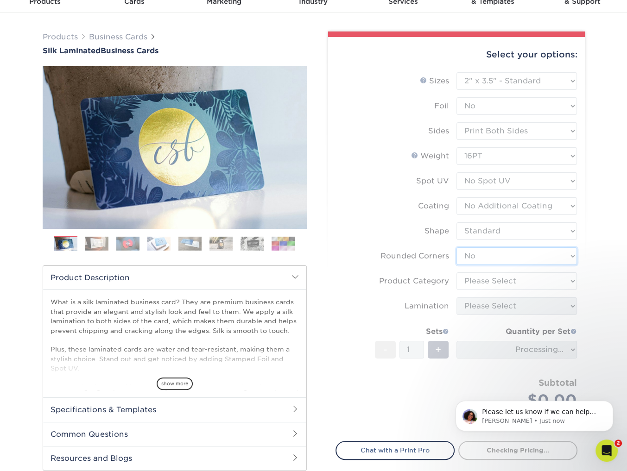
scroll to position [48, 0]
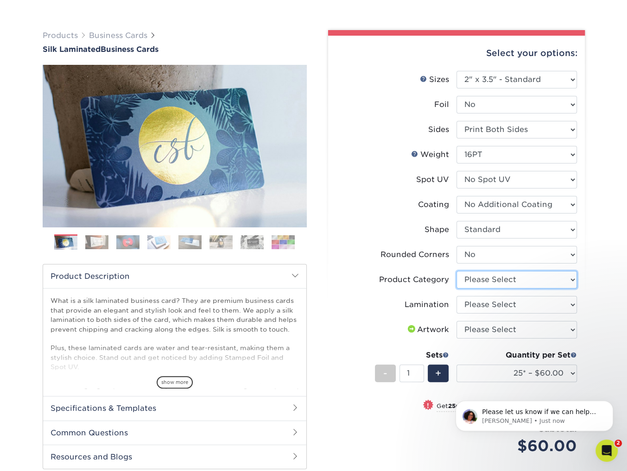
click at [512, 278] on select "Please Select Business Cards" at bounding box center [516, 280] width 120 height 18
select select "3b5148f1-0588-4f88-a218-97bcfdce65c1"
click at [456, 271] on select "Please Select Business Cards" at bounding box center [516, 280] width 120 height 18
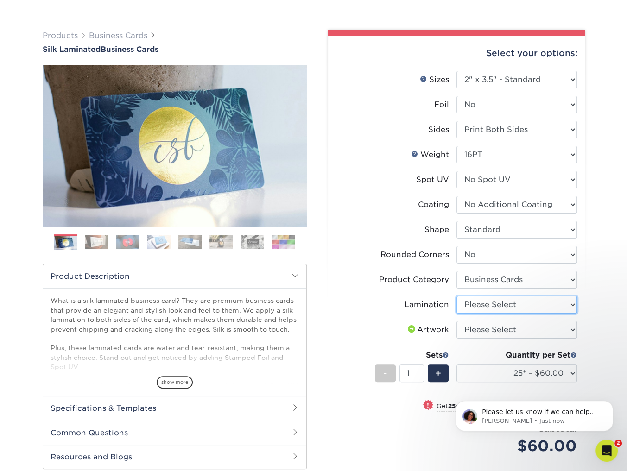
click at [510, 305] on select "Please Select Silk" at bounding box center [516, 305] width 120 height 18
select select "ccacb42f-45f7-42d3-bbd3-7c8421cf37f0"
click at [456, 296] on select "Please Select Silk" at bounding box center [516, 305] width 120 height 18
click at [511, 329] on select "Please Select I will upload files I need a design - $100" at bounding box center [516, 330] width 120 height 18
select select "upload"
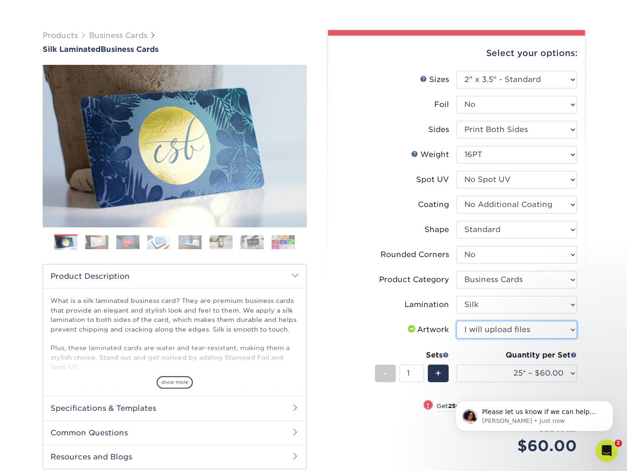
click at [456, 321] on select "Please Select I will upload files I need a design - $100" at bounding box center [516, 330] width 120 height 18
click at [526, 372] on select "25* – $60.00 50* – $68.00 75* – $76.00 100* – $84.00 250* – $92.00 500 – $96.00…" at bounding box center [516, 373] width 120 height 18
select select "1000 – $128.00"
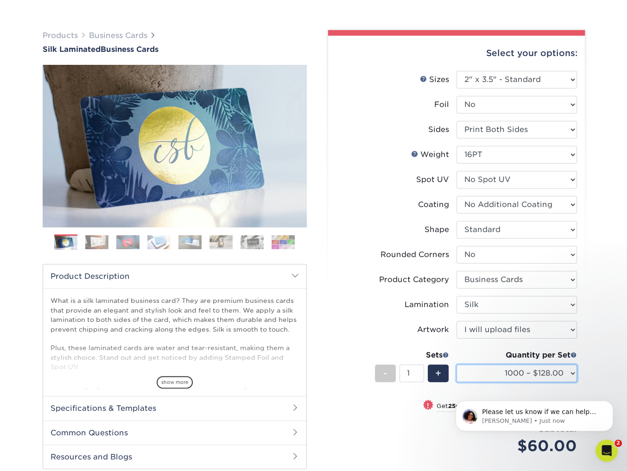
click at [456, 364] on select "25* – $60.00 50* – $68.00 75* – $76.00 100* – $84.00 250* – $92.00 500 – $96.00…" at bounding box center [516, 373] width 120 height 18
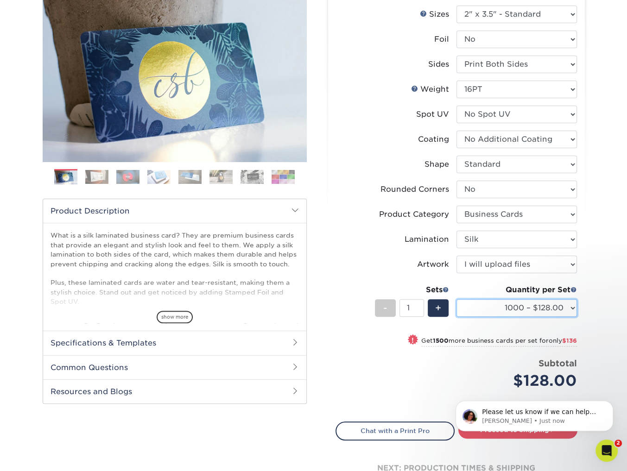
scroll to position [113, 0]
click at [522, 302] on select "25* – $60.00 50* – $68.00 75* – $76.00 100* – $84.00 250* – $92.00 500 – $96.00…" at bounding box center [516, 308] width 120 height 18
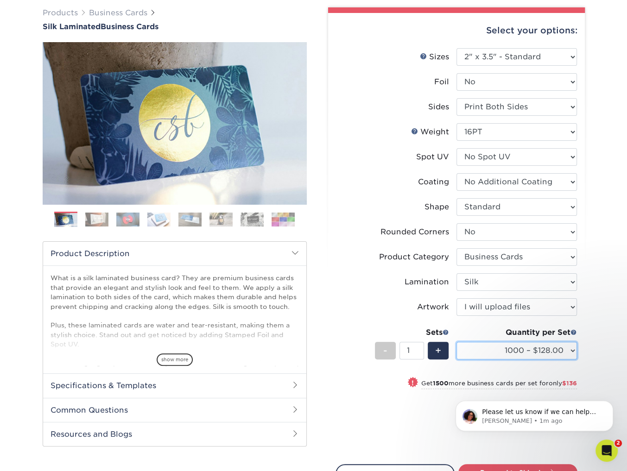
scroll to position [69, 0]
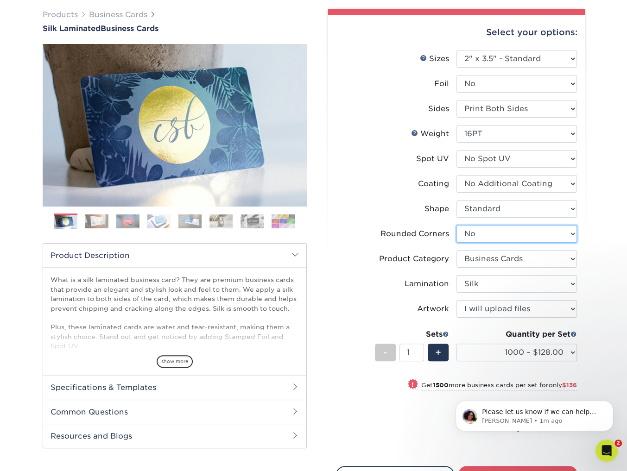
click at [492, 231] on select "Please Select Yes - Round 2 Corners Yes - Round 4 Corners No" at bounding box center [516, 234] width 120 height 18
select select "7672df9e-0e0a-464d-8e1f-920c575e4da3"
click at [456, 225] on select "Please Select Yes - Round 2 Corners Yes - Round 4 Corners No" at bounding box center [516, 234] width 120 height 18
select select "-1"
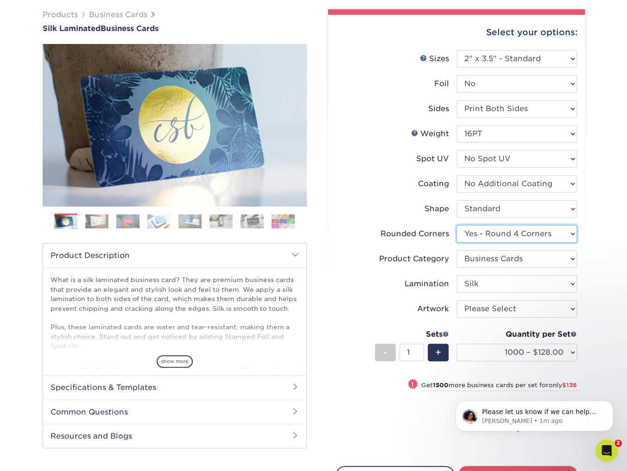
select select "-1"
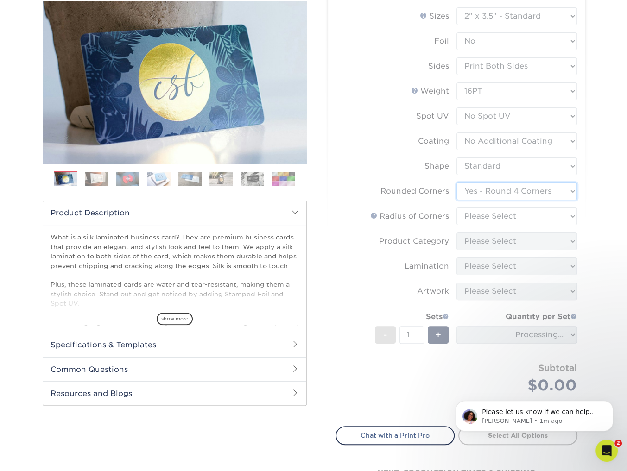
scroll to position [113, 0]
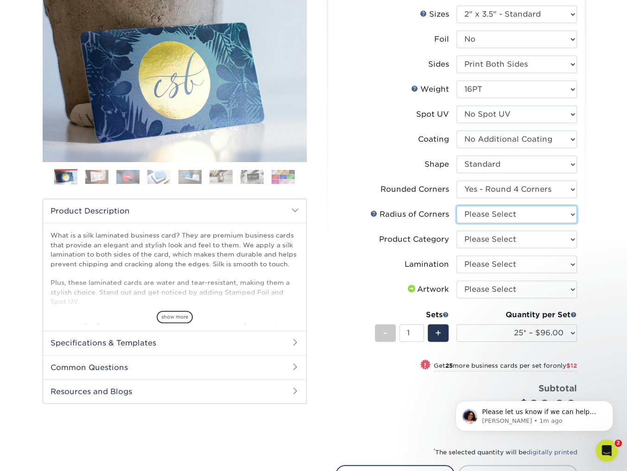
click at [510, 215] on select "Please Select Rounded 1/8" Rounded 1/4"" at bounding box center [516, 215] width 120 height 18
click at [538, 333] on select "25* – $96.00 50* – $108.00 75* – $120.00 100* – $128.00 250* – $136.00 500 – $1…" at bounding box center [516, 333] width 120 height 18
click at [527, 186] on select "Please Select Yes - Round 2 Corners Yes - Round 4 Corners No" at bounding box center [516, 190] width 120 height 18
select select "0"
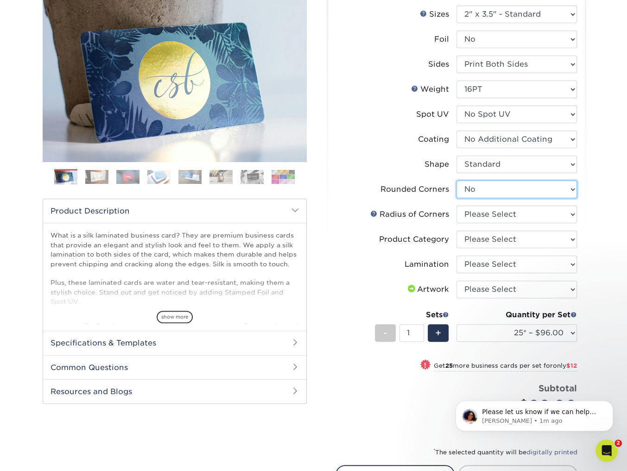
click at [456, 181] on select "Please Select Yes - Round 2 Corners Yes - Round 4 Corners No" at bounding box center [516, 190] width 120 height 18
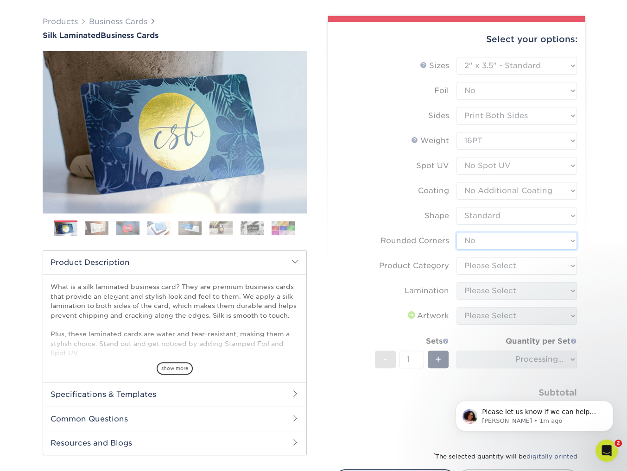
scroll to position [60, 0]
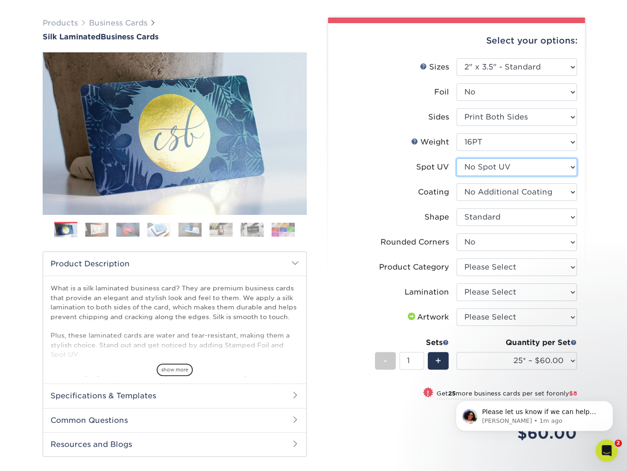
click at [501, 165] on select "Please Select No Spot UV Front and Back (Both Sides) Front Only Back Only" at bounding box center [516, 167] width 120 height 18
select select "1"
click at [456, 158] on select "Please Select No Spot UV Front and Back (Both Sides) Front Only Back Only" at bounding box center [516, 167] width 120 height 18
select select "-1"
select select
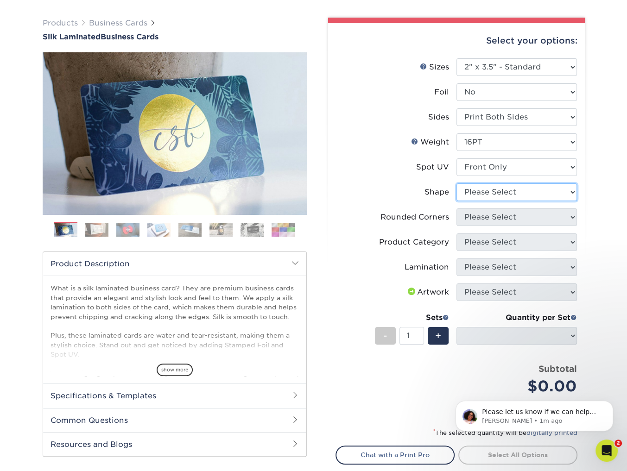
click at [502, 194] on select "Please Select Standard" at bounding box center [516, 192] width 120 height 18
select select "standard"
click at [456, 183] on select "Please Select Standard" at bounding box center [516, 192] width 120 height 18
select select
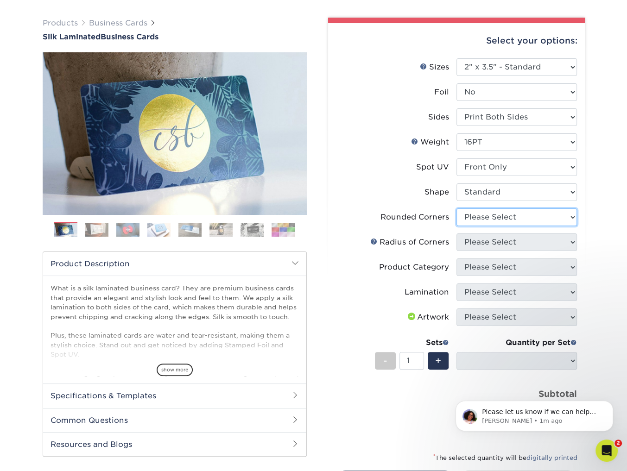
click at [496, 217] on select "Please Select Yes - Round 2 Corners Yes - Round 4 Corners No" at bounding box center [516, 217] width 120 height 18
select select "0"
click at [456, 208] on select "Please Select Yes - Round 2 Corners Yes - Round 4 Corners No" at bounding box center [516, 217] width 120 height 18
select select "-1"
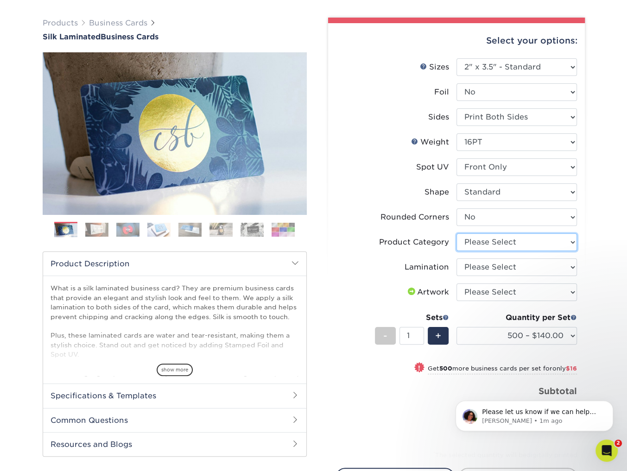
click at [505, 240] on select "Please Select Business Cards" at bounding box center [516, 242] width 120 height 18
select select "3b5148f1-0588-4f88-a218-97bcfdce65c1"
click at [456, 233] on select "Please Select Business Cards" at bounding box center [516, 242] width 120 height 18
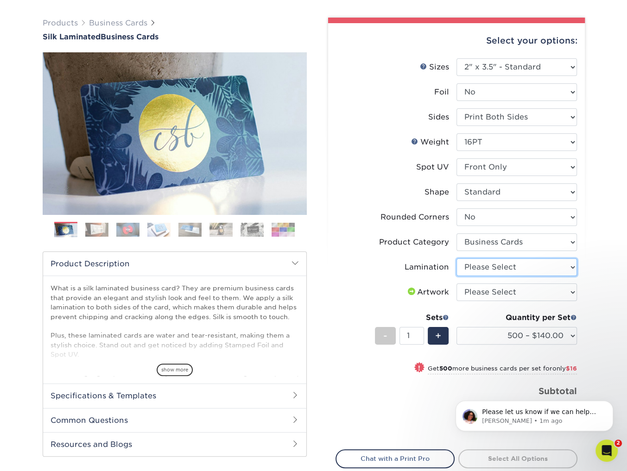
click at [501, 264] on select "Please Select Silk" at bounding box center [516, 267] width 120 height 18
click at [456, 258] on select "Please Select Silk" at bounding box center [516, 267] width 120 height 18
click at [502, 268] on select "Please Select Silk" at bounding box center [516, 267] width 120 height 18
select select "ccacb42f-45f7-42d3-bbd3-7c8421cf37f0"
click at [456, 258] on select "Please Select Silk" at bounding box center [516, 267] width 120 height 18
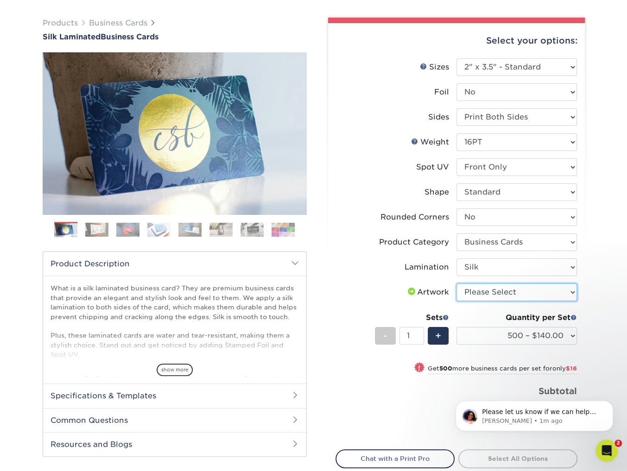
click at [503, 292] on select "Please Select I will upload files I need a design - $100" at bounding box center [516, 292] width 120 height 18
select select "upload"
click at [456, 283] on select "Please Select I will upload files I need a design - $100" at bounding box center [516, 292] width 120 height 18
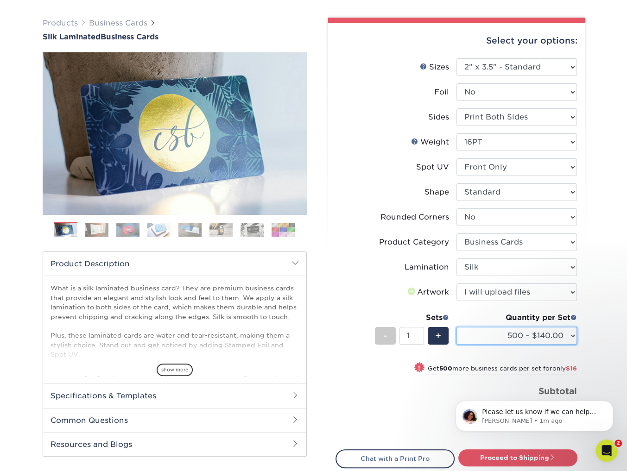
click at [521, 337] on select "500 – $140.00 1000 – $156.00 2500 – $383.00 5000 – $642.00 10000 – $1156.00" at bounding box center [516, 336] width 120 height 18
select select "1000 – $156.00"
click at [456, 327] on select "500 – $140.00 1000 – $156.00 2500 – $383.00 5000 – $642.00 10000 – $1156.00" at bounding box center [516, 336] width 120 height 18
click at [362, 233] on label "Product Category" at bounding box center [396, 242] width 120 height 18
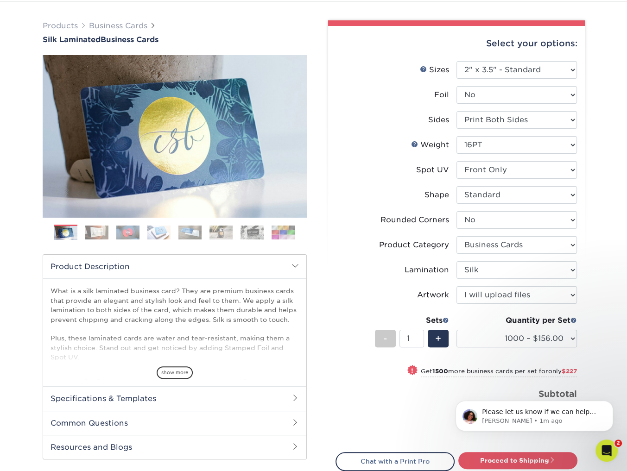
scroll to position [57, 0]
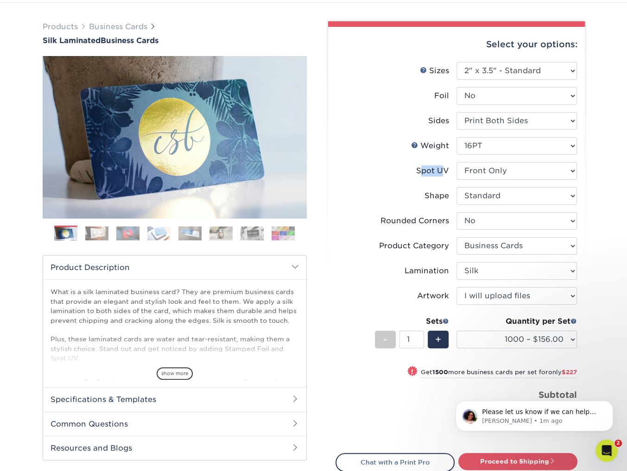
drag, startPoint x: 420, startPoint y: 168, endPoint x: 440, endPoint y: 168, distance: 20.4
click at [440, 168] on div "Spot UV" at bounding box center [432, 170] width 33 height 11
drag, startPoint x: 448, startPoint y: 167, endPoint x: 408, endPoint y: 170, distance: 39.9
click at [408, 170] on label "Spot UV" at bounding box center [396, 171] width 120 height 18
click at [511, 160] on li "Weight Help Weight Please Select 16PT" at bounding box center [456, 149] width 241 height 25
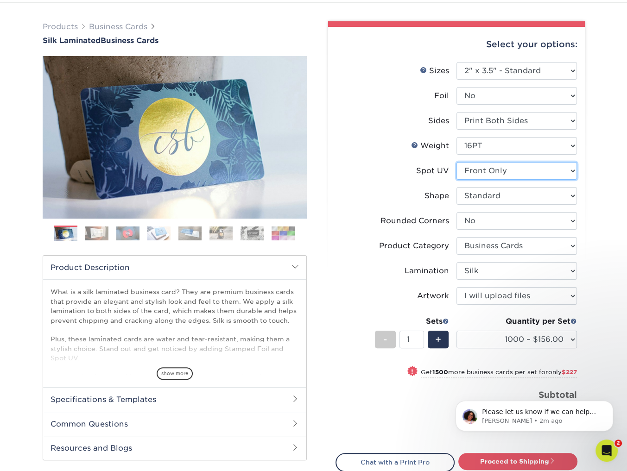
click at [507, 164] on select "Please Select No Spot UV Front and Back (Both Sides) Front Only Back Only" at bounding box center [516, 171] width 120 height 18
select select "3"
click at [456, 162] on select "Please Select No Spot UV Front and Back (Both Sides) Front Only Back Only" at bounding box center [516, 171] width 120 height 18
select select "-1"
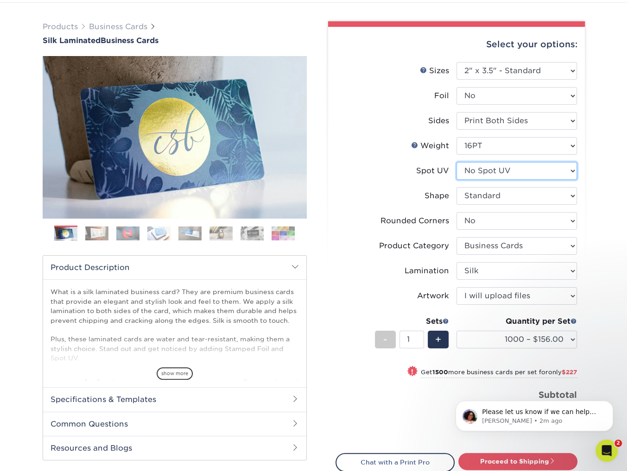
select select "-1"
select select
select select "-1"
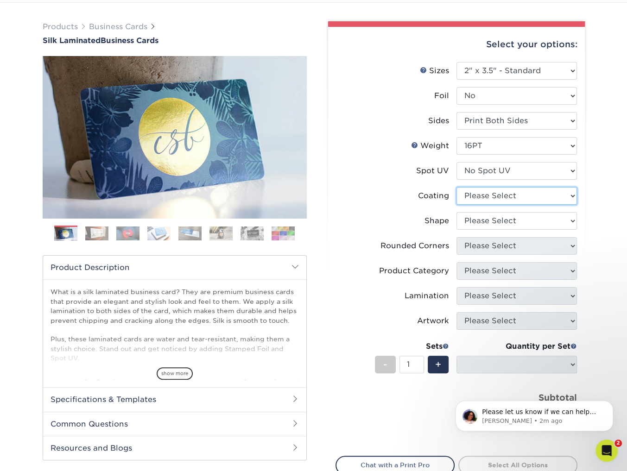
click at [493, 201] on select at bounding box center [516, 196] width 120 height 18
select select "3e7618de-abca-4bda-9f97-8b9129e913d8"
click at [456, 187] on select at bounding box center [516, 196] width 120 height 18
select select
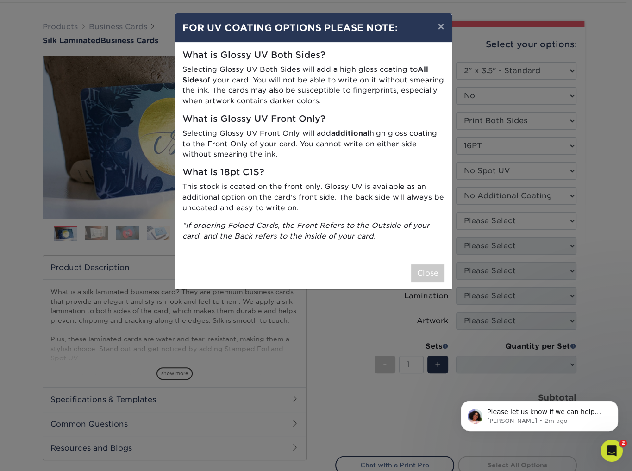
click at [499, 222] on div "× FOR UV COATING OPTIONS PLEASE NOTE: What is Glossy UV Both Sides? Selecting G…" at bounding box center [316, 235] width 632 height 471
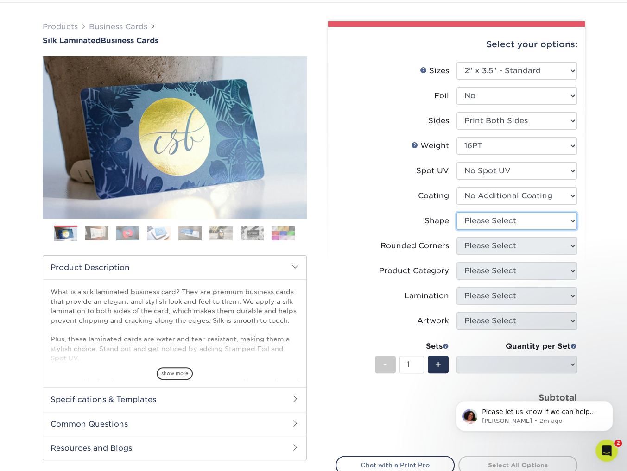
click at [502, 220] on select "Please Select Standard Oval" at bounding box center [516, 221] width 120 height 18
select select "standard"
click at [456, 212] on select "Please Select Standard Oval" at bounding box center [516, 221] width 120 height 18
select select
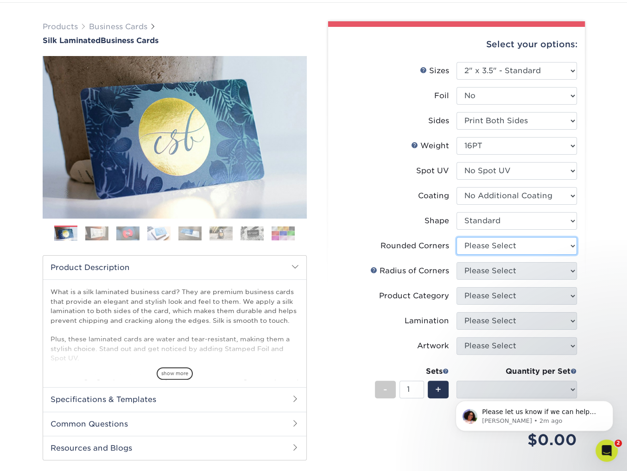
click at [502, 248] on select "Please Select Yes - Round 2 Corners Yes - Round 4 Corners No" at bounding box center [516, 246] width 120 height 18
select select "0"
click at [456, 237] on select "Please Select Yes - Round 2 Corners Yes - Round 4 Corners No" at bounding box center [516, 246] width 120 height 18
select select "-1"
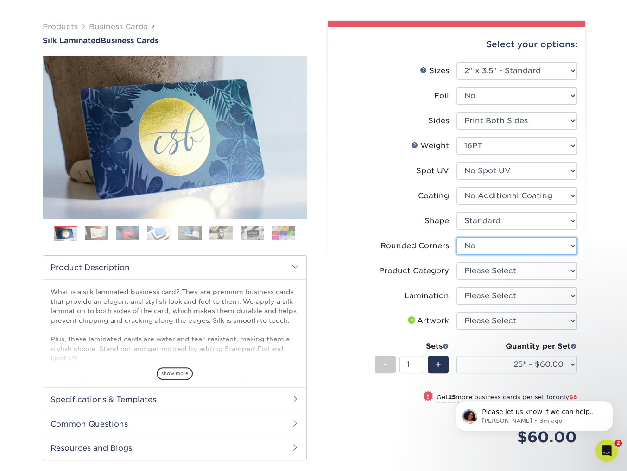
scroll to position [57, 0]
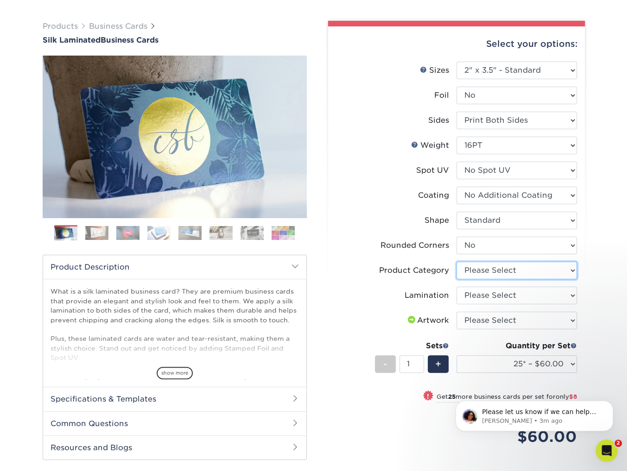
click at [497, 270] on select "Please Select Business Cards" at bounding box center [516, 271] width 120 height 18
select select "3b5148f1-0588-4f88-a218-97bcfdce65c1"
click at [456, 262] on select "Please Select Business Cards" at bounding box center [516, 271] width 120 height 18
click at [508, 290] on select "Please Select Silk" at bounding box center [516, 296] width 120 height 18
select select "ccacb42f-45f7-42d3-bbd3-7c8421cf37f0"
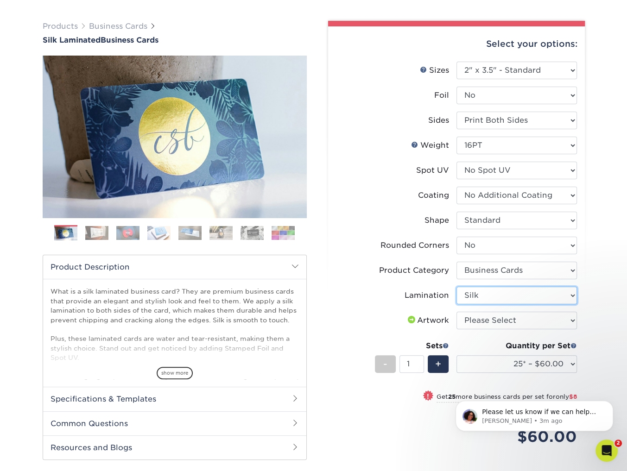
click at [456, 287] on select "Please Select Silk" at bounding box center [516, 296] width 120 height 18
click at [513, 322] on select "Please Select I will upload files I need a design - $100" at bounding box center [516, 321] width 120 height 18
select select "upload"
click at [456, 312] on select "Please Select I will upload files I need a design - $100" at bounding box center [516, 321] width 120 height 18
click at [507, 361] on select "25* – $60.00 50* – $68.00 75* – $76.00 100* – $84.00 250* – $92.00 500 – $96.00…" at bounding box center [516, 364] width 120 height 18
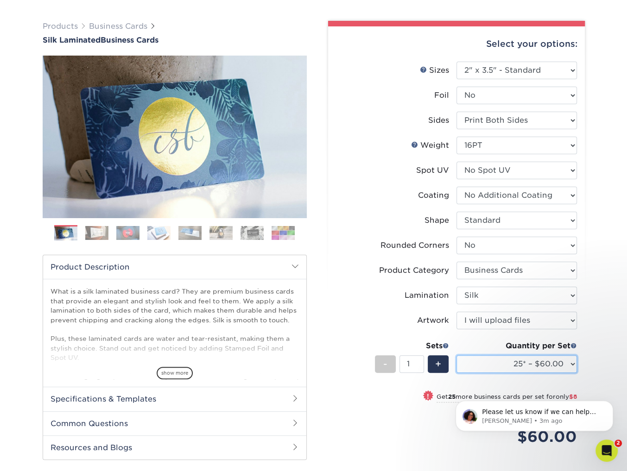
select select "1000 – $128.00"
click at [456, 355] on select "25* – $60.00 50* – $68.00 75* – $76.00 100* – $84.00 250* – $92.00 500 – $96.00…" at bounding box center [516, 364] width 120 height 18
click at [376, 212] on label "Shape" at bounding box center [396, 221] width 120 height 18
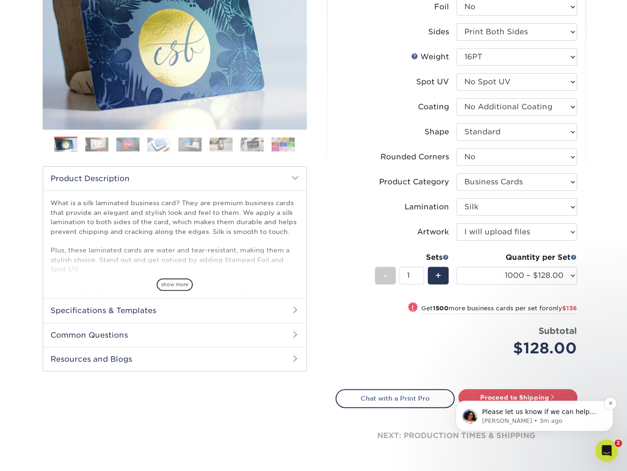
scroll to position [147, 0]
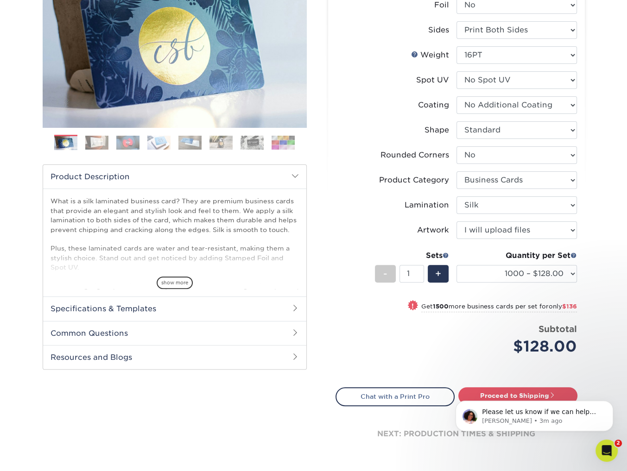
click at [518, 393] on div "Please let us know if we can help you further or if you have any other question…" at bounding box center [534, 373] width 170 height 116
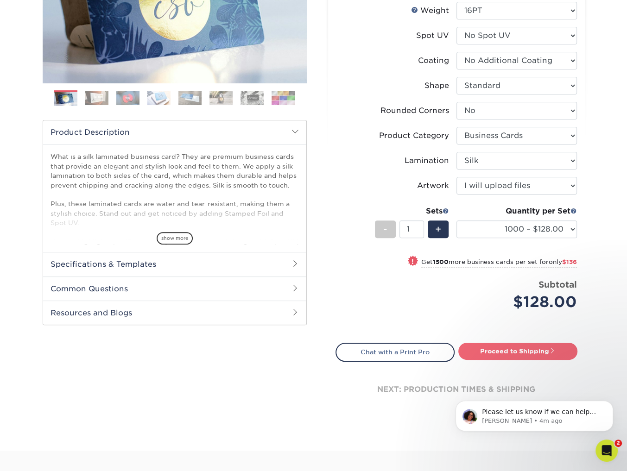
click at [507, 348] on link "Proceed to Shipping" at bounding box center [517, 351] width 119 height 17
type input "Set 1"
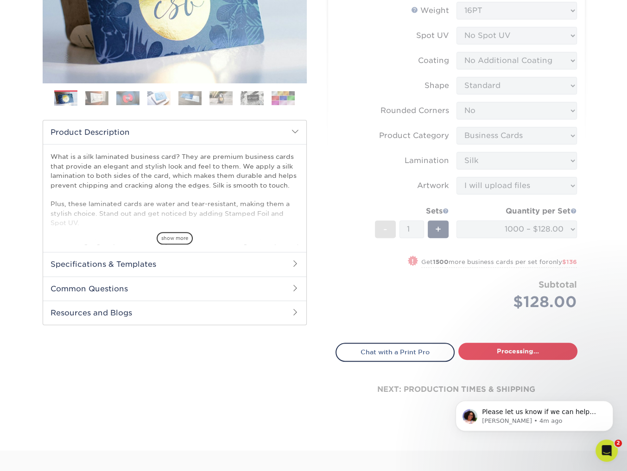
select select "cb0105d6-89c4-49d0-a7da-6075946ad4a6"
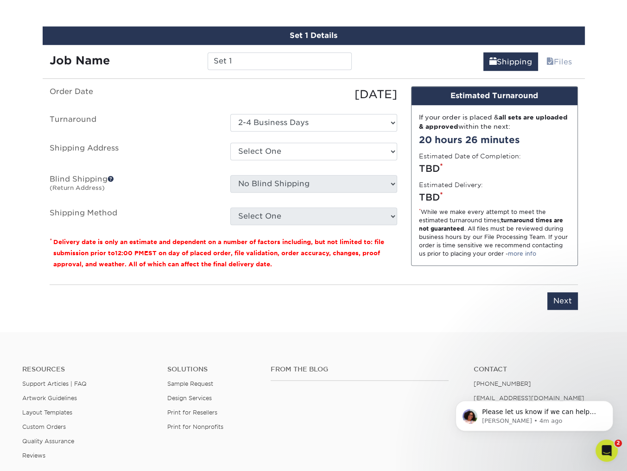
scroll to position [559, 0]
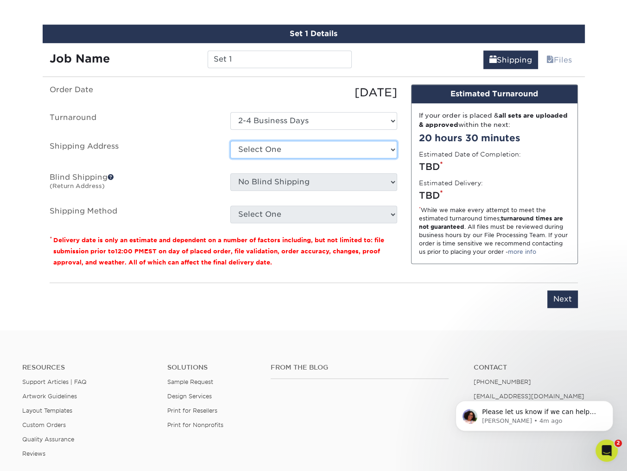
click at [302, 147] on select "Select One site + Add New Address" at bounding box center [313, 150] width 167 height 18
select select "285678"
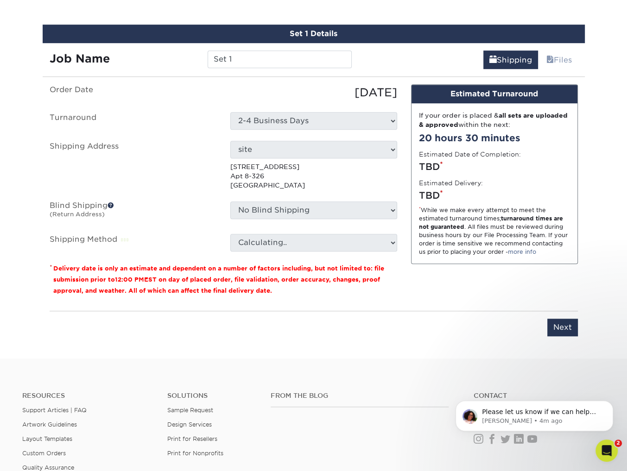
click at [315, 215] on select "No Blind Shipping site + Add New Address" at bounding box center [313, 210] width 167 height 18
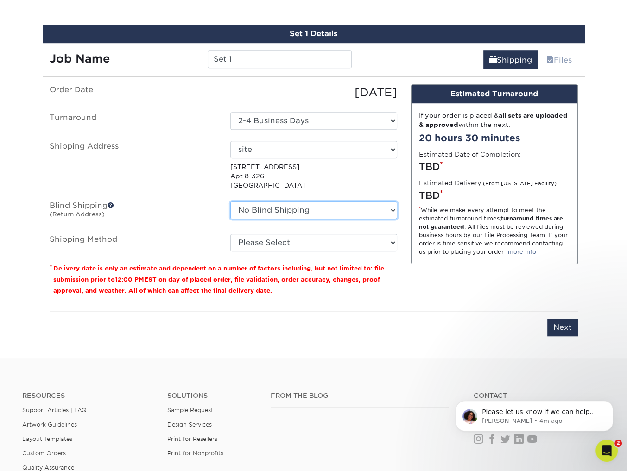
click at [308, 209] on select "No Blind Shipping site + Add New Address" at bounding box center [313, 210] width 167 height 18
select select "285678"
click at [230, 201] on select "No Blind Shipping site + Add New Address" at bounding box center [313, 210] width 167 height 18
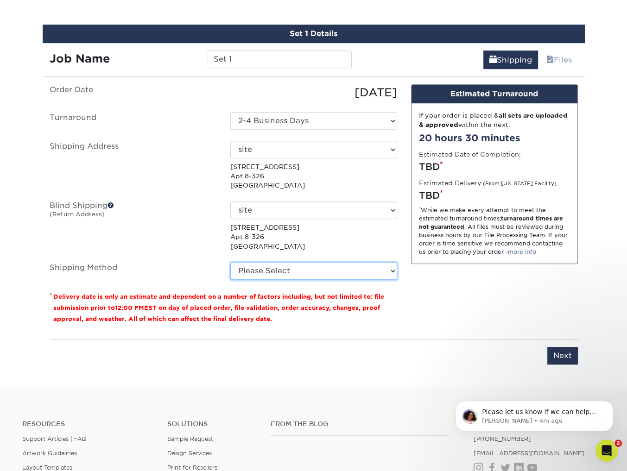
click at [302, 262] on select "Please Select Ground Shipping (+$8.96) 3 Day Shipping Service (+$20.04) 2 Day A…" at bounding box center [313, 271] width 167 height 18
select select "03"
click at [230, 262] on select "Please Select Ground Shipping (+$8.96) 3 Day Shipping Service (+$20.04) 2 Day A…" at bounding box center [313, 271] width 167 height 18
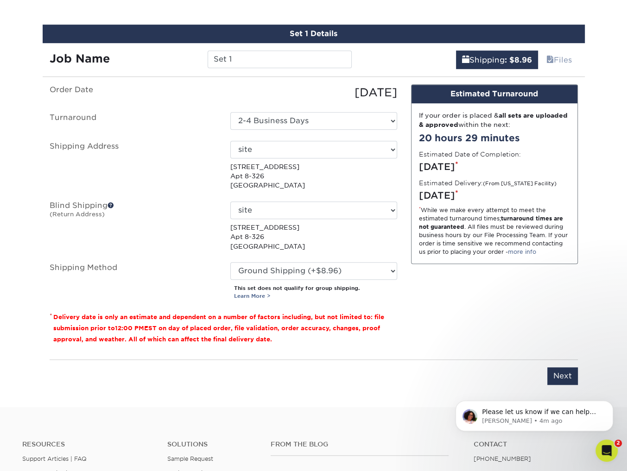
click at [561, 381] on iframe at bounding box center [533, 413] width 185 height 65
click at [567, 376] on input "Next" at bounding box center [562, 376] width 31 height 18
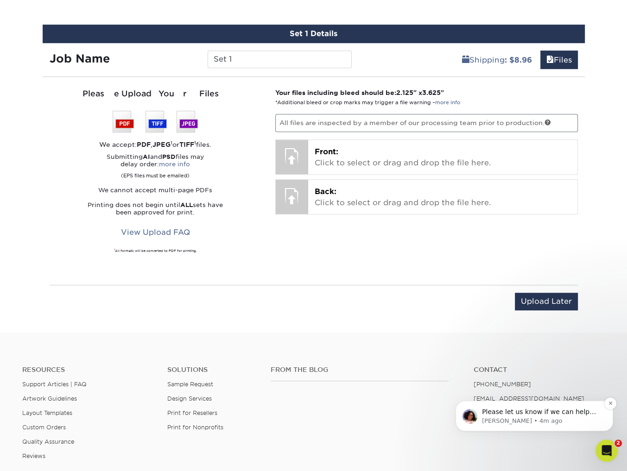
click at [564, 430] on div "Please let us know if we can help you further or if you have any other question…" at bounding box center [533, 416] width 157 height 31
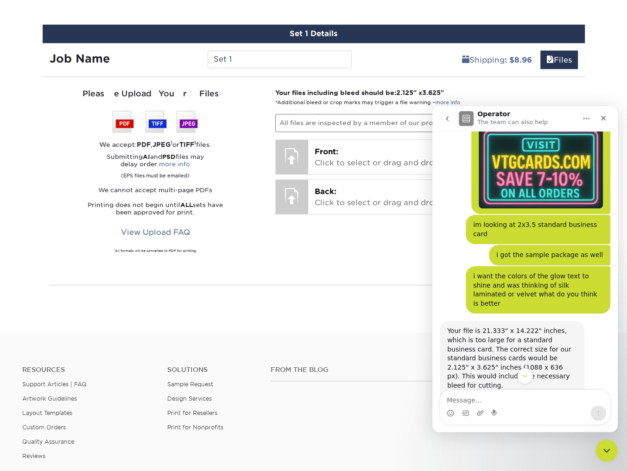
scroll to position [834, 0]
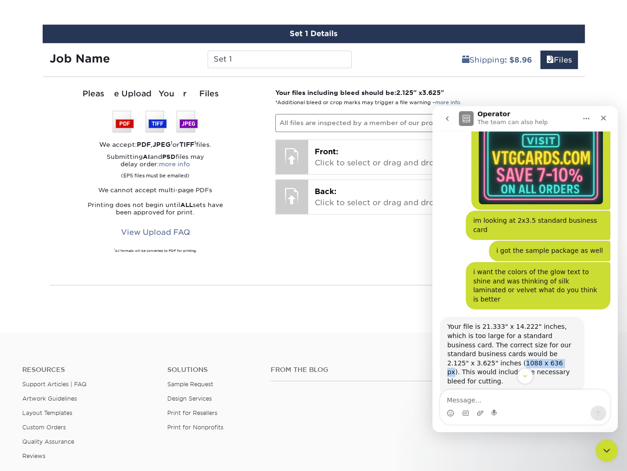
drag, startPoint x: 492, startPoint y: 281, endPoint x: 450, endPoint y: 280, distance: 42.6
click at [450, 322] on div "Your file is 21.333" x 14.222" inches, which is too large for a standard busine…" at bounding box center [512, 353] width 130 height 63
copy div "1088 x 636 px"
click at [601, 115] on icon "Close" at bounding box center [602, 117] width 7 height 7
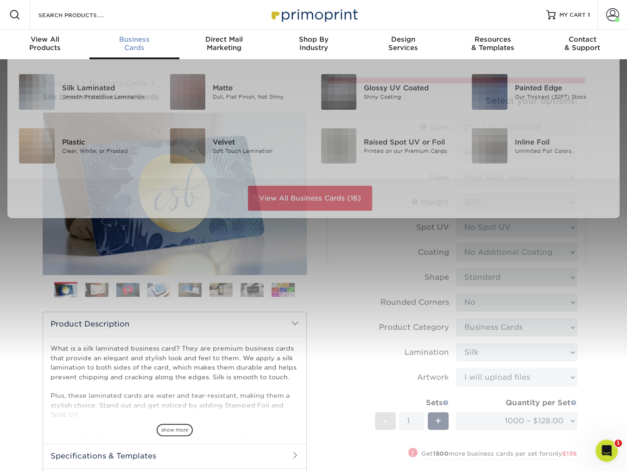
scroll to position [0, 0]
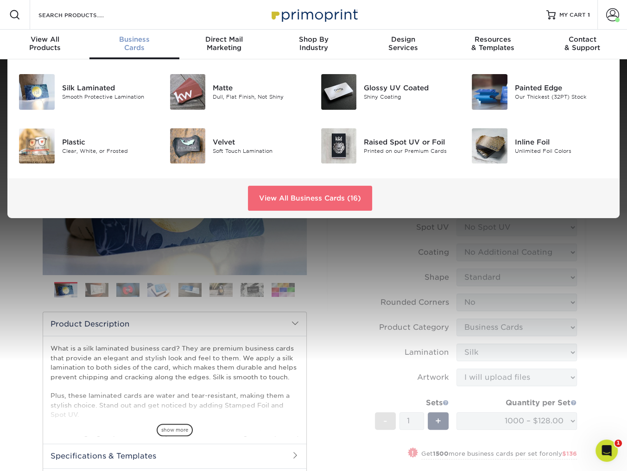
click at [325, 193] on link "View All Business Cards (16)" at bounding box center [310, 198] width 124 height 25
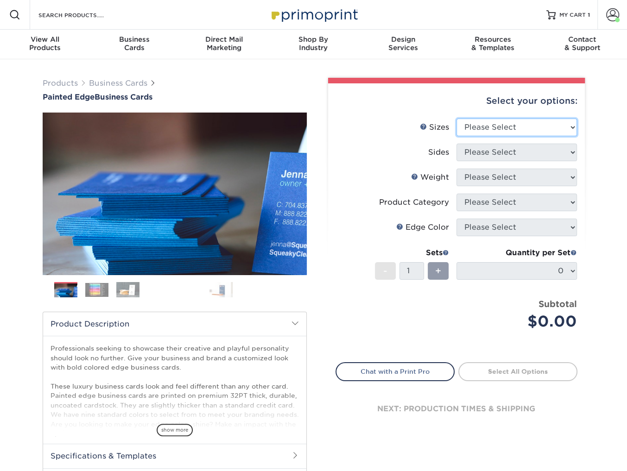
click at [523, 128] on select "Please Select 2" x 3.5" - Standard 2.125" x 3.375" - European 2.5" x 2.5" - Squ…" at bounding box center [516, 128] width 120 height 18
select select "2.00x3.50"
click at [456, 119] on select "Please Select 2" x 3.5" - Standard 2.125" x 3.375" - European 2.5" x 2.5" - Squ…" at bounding box center [516, 128] width 120 height 18
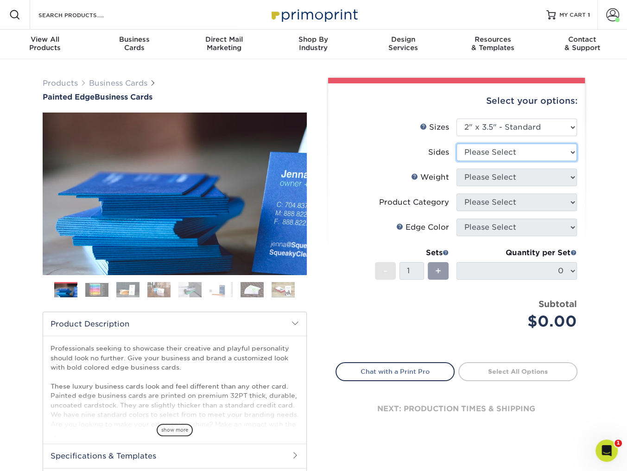
click at [507, 151] on select "Please Select Print Both Sides Print Front Only" at bounding box center [516, 153] width 120 height 18
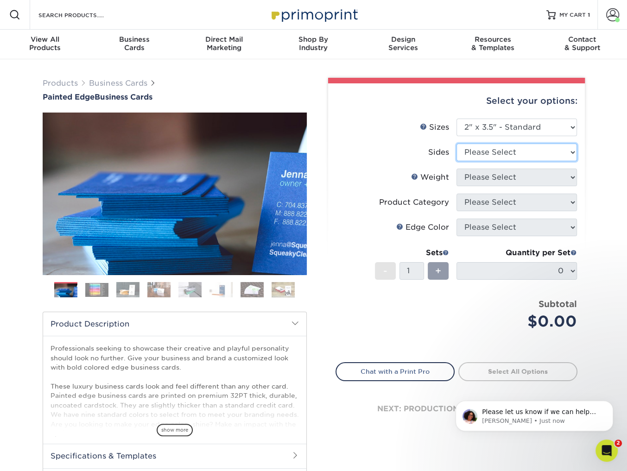
select select "13abbda7-1d64-4f25-8bb2-c179b224825d"
click at [456, 144] on select "Please Select Print Both Sides Print Front Only" at bounding box center [516, 153] width 120 height 18
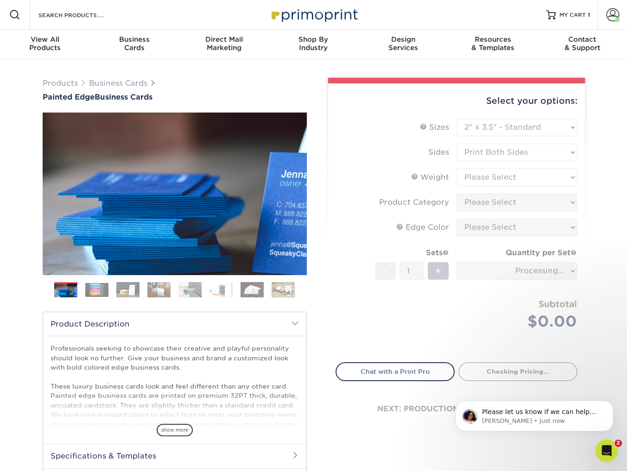
click at [501, 177] on form "Sizes Help Sizes Please Select 2" x 3.5" - Standard 2.125" x 3.375" - European …" at bounding box center [456, 235] width 242 height 233
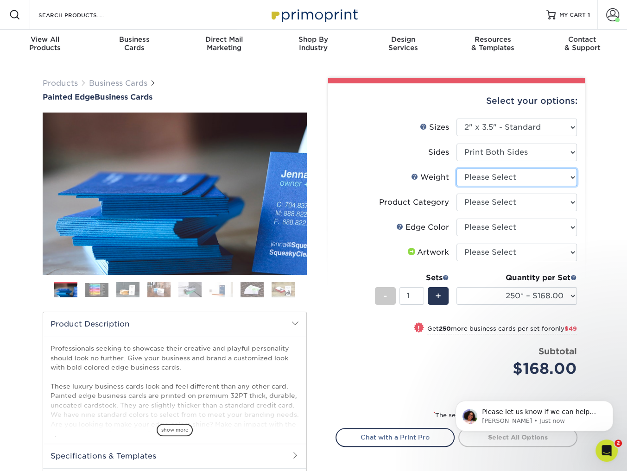
click at [507, 178] on select "Please Select 32PTUC" at bounding box center [516, 178] width 120 height 18
select select "32PTUC"
click at [456, 169] on select "Please Select 32PTUC" at bounding box center [516, 178] width 120 height 18
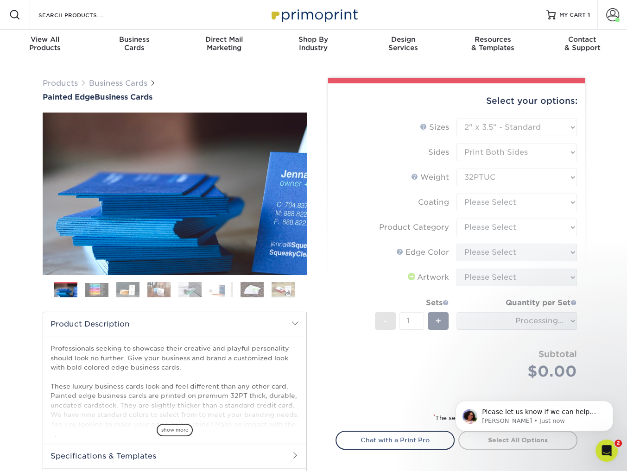
click at [496, 207] on form "Sizes Help Sizes Please Select 2" x 3.5" - Standard 2.125" x 3.375" - European …" at bounding box center [456, 260] width 242 height 283
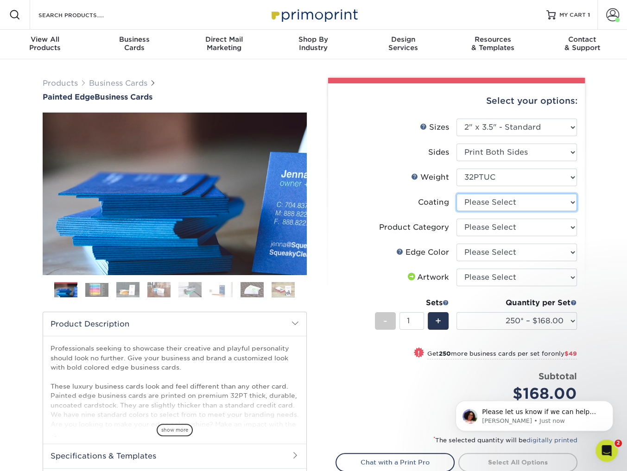
click at [498, 203] on select at bounding box center [516, 203] width 120 height 18
select select "3e7618de-abca-4bda-9f97-8b9129e913d8"
click at [456, 194] on select at bounding box center [516, 203] width 120 height 18
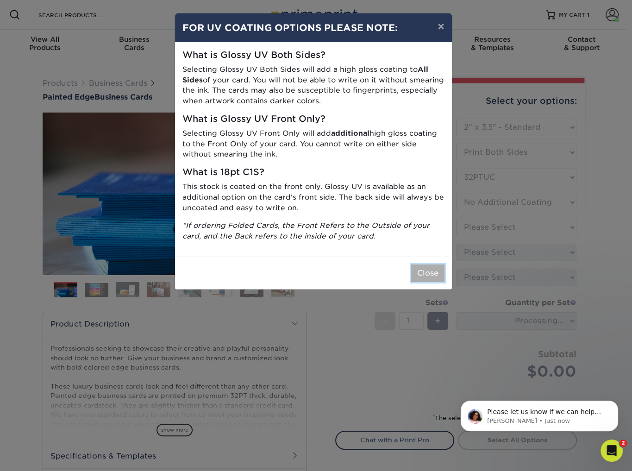
click at [426, 279] on button "Close" at bounding box center [427, 273] width 33 height 18
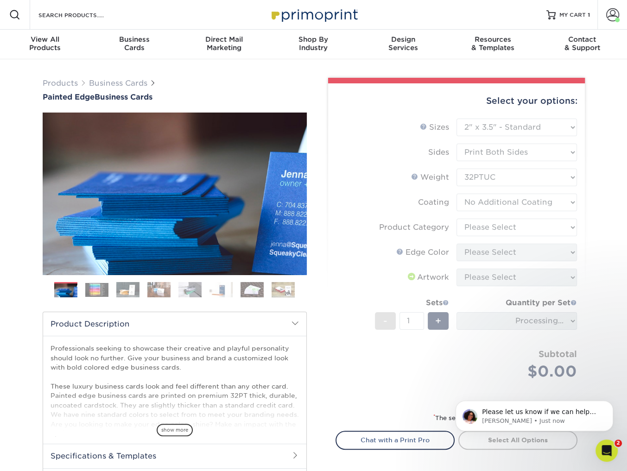
click at [492, 229] on form "Sizes Help Sizes Please Select 2" x 3.5" - Standard 2.125" x 3.375" - European …" at bounding box center [456, 260] width 242 height 283
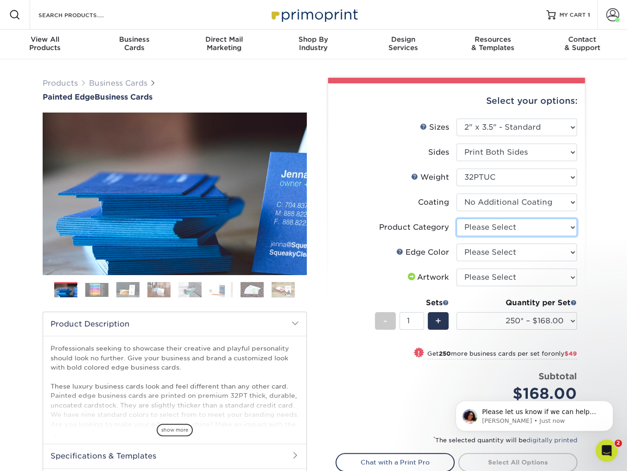
click at [496, 226] on select "Please Select Business Cards" at bounding box center [516, 228] width 120 height 18
select select "3b5148f1-0588-4f88-a218-97bcfdce65c1"
click at [456, 219] on select "Please Select Business Cards" at bounding box center [516, 228] width 120 height 18
click at [496, 252] on select "Please Select Charcoal Black Brown Blue Pearlescent Blue Pearlescent Gold Pearl…" at bounding box center [516, 253] width 120 height 18
select select "34794e23-ba15-445e-813c-341542a5462f"
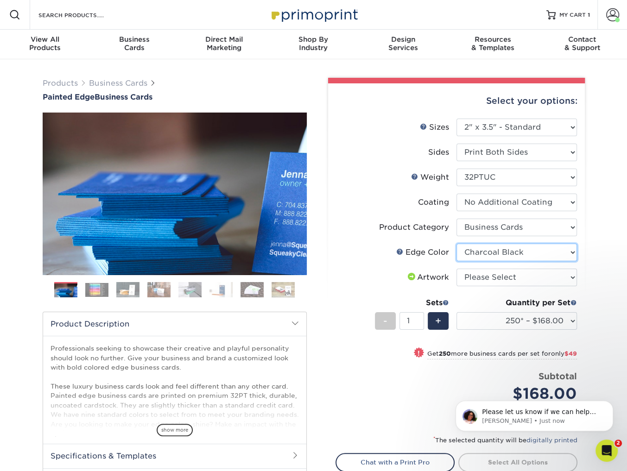
click at [456, 244] on select "Please Select Charcoal Black Brown Blue Pearlescent Blue Pearlescent Gold Pearl…" at bounding box center [516, 253] width 120 height 18
click at [494, 272] on select "Please Select I will upload files I need a design - $100" at bounding box center [516, 278] width 120 height 18
select select "upload"
click at [456, 269] on select "Please Select I will upload files I need a design - $100" at bounding box center [516, 278] width 120 height 18
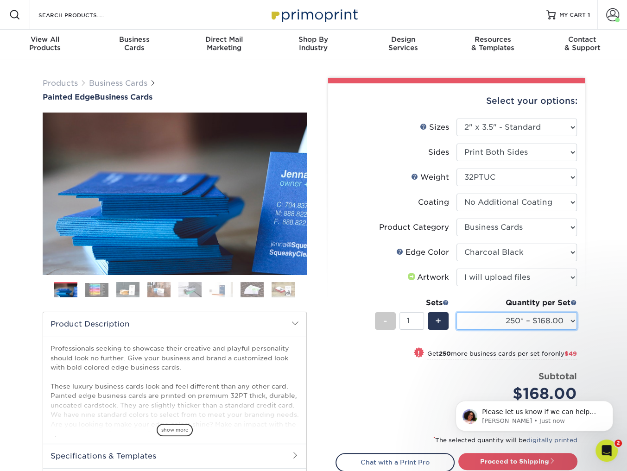
click at [503, 320] on select "250* – $168.00 500* – $217.00 1000* – $339.00" at bounding box center [516, 321] width 120 height 18
select select "500* – $217.00"
click at [456, 312] on select "250* – $168.00 500* – $217.00 1000* – $339.00" at bounding box center [516, 321] width 120 height 18
click at [377, 188] on li "Weight Help Weight Please Select 32PTUC" at bounding box center [456, 181] width 241 height 25
click at [537, 314] on select "250* – $168.00 500* – $217.00 1000* – $339.00" at bounding box center [516, 321] width 120 height 18
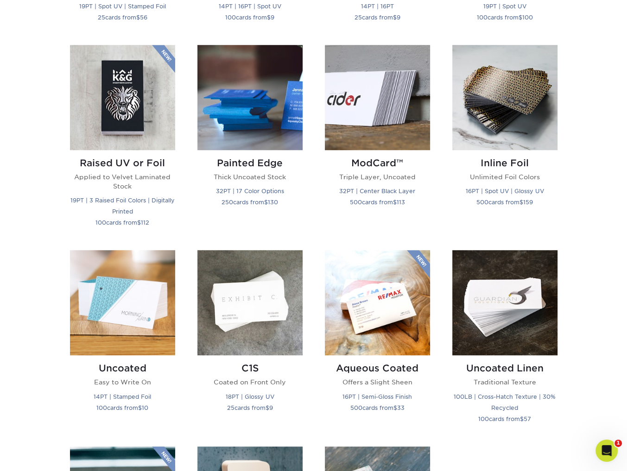
scroll to position [608, 0]
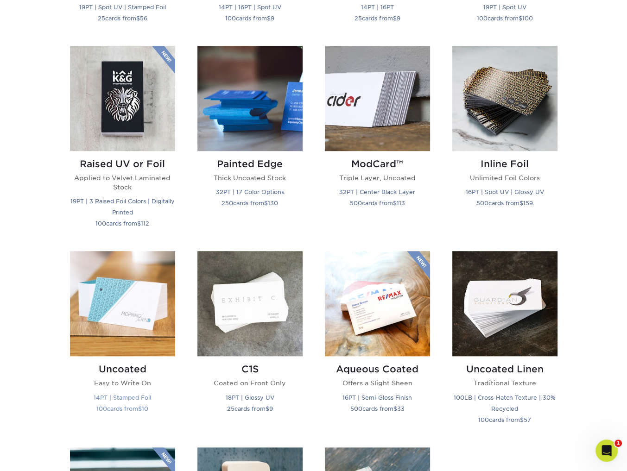
click at [117, 293] on img at bounding box center [122, 303] width 105 height 105
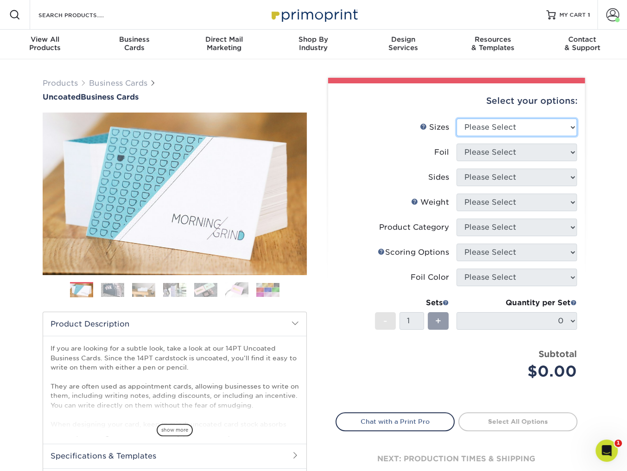
click at [532, 133] on select "Please Select 1.5" x 3.5" - Mini 1.75" x 3.5" - Mini 2" x 3.5" - Standard 2" x …" at bounding box center [516, 128] width 120 height 18
select select "2.00x3.50"
click at [456, 119] on select "Please Select 1.5" x 3.5" - Mini 1.75" x 3.5" - Mini 2" x 3.5" - Standard 2" x …" at bounding box center [516, 128] width 120 height 18
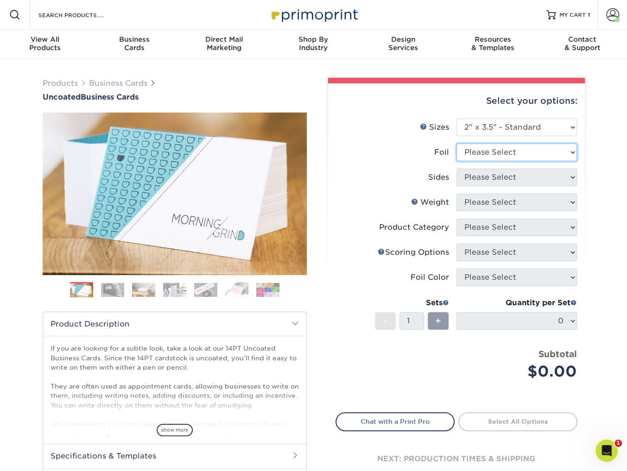
click at [496, 155] on select "Please Select Yes No" at bounding box center [516, 153] width 120 height 18
select select "0"
click at [456, 144] on select "Please Select Yes No" at bounding box center [516, 153] width 120 height 18
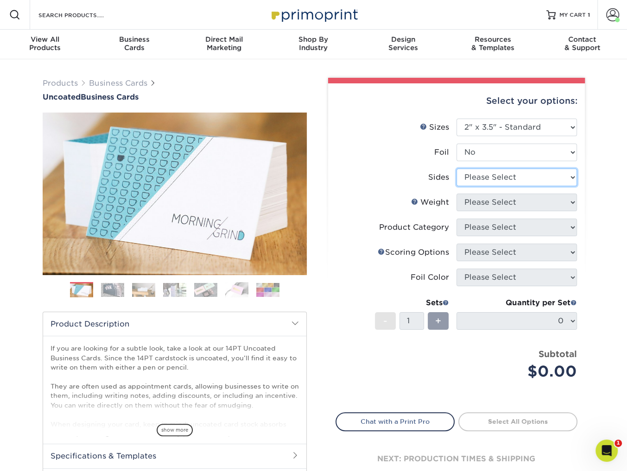
click at [496, 179] on select "Please Select Print Both Sides Print Front Only" at bounding box center [516, 178] width 120 height 18
select select "13abbda7-1d64-4f25-8bb2-c179b224825d"
click at [456, 169] on select "Please Select Print Both Sides Print Front Only" at bounding box center [516, 178] width 120 height 18
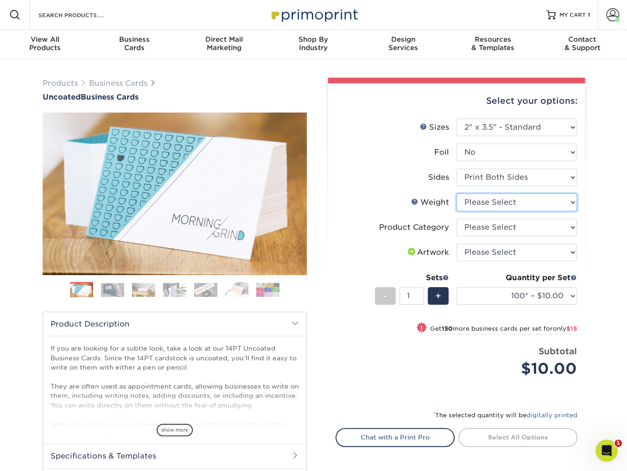
click at [505, 204] on select "Please Select 14PT Uncoated" at bounding box center [516, 203] width 120 height 18
click at [363, 194] on label "Weight Help Weight" at bounding box center [396, 203] width 120 height 18
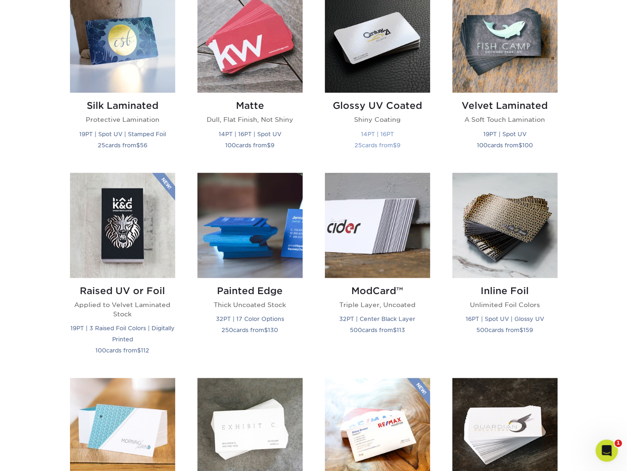
scroll to position [482, 0]
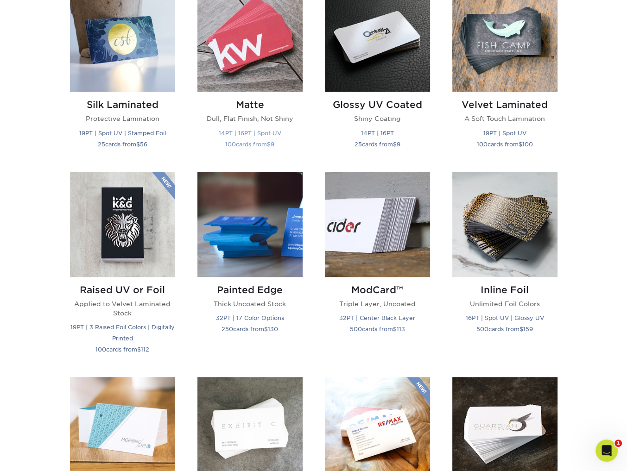
click at [259, 59] on img at bounding box center [249, 39] width 105 height 105
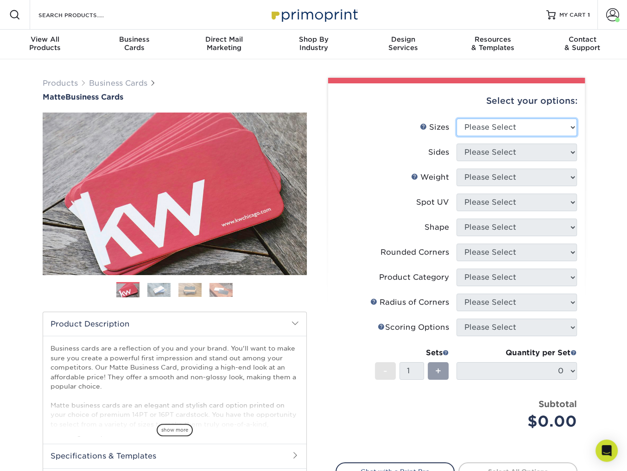
click at [509, 130] on select "Please Select 1.5" x 3.5" - Mini 1.75" x 3.5" - Mini 2" x 2" - Square 2" x 3" -…" at bounding box center [516, 128] width 120 height 18
select select "2.00x3.50"
click at [456, 119] on select "Please Select 1.5" x 3.5" - Mini 1.75" x 3.5" - Mini 2" x 2" - Square 2" x 3" -…" at bounding box center [516, 128] width 120 height 18
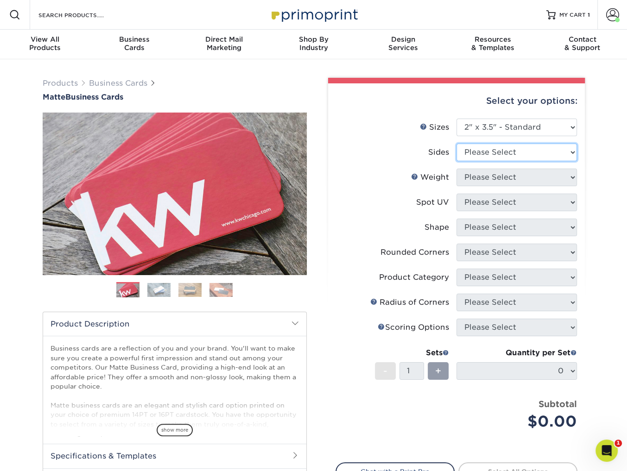
click at [511, 154] on select "Please Select Print Both Sides Print Front Only" at bounding box center [516, 153] width 120 height 18
select select "13abbda7-1d64-4f25-8bb2-c179b224825d"
click at [456, 144] on select "Please Select Print Both Sides Print Front Only" at bounding box center [516, 153] width 120 height 18
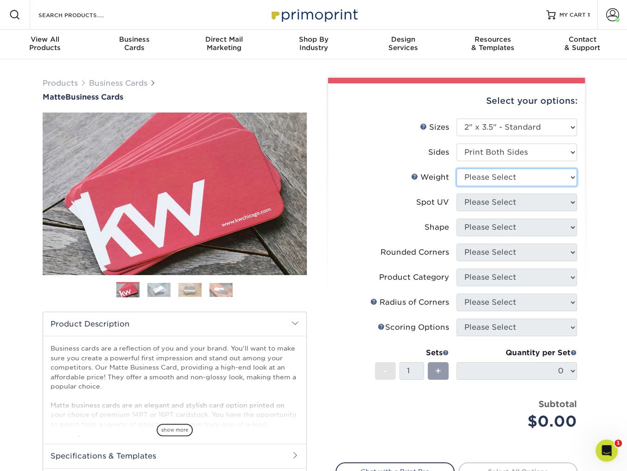
click at [507, 176] on select "Please Select 16PT 14PT" at bounding box center [516, 178] width 120 height 18
select select "16PT"
click at [456, 169] on select "Please Select 16PT 14PT" at bounding box center [516, 178] width 120 height 18
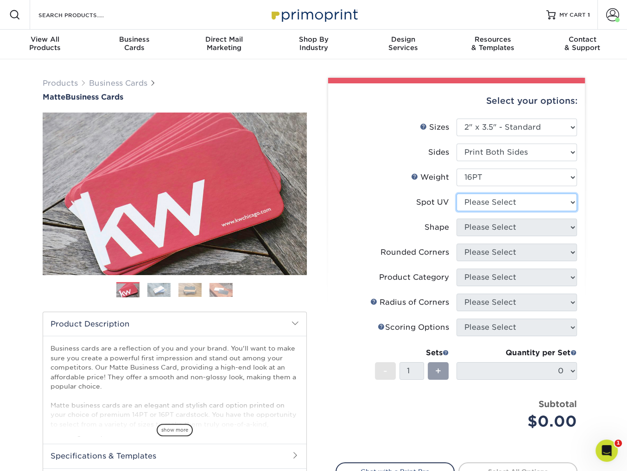
click at [503, 200] on select "Please Select No Spot UV Front and Back (Both Sides) Front Only Back Only" at bounding box center [516, 203] width 120 height 18
select select "3"
click at [456, 194] on select "Please Select No Spot UV Front and Back (Both Sides) Front Only Back Only" at bounding box center [516, 203] width 120 height 18
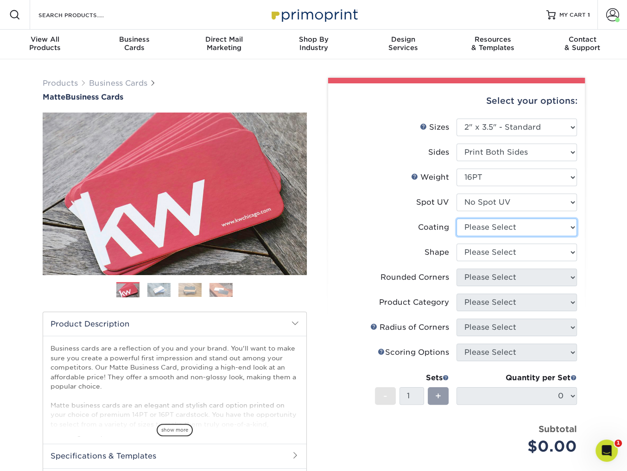
click at [491, 225] on select at bounding box center [516, 228] width 120 height 18
select select "121bb7b5-3b4d-429f-bd8d-bbf80e953313"
click at [456, 219] on select at bounding box center [516, 228] width 120 height 18
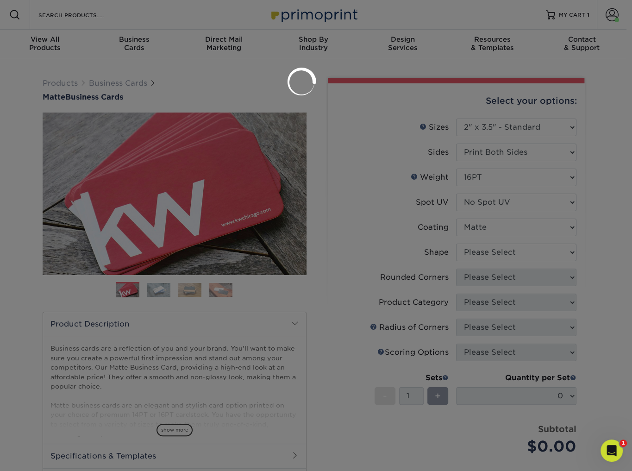
click at [496, 256] on div at bounding box center [316, 235] width 632 height 471
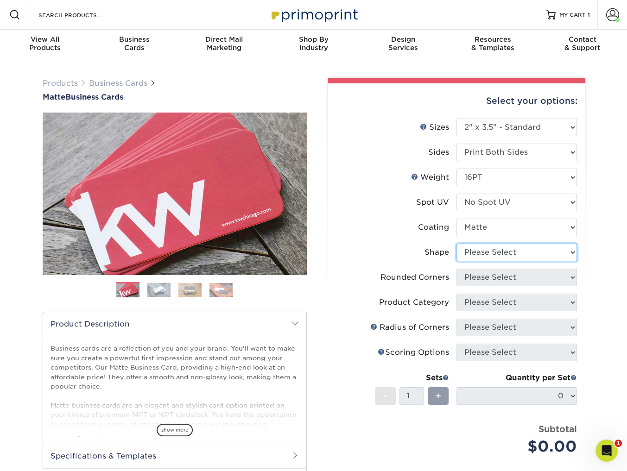
click at [500, 254] on select "Please Select Standard Oval" at bounding box center [516, 253] width 120 height 18
select select "standard"
click at [456, 244] on select "Please Select Standard Oval" at bounding box center [516, 253] width 120 height 18
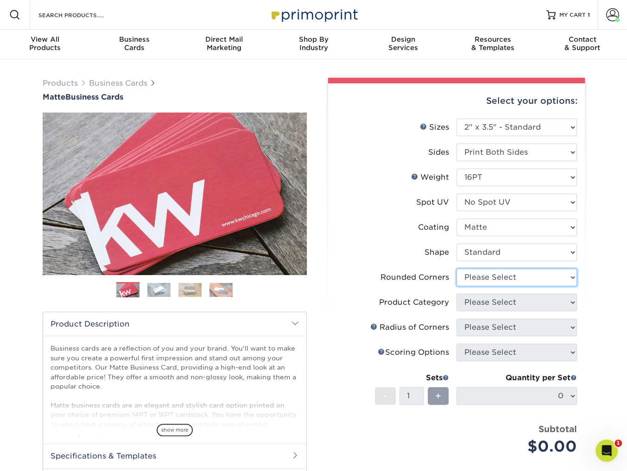
click at [517, 281] on select "Please Select Yes - Round 2 Corners Yes - Round 4 Corners No" at bounding box center [516, 278] width 120 height 18
select select "0"
click at [456, 269] on select "Please Select Yes - Round 2 Corners Yes - Round 4 Corners No" at bounding box center [516, 278] width 120 height 18
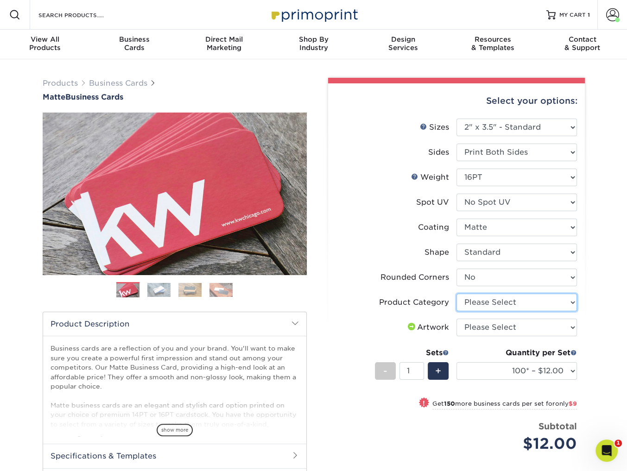
click at [496, 302] on select "Please Select Business Cards" at bounding box center [516, 303] width 120 height 18
select select "3b5148f1-0588-4f88-a218-97bcfdce65c1"
click at [456, 294] on select "Please Select Business Cards" at bounding box center [516, 303] width 120 height 18
click at [495, 328] on select "Please Select I will upload files I need a design - $100" at bounding box center [516, 328] width 120 height 18
select select "upload"
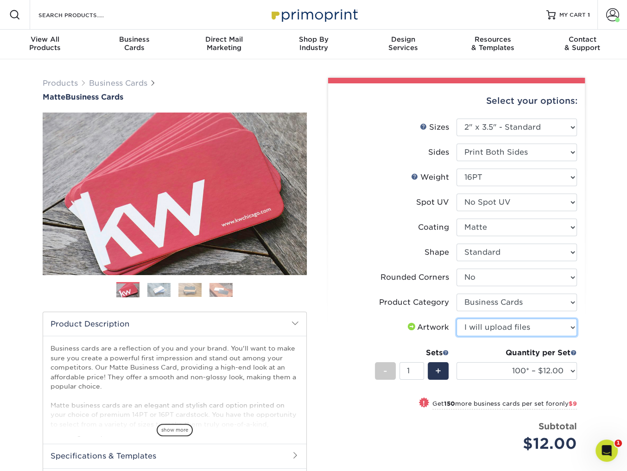
click at [456, 319] on select "Please Select I will upload files I need a design - $100" at bounding box center [516, 328] width 120 height 18
click at [509, 373] on select "100* – $12.00 250* – $21.00 500 – $42.00 1000 – $53.00 2500 – $95.00 5000 – $18…" at bounding box center [516, 371] width 120 height 18
click at [456, 362] on select "100* – $12.00 250* – $21.00 500 – $42.00 1000 – $53.00 2500 – $95.00 5000 – $18…" at bounding box center [516, 371] width 120 height 18
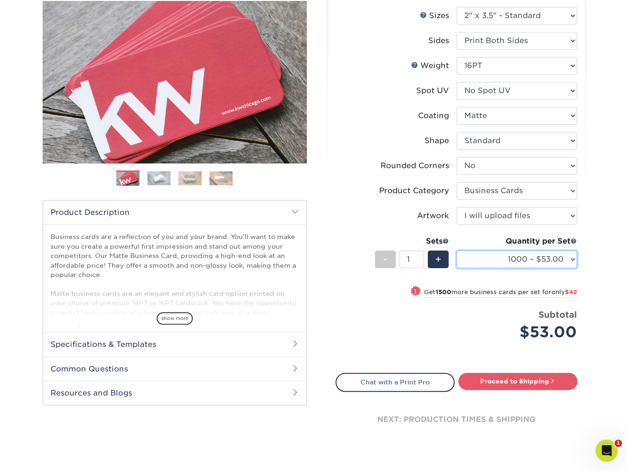
scroll to position [115, 0]
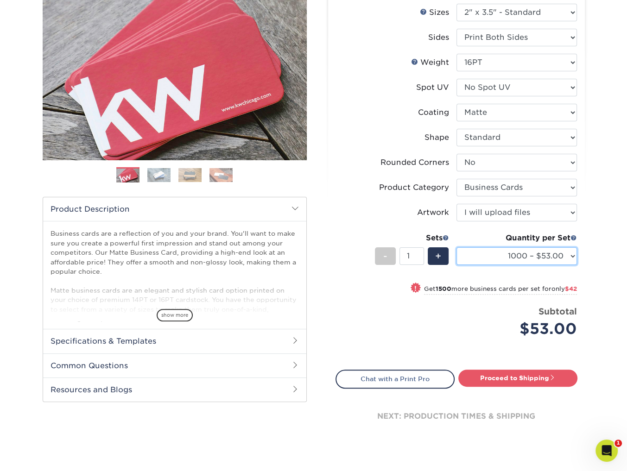
click at [534, 257] on select "100* – $12.00 250* – $21.00 500 – $42.00 1000 – $53.00 2500 – $95.00 5000 – $18…" at bounding box center [516, 256] width 120 height 18
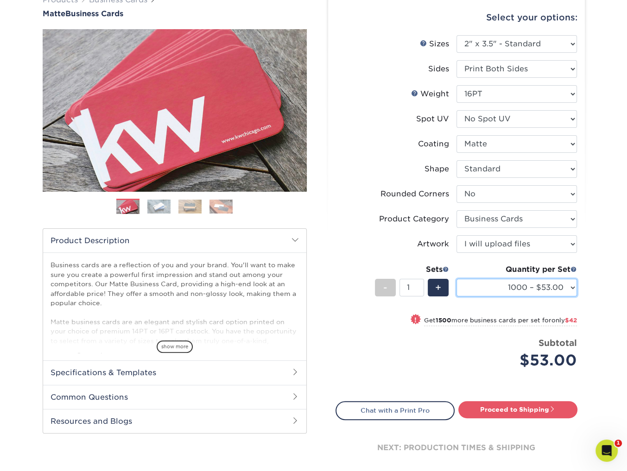
scroll to position [83, 0]
click at [547, 288] on select "100* – $12.00 250* – $21.00 500 – $42.00 1000 – $53.00 2500 – $95.00 5000 – $18…" at bounding box center [516, 288] width 120 height 18
click at [456, 279] on select "100* – $12.00 250* – $21.00 500 – $42.00 1000 – $53.00 2500 – $95.00 5000 – $18…" at bounding box center [516, 288] width 120 height 18
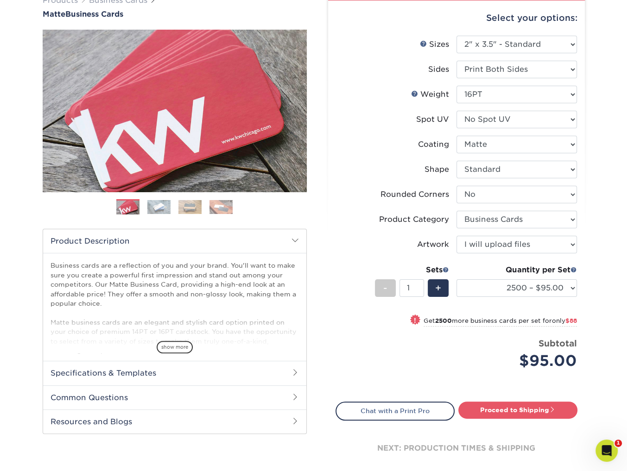
click at [380, 240] on label "Artwork" at bounding box center [396, 245] width 120 height 18
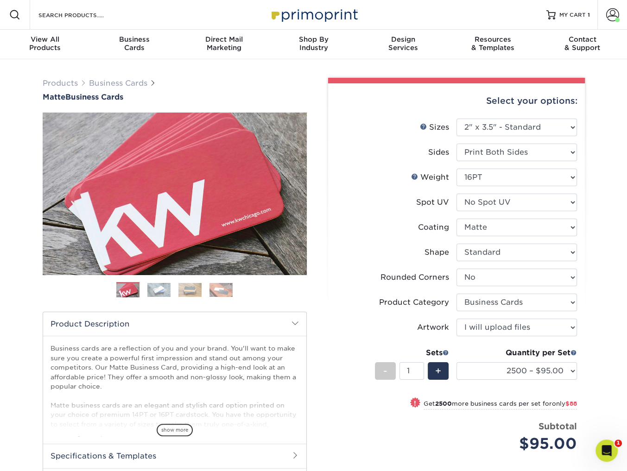
click at [166, 286] on img at bounding box center [158, 290] width 23 height 14
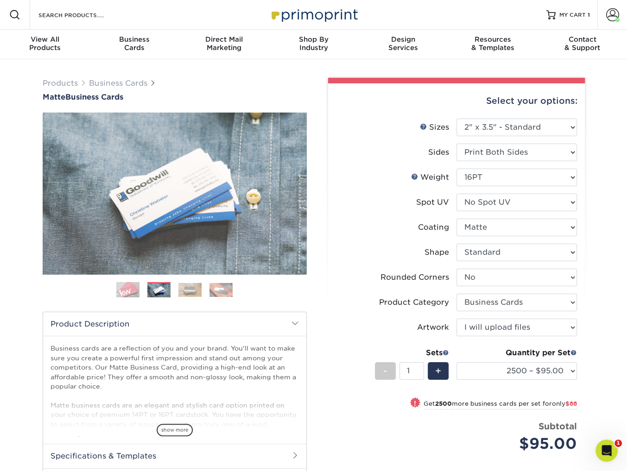
click at [186, 289] on img at bounding box center [189, 290] width 23 height 14
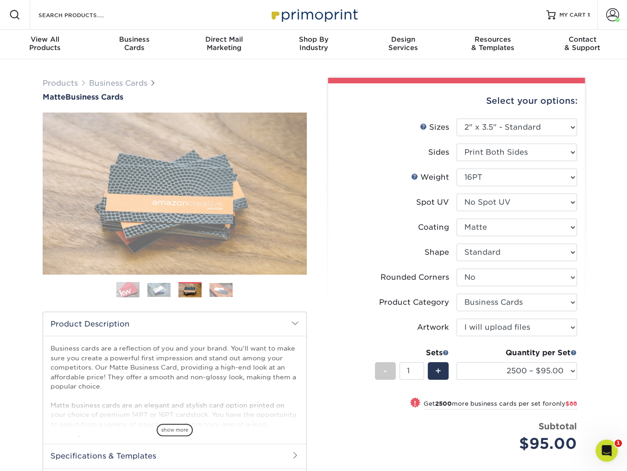
click at [211, 288] on img at bounding box center [220, 290] width 23 height 14
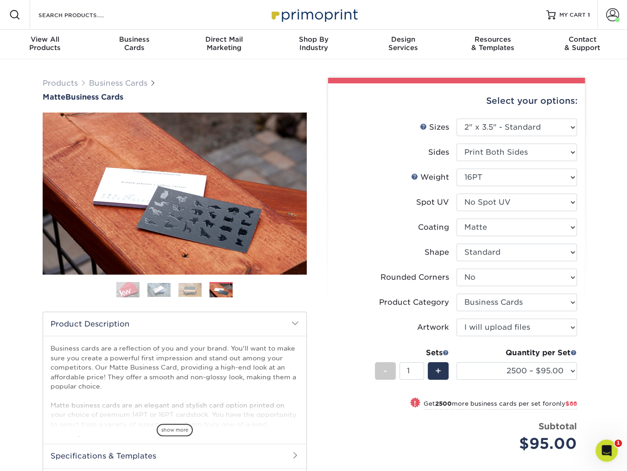
click at [132, 285] on img at bounding box center [127, 289] width 23 height 23
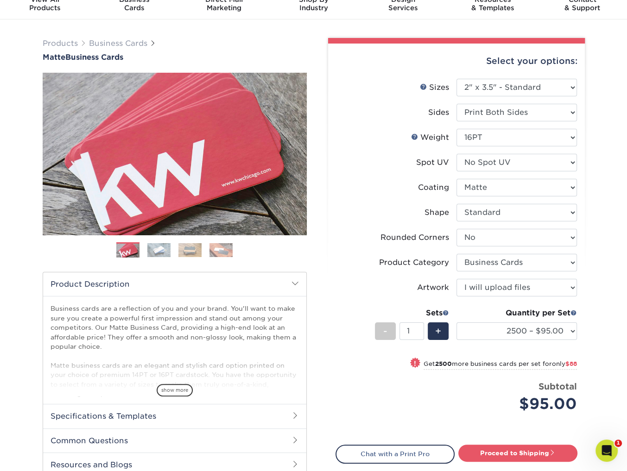
scroll to position [41, 0]
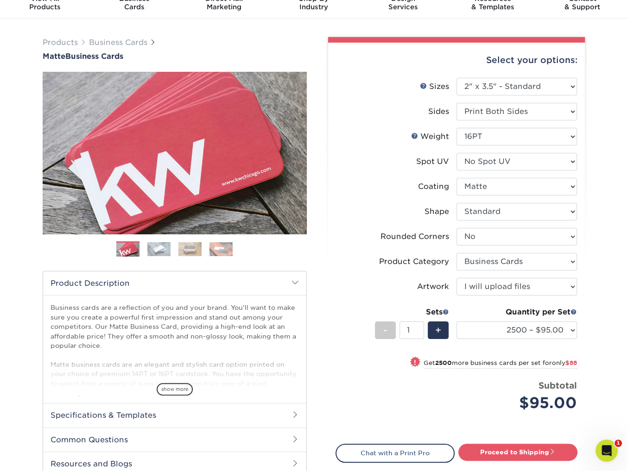
click at [338, 278] on label "Artwork" at bounding box center [396, 287] width 120 height 18
click at [385, 235] on div "Rounded Corners" at bounding box center [414, 236] width 69 height 11
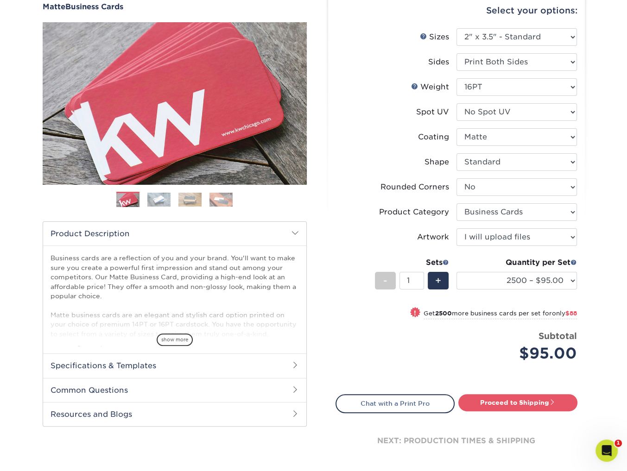
scroll to position [93, 0]
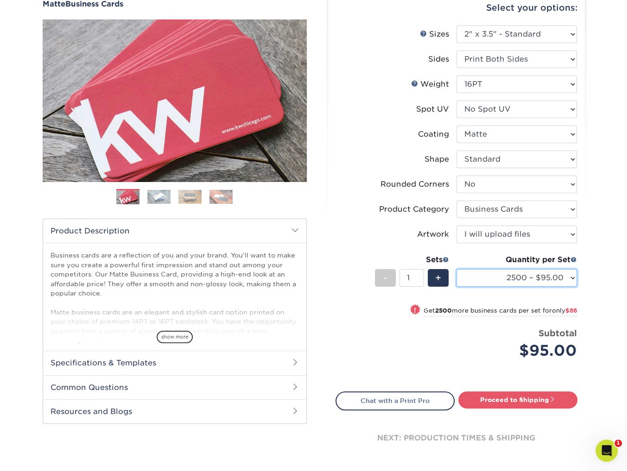
click at [503, 280] on select "100* – $12.00 250* – $21.00 500 – $42.00 1000 – $53.00 2500 – $95.00 5000 – $18…" at bounding box center [516, 278] width 120 height 18
select select "1000 – $53.00"
click at [456, 269] on select "100* – $12.00 250* – $21.00 500 – $42.00 1000 – $53.00 2500 – $95.00 5000 – $18…" at bounding box center [516, 278] width 120 height 18
click at [511, 396] on link "Proceed to Shipping" at bounding box center [517, 399] width 119 height 17
type input "Set 1"
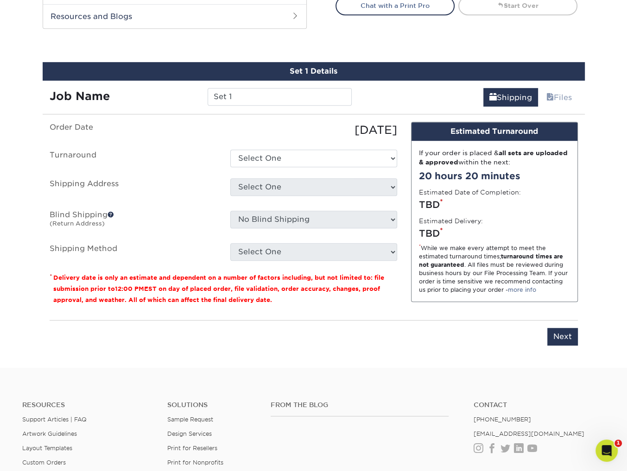
scroll to position [509, 0]
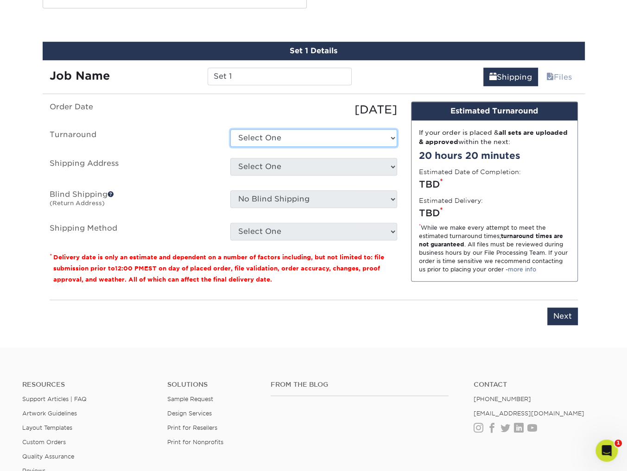
click at [332, 137] on select "Select One 2-4 Business Days 2 Day Next Business Day" at bounding box center [313, 138] width 167 height 18
select select "2167d3a5-02fc-4384-86ce-e339e30b5e03"
click at [230, 129] on select "Select One 2-4 Business Days 2 Day Next Business Day" at bounding box center [313, 138] width 167 height 18
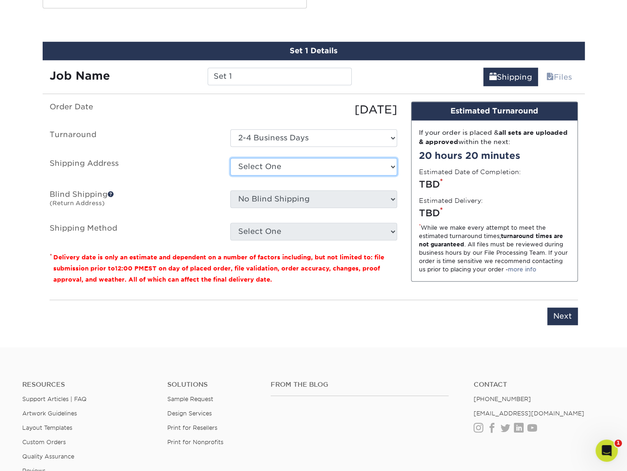
click at [317, 165] on select "Select One site + Add New Address" at bounding box center [313, 167] width 167 height 18
select select "285678"
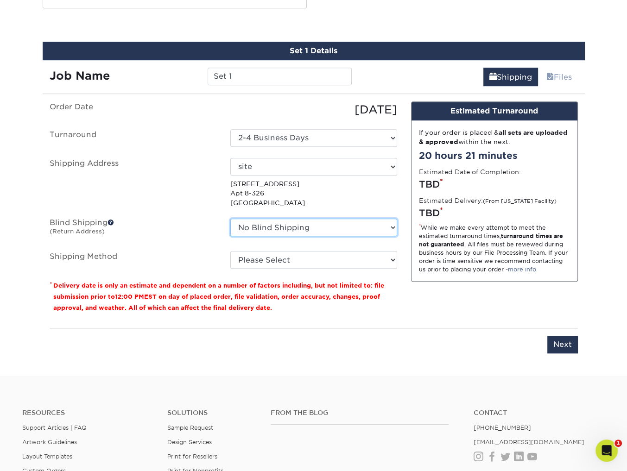
click at [311, 228] on select "No Blind Shipping site + Add New Address" at bounding box center [313, 228] width 167 height 18
select select "285678"
click at [230, 219] on select "No Blind Shipping site + Add New Address" at bounding box center [313, 228] width 167 height 18
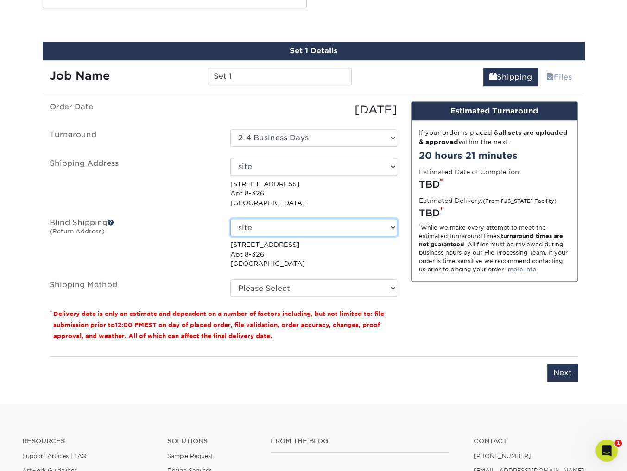
click at [311, 225] on select "No Blind Shipping site + Add New Address" at bounding box center [313, 228] width 167 height 18
click at [230, 219] on select "No Blind Shipping site + Add New Address" at bounding box center [313, 228] width 167 height 18
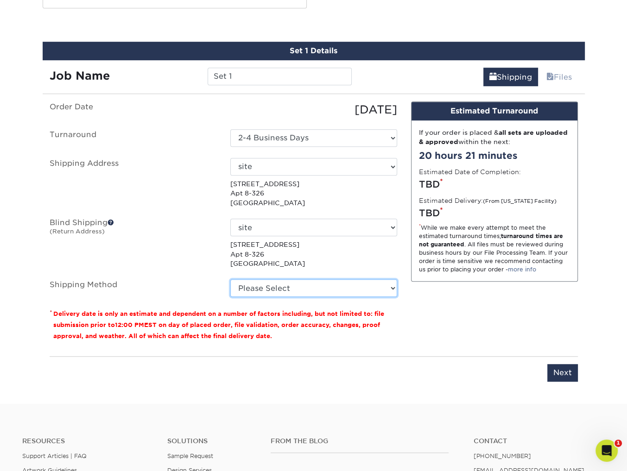
click at [305, 279] on select "Please Select Ground Shipping (+$8.96) 3 Day Shipping Service (+$20.04) 2 Day A…" at bounding box center [313, 288] width 167 height 18
select select "03"
click at [230, 279] on select "Please Select Ground Shipping (+$8.96) 3 Day Shipping Service (+$20.04) 2 Day A…" at bounding box center [313, 288] width 167 height 18
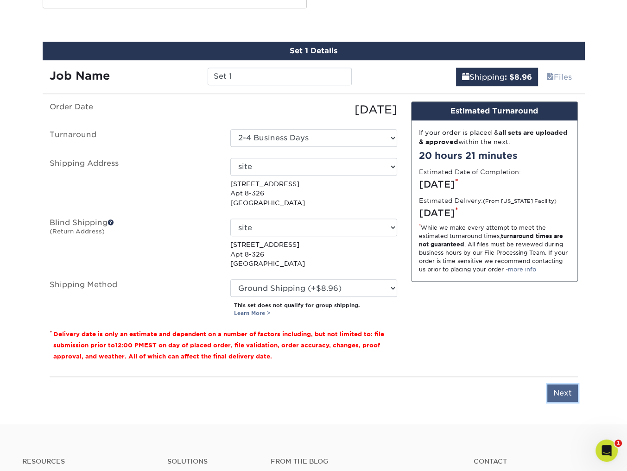
click at [571, 391] on input "Next" at bounding box center [562, 393] width 31 height 18
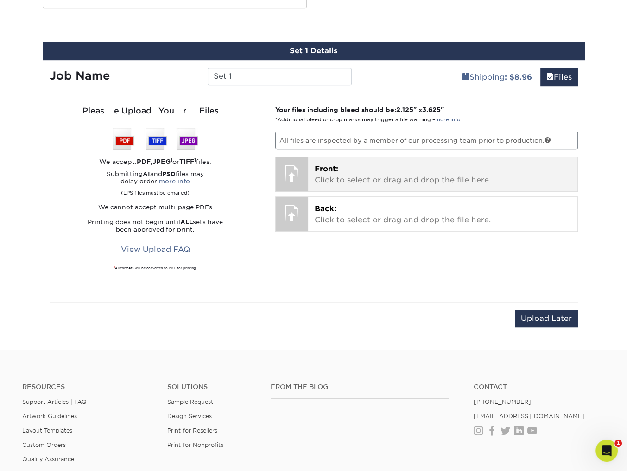
click at [365, 175] on p "Front: Click to select or drag and drop the file here." at bounding box center [442, 174] width 256 height 22
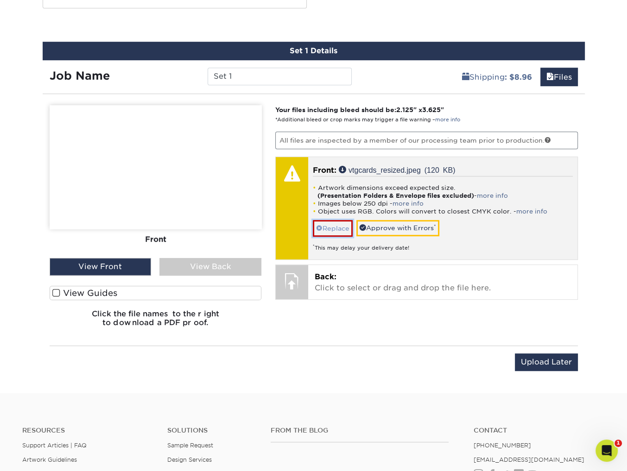
click at [346, 225] on link "Replace" at bounding box center [333, 228] width 40 height 16
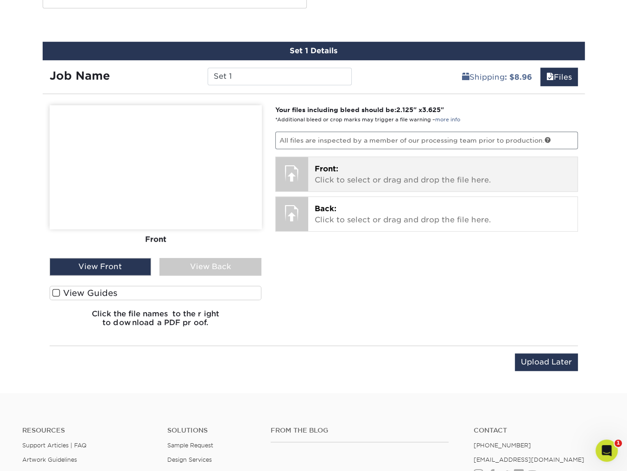
click at [349, 179] on p "Front: Click to select or drag and drop the file here." at bounding box center [442, 174] width 256 height 22
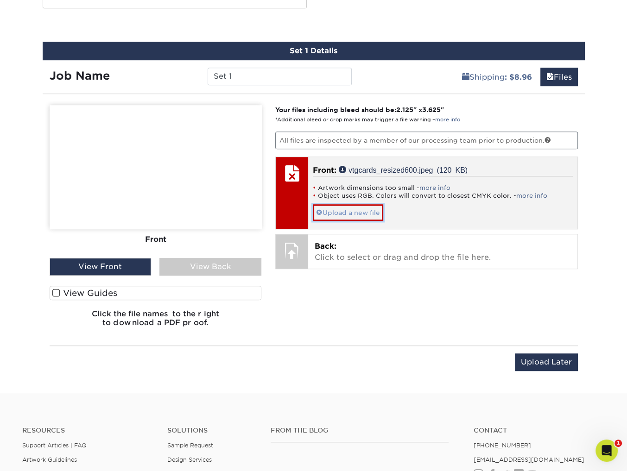
click at [358, 214] on link "Upload a new file" at bounding box center [348, 212] width 70 height 16
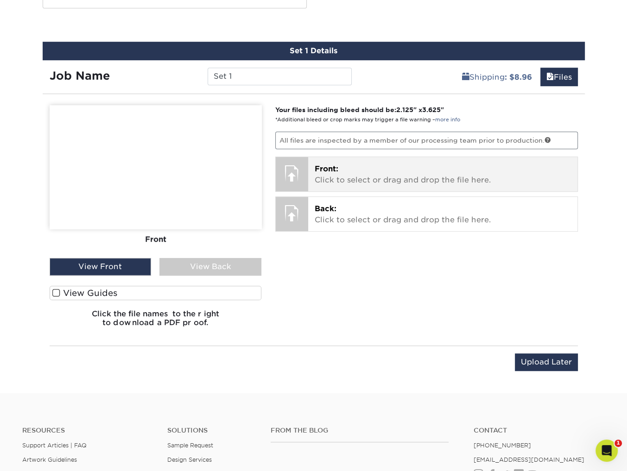
click at [474, 187] on div "Front: Click to select or drag and drop the file here. Choose file vtgcards_res…" at bounding box center [442, 174] width 269 height 34
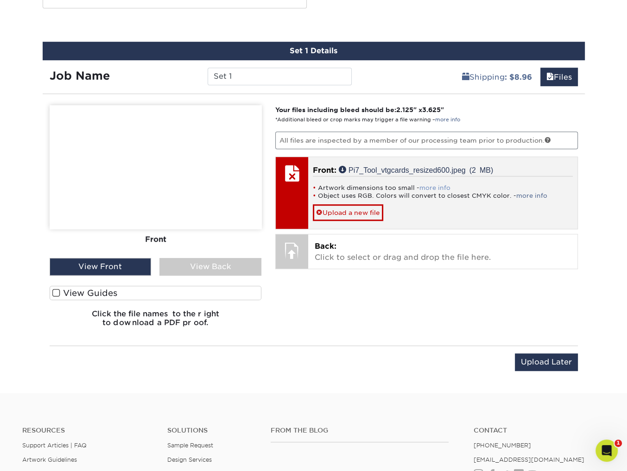
click at [435, 184] on link "more info" at bounding box center [434, 187] width 31 height 7
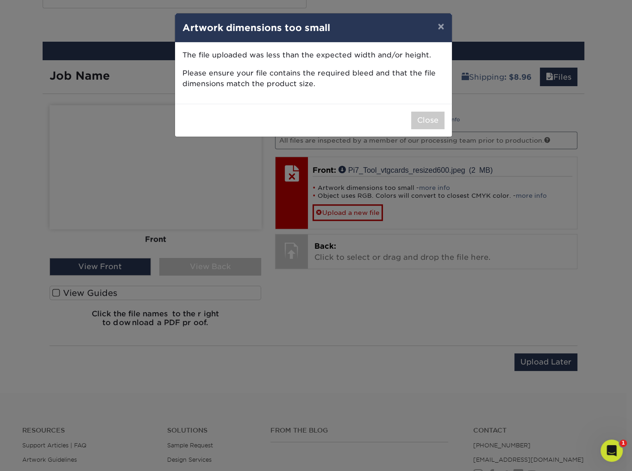
click at [352, 50] on p "The file uploaded was less than the expected width and/or height." at bounding box center [313, 55] width 262 height 11
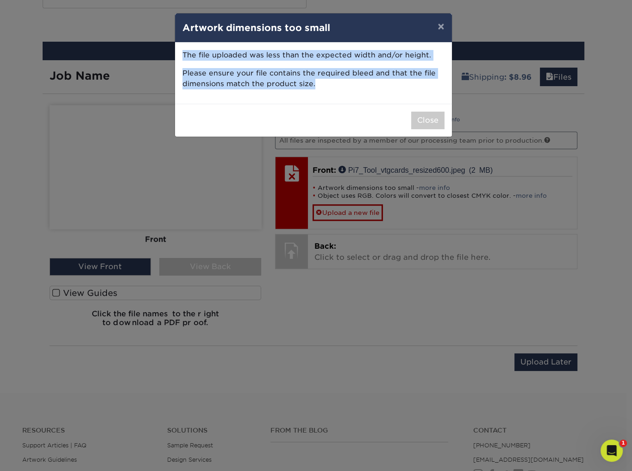
drag, startPoint x: 298, startPoint y: 84, endPoint x: 172, endPoint y: 48, distance: 131.2
click at [172, 48] on div "× Artwork dimensions too small The file uploaded was less than the expected wid…" at bounding box center [316, 235] width 632 height 471
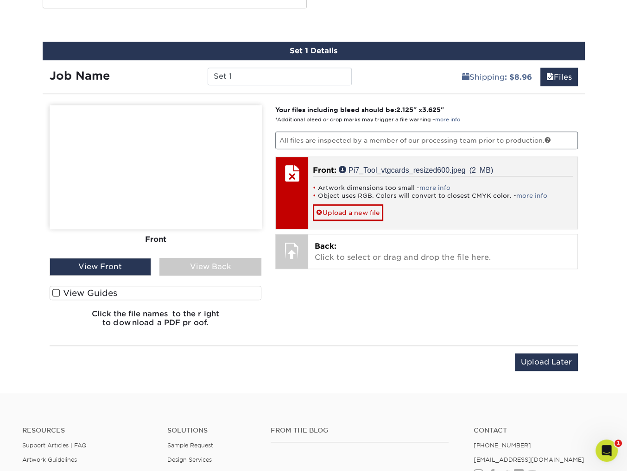
click at [381, 188] on li "Artwork dimensions too small - more info" at bounding box center [443, 188] width 260 height 8
click at [434, 187] on link "more info" at bounding box center [434, 187] width 31 height 7
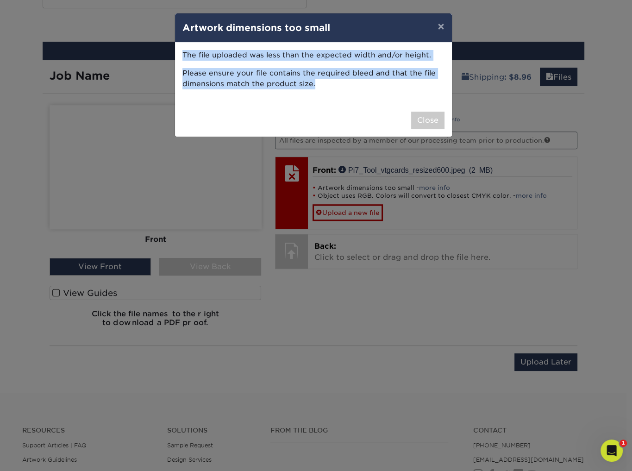
copy div "The file uploaded was less than the expected width and/or height. Please ensure…"
drag, startPoint x: 303, startPoint y: 93, endPoint x: 182, endPoint y: 51, distance: 128.3
click at [182, 51] on div "The file uploaded was less than the expected width and/or height. Please ensure…" at bounding box center [313, 73] width 277 height 61
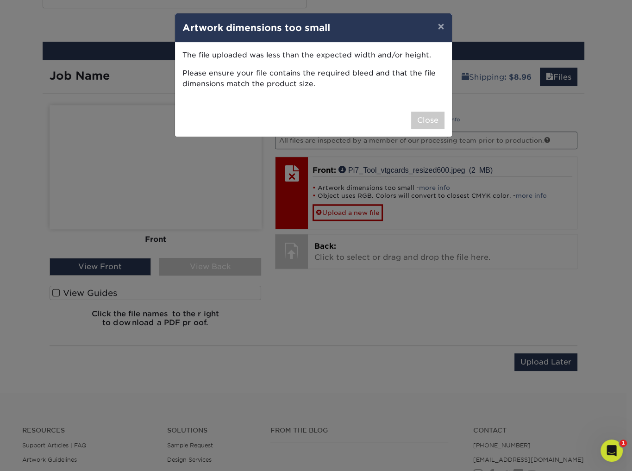
click at [461, 362] on div "× Artwork dimensions too small The file uploaded was less than the expected wid…" at bounding box center [316, 235] width 632 height 471
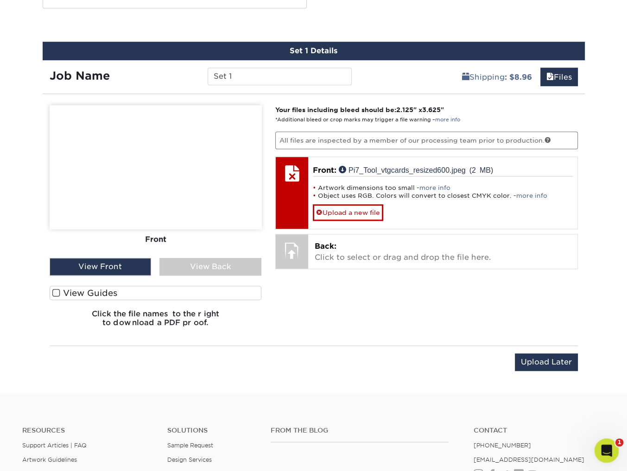
click at [601, 450] on icon "Open Intercom Messenger" at bounding box center [604, 449] width 15 height 15
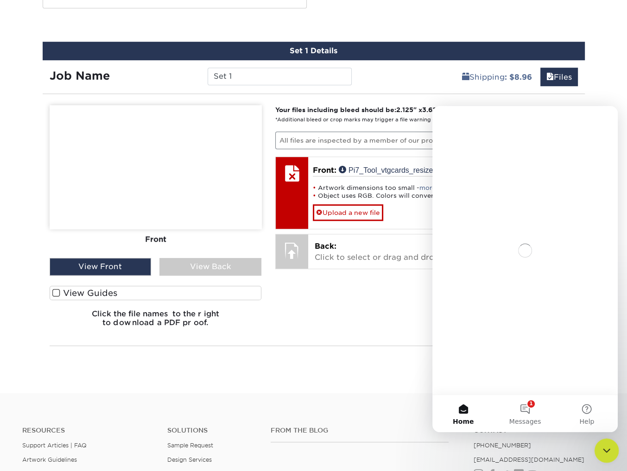
scroll to position [0, 0]
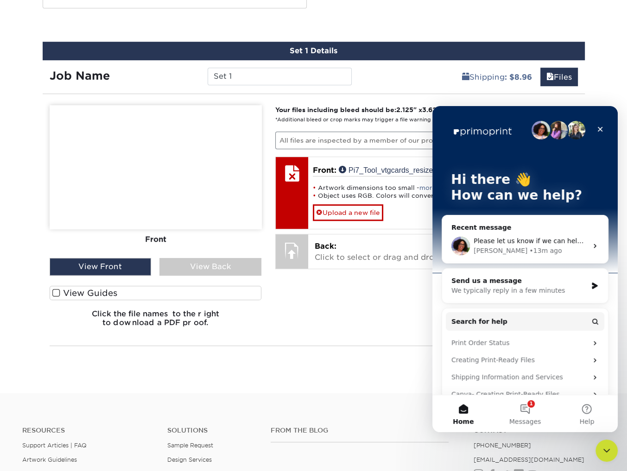
click at [510, 237] on span "Please let us know if we can help you further or if you have any other question…" at bounding box center [635, 240] width 324 height 7
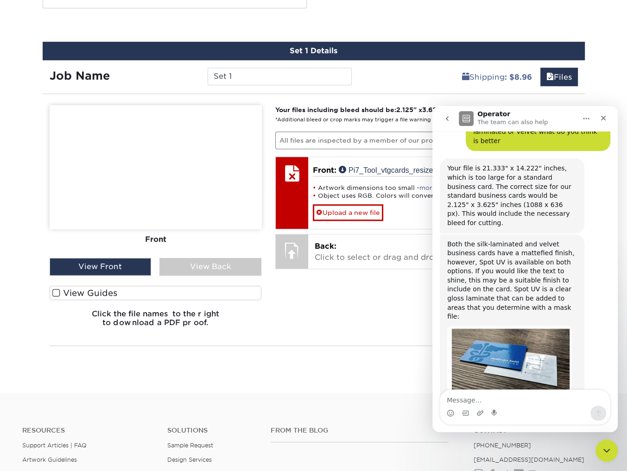
click at [502, 401] on textarea "Message…" at bounding box center [525, 398] width 170 height 16
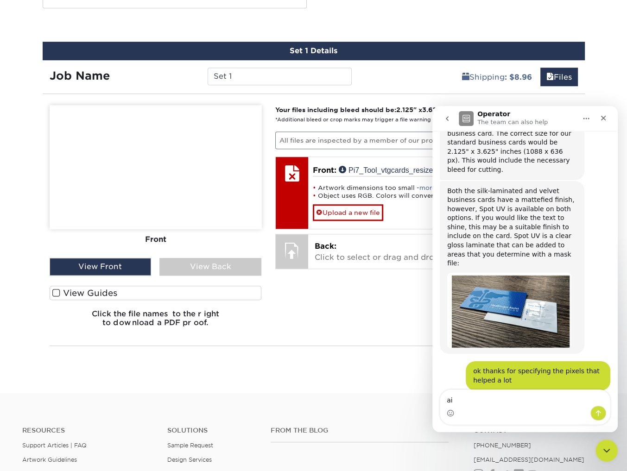
type textarea "a"
type textarea "i am getting The file uploaded was less than the expected width and/or height. …"
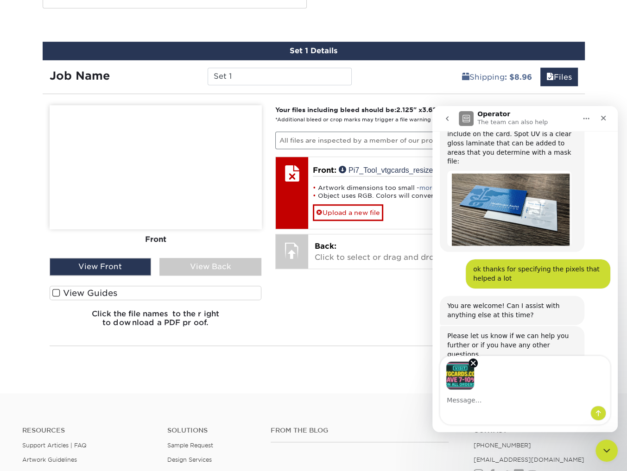
scroll to position [1149, 0]
click at [510, 401] on textarea "Message…" at bounding box center [525, 398] width 170 height 16
type textarea "this is my size"
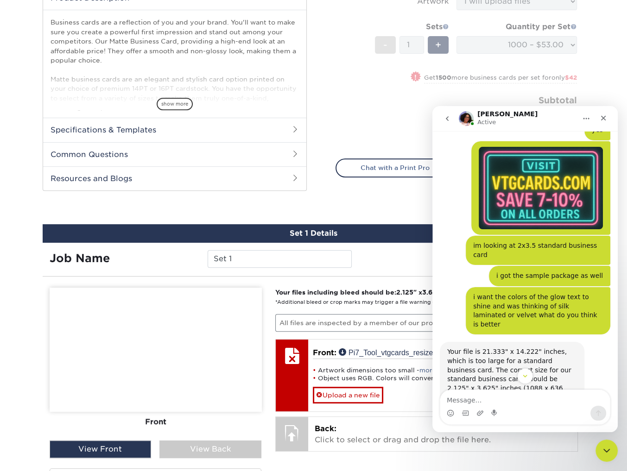
scroll to position [806, 0]
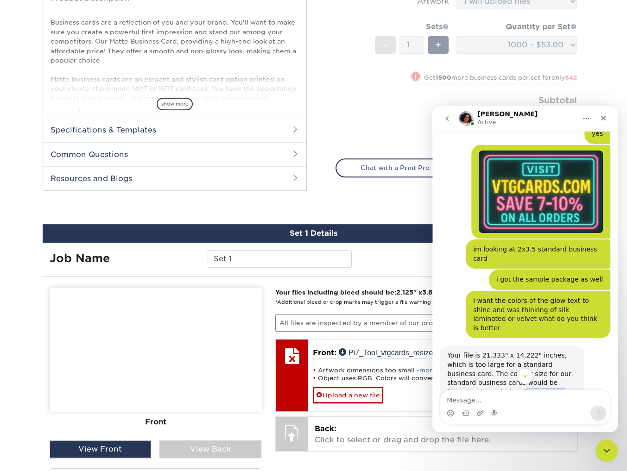
drag, startPoint x: 492, startPoint y: 311, endPoint x: 450, endPoint y: 309, distance: 42.2
click at [450, 351] on div "Your file is 21.333" x 14.222" inches, which is too large for a standard busine…" at bounding box center [512, 382] width 130 height 63
copy div "1088 x 636 px"
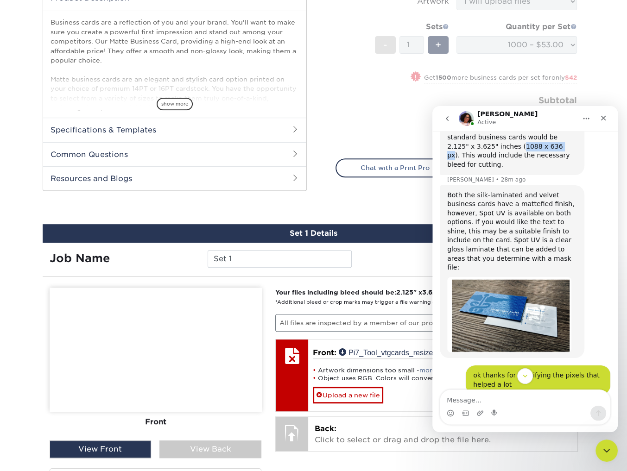
scroll to position [1299, 0]
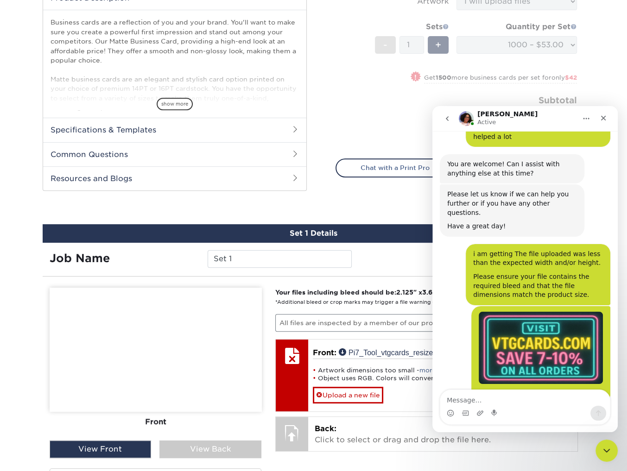
click at [505, 430] on div "Let me check the file for you." at bounding box center [494, 434] width 95 height 9
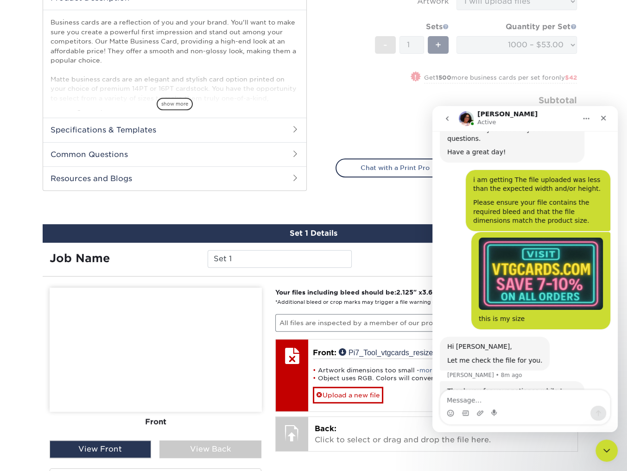
scroll to position [1388, 0]
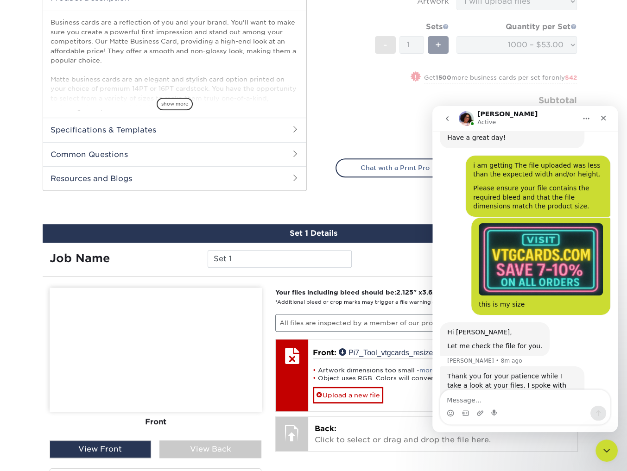
click at [489, 409] on div "Intercom messenger" at bounding box center [525, 413] width 170 height 15
click at [494, 401] on textarea "Message…" at bounding box center [525, 398] width 170 height 16
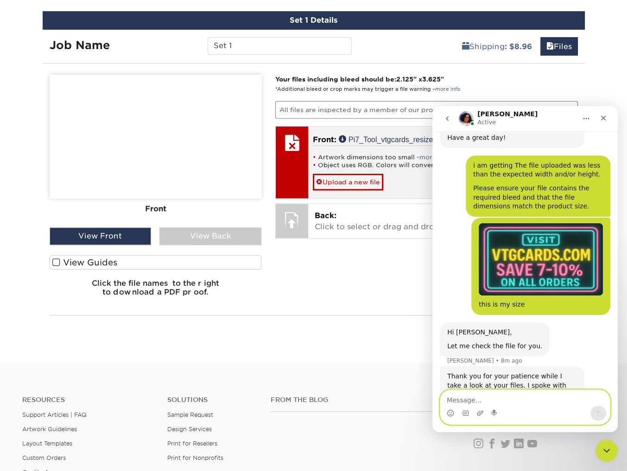
scroll to position [542, 0]
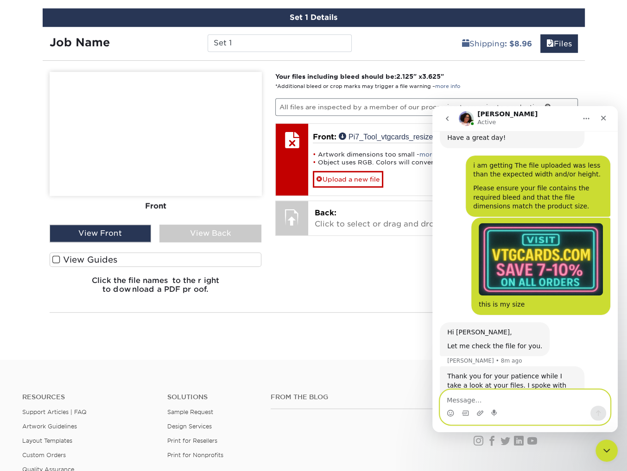
click at [487, 402] on textarea "Message…" at bounding box center [525, 398] width 170 height 16
click at [489, 401] on textarea "Message…" at bounding box center [525, 398] width 170 height 16
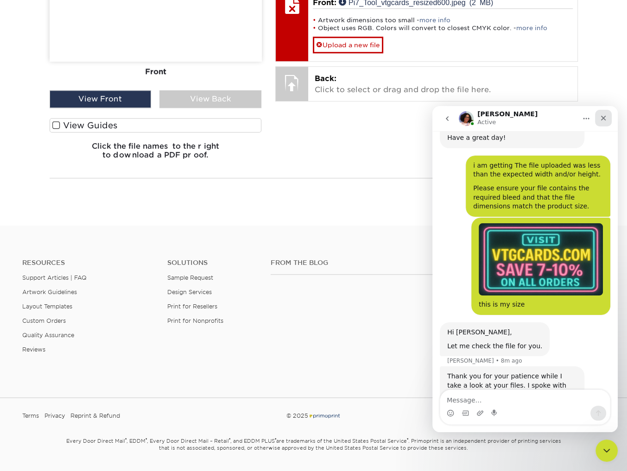
click at [608, 117] on div "Close" at bounding box center [603, 118] width 17 height 17
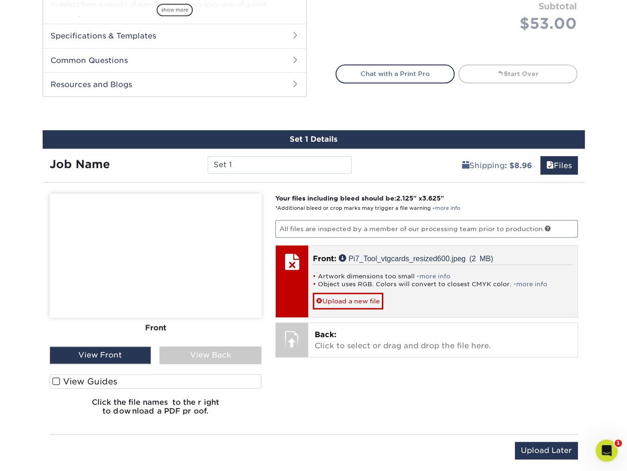
scroll to position [1369, 0]
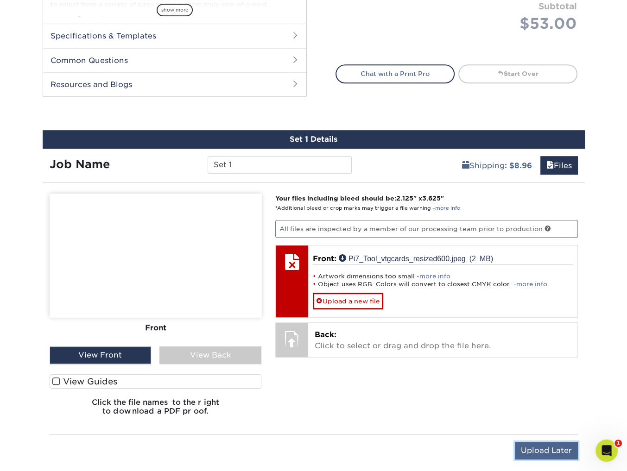
click at [548, 448] on input "Upload Later" at bounding box center [546, 451] width 63 height 18
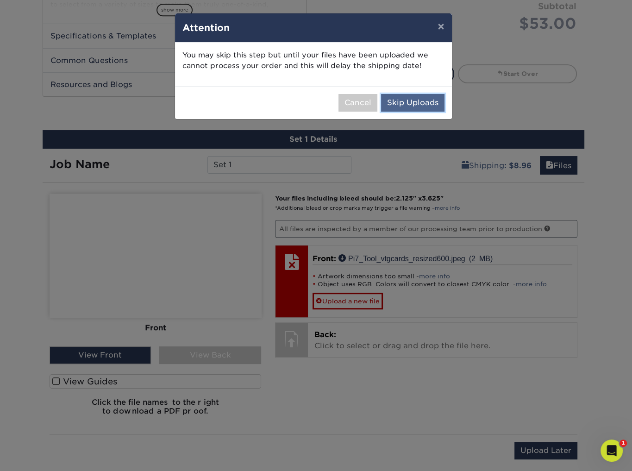
click at [415, 105] on button "Skip Uploads" at bounding box center [412, 103] width 63 height 18
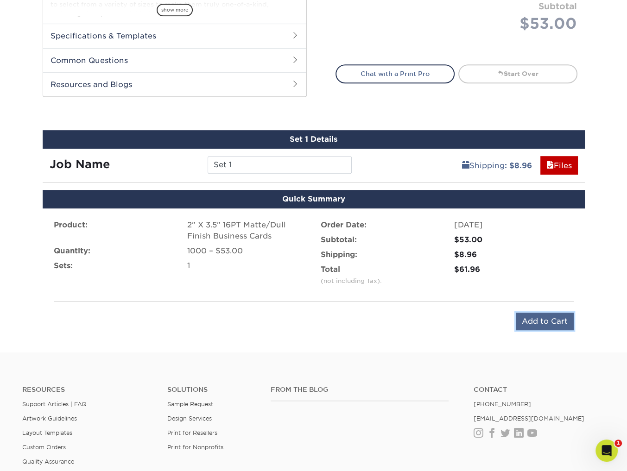
click at [542, 317] on input "Add to Cart" at bounding box center [544, 322] width 58 height 18
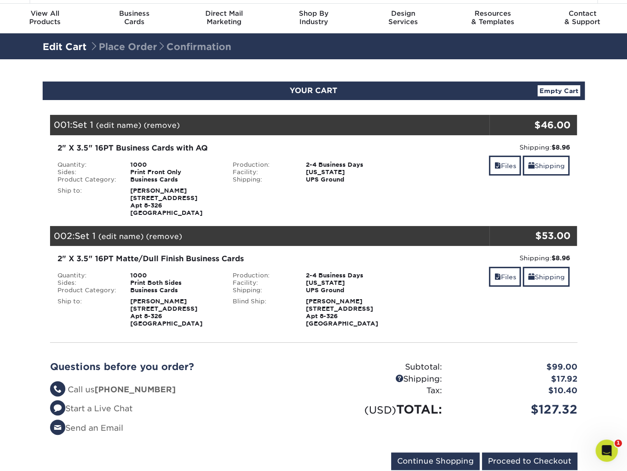
scroll to position [25, 0]
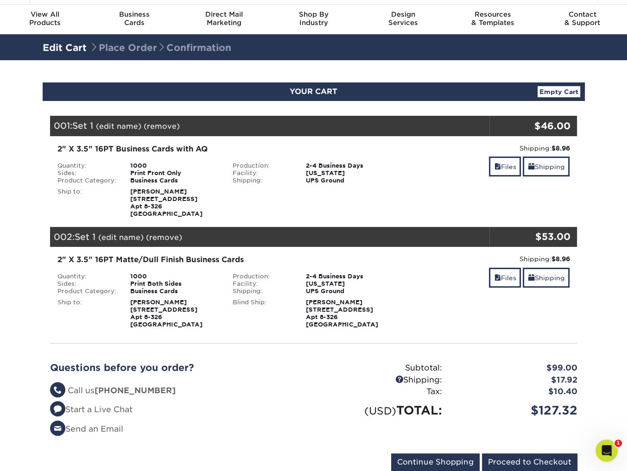
click at [169, 124] on link "(remove)" at bounding box center [162, 126] width 36 height 9
click at [335, 127] on link "Yes" at bounding box center [333, 126] width 13 height 9
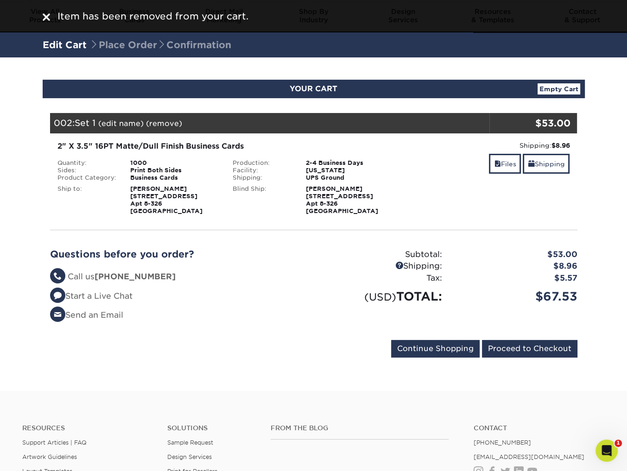
scroll to position [29, 0]
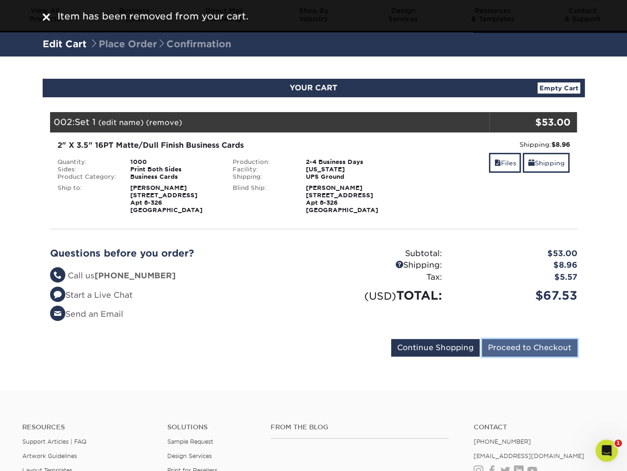
click at [516, 350] on input "Proceed to Checkout" at bounding box center [529, 348] width 95 height 18
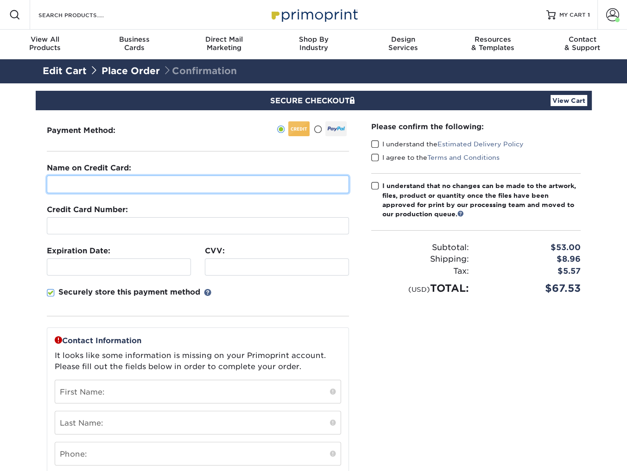
click at [108, 182] on input "text" at bounding box center [198, 185] width 302 height 18
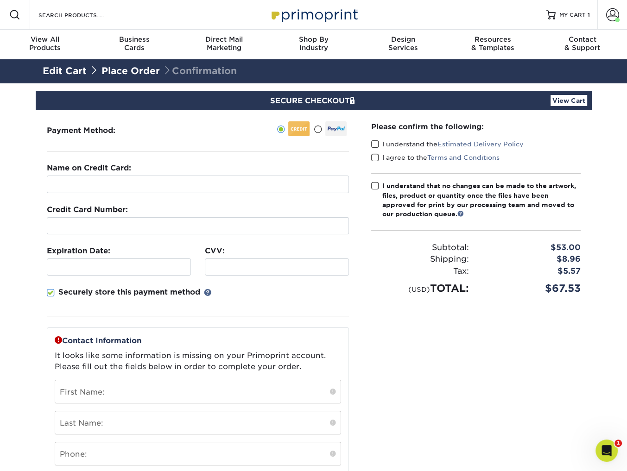
click at [371, 144] on span at bounding box center [375, 144] width 8 height 9
click at [0, 0] on input "I understand the Estimated Delivery Policy" at bounding box center [0, 0] width 0 height 0
click at [372, 156] on span at bounding box center [375, 157] width 8 height 9
click at [0, 0] on input "I agree to the Terms and Conditions" at bounding box center [0, 0] width 0 height 0
click at [315, 129] on span at bounding box center [318, 129] width 8 height 9
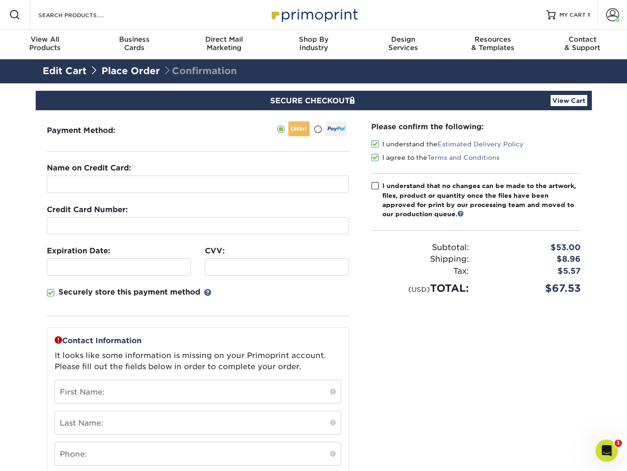
click at [0, 0] on input "radio" at bounding box center [0, 0] width 0 height 0
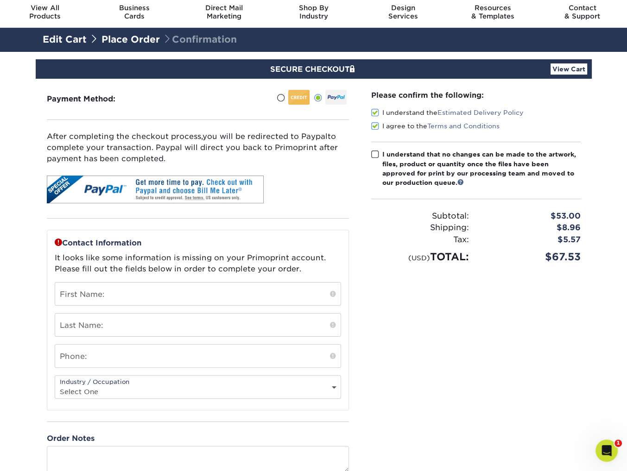
scroll to position [33, 0]
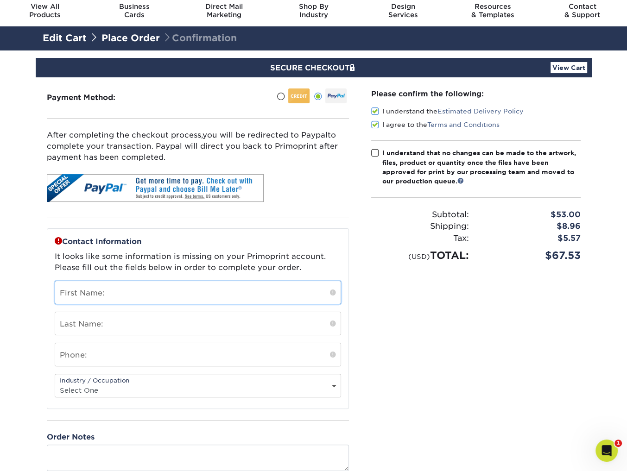
click at [150, 290] on input "text" at bounding box center [197, 292] width 285 height 23
type input "[PERSON_NAME]"
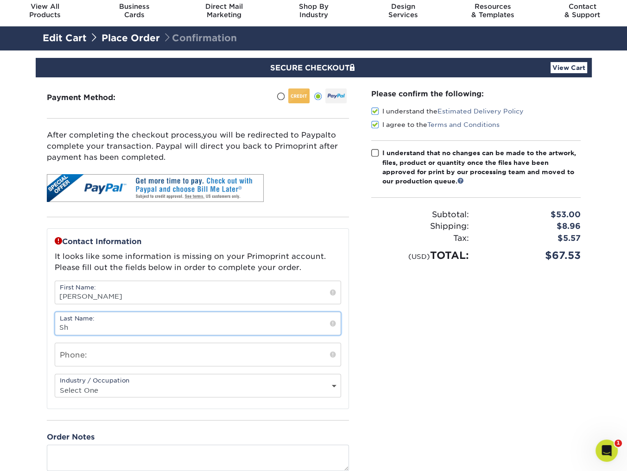
type input "Sh"
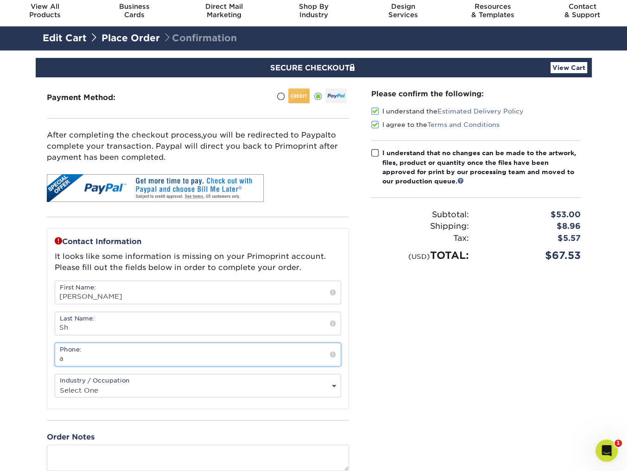
type input "a"
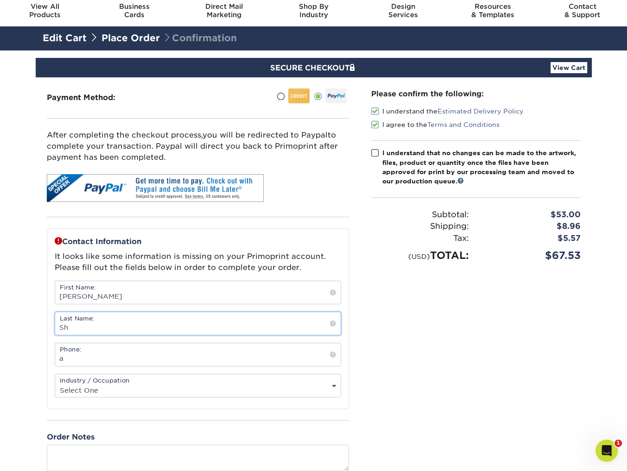
click at [150, 333] on input "Sh" at bounding box center [197, 323] width 285 height 23
type input "Shao"
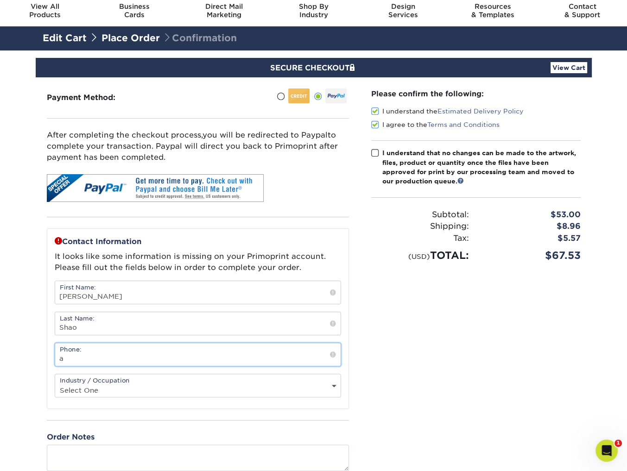
click at [113, 361] on input "a" at bounding box center [197, 354] width 285 height 23
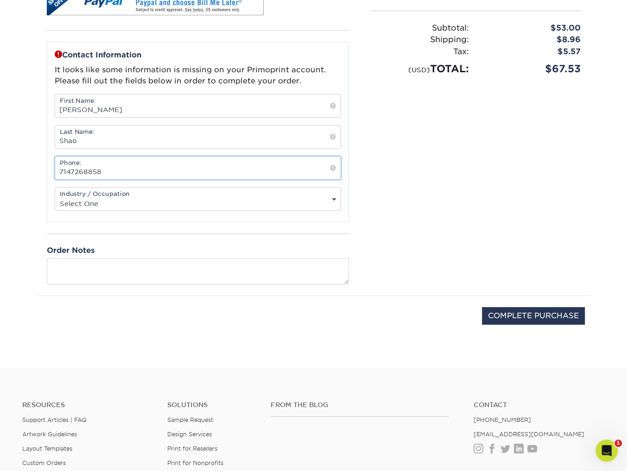
scroll to position [220, 0]
type input "7147268858"
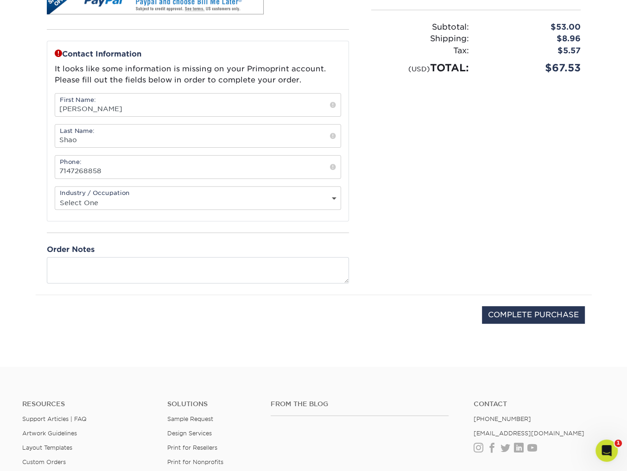
click at [195, 251] on div "Contact Information It looks like some information is missing on your Primoprin…" at bounding box center [198, 162] width 302 height 243
click at [202, 258] on textarea at bounding box center [198, 270] width 302 height 26
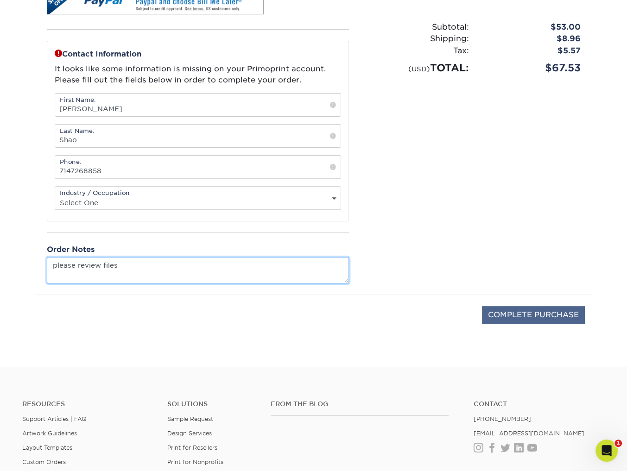
type textarea "please review files"
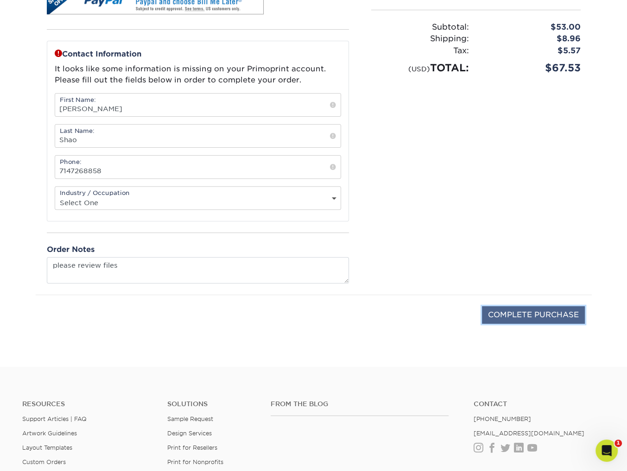
click at [519, 314] on input "COMPLETE PURCHASE" at bounding box center [533, 315] width 103 height 18
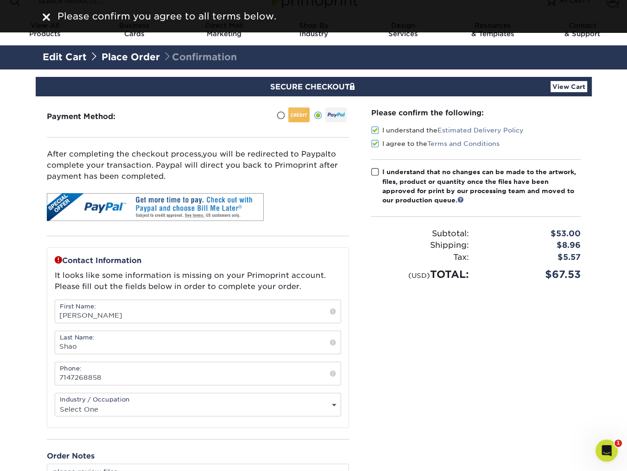
scroll to position [13, 0]
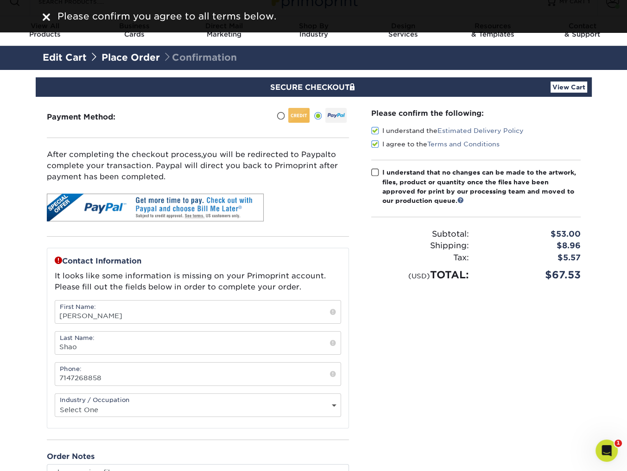
click at [377, 172] on span at bounding box center [375, 172] width 8 height 9
click at [0, 0] on input "I understand that no changes can be made to the artwork, files, product or quan…" at bounding box center [0, 0] width 0 height 0
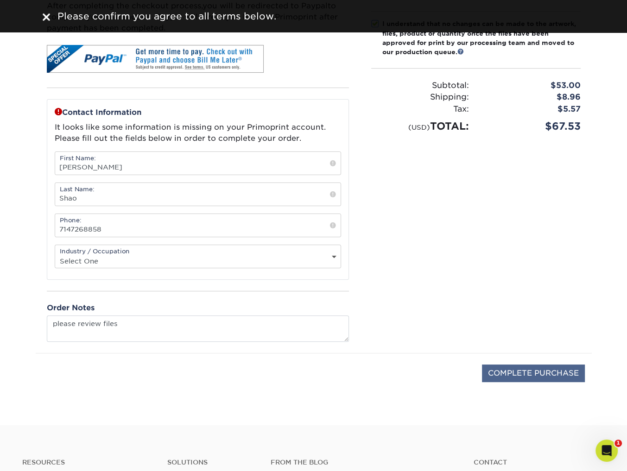
scroll to position [163, 0]
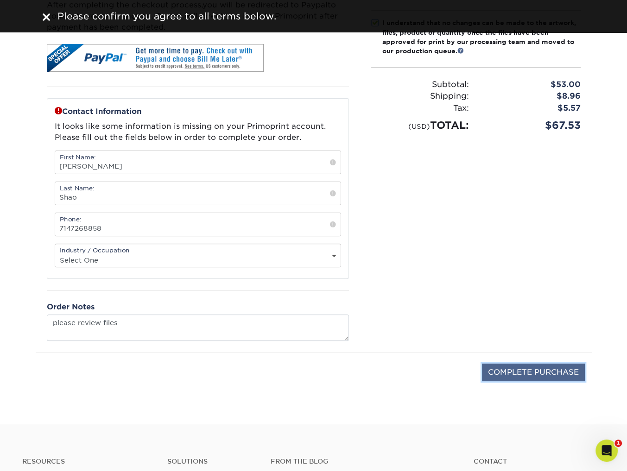
click at [547, 368] on input "COMPLETE PURCHASE" at bounding box center [533, 373] width 103 height 18
type input "COMPLETE PURCHASE"
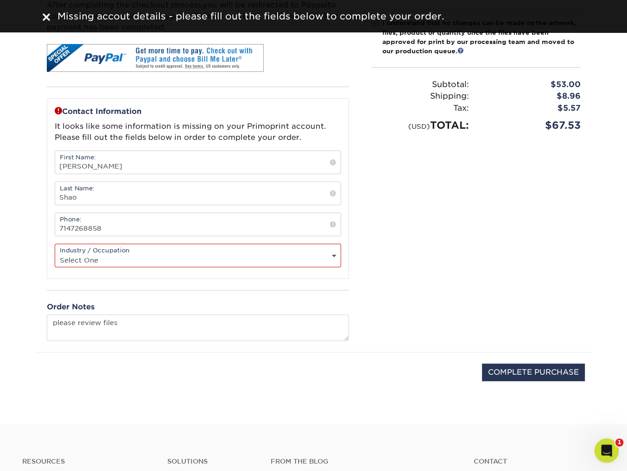
click at [603, 450] on icon "Open Intercom Messenger" at bounding box center [604, 449] width 15 height 15
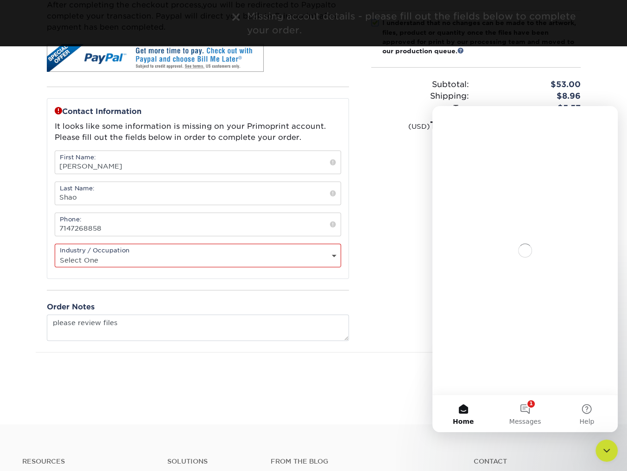
scroll to position [0, 0]
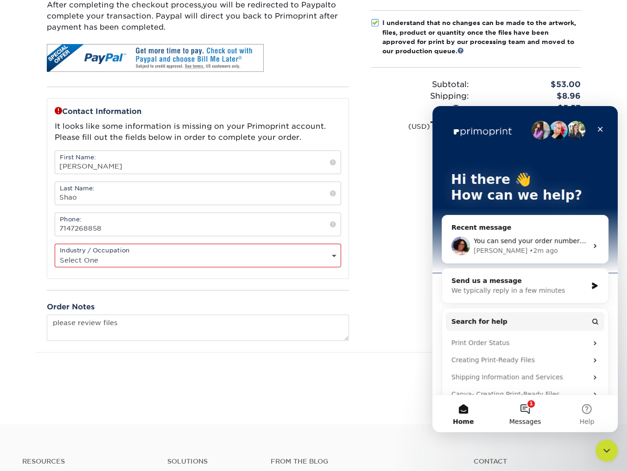
click at [527, 404] on button "1 Messages" at bounding box center [525, 413] width 62 height 37
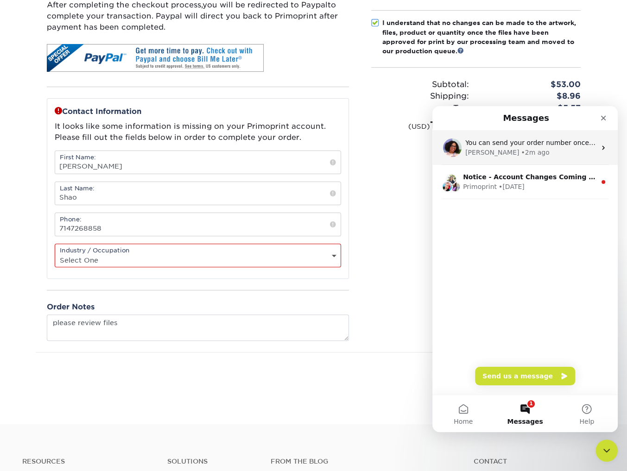
click at [521, 150] on div "[PERSON_NAME] • 2m ago" at bounding box center [530, 153] width 131 height 10
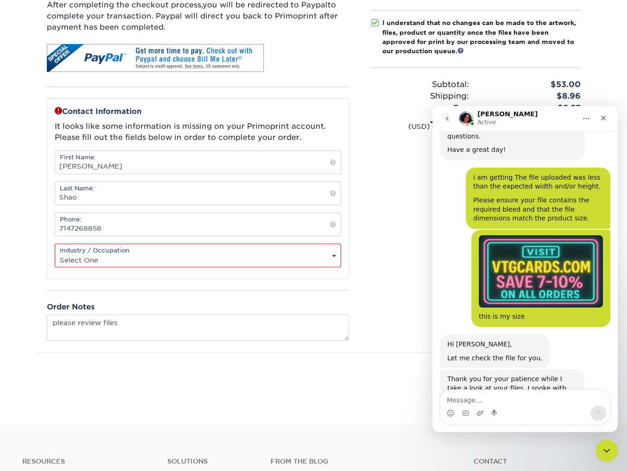
scroll to position [1369, 0]
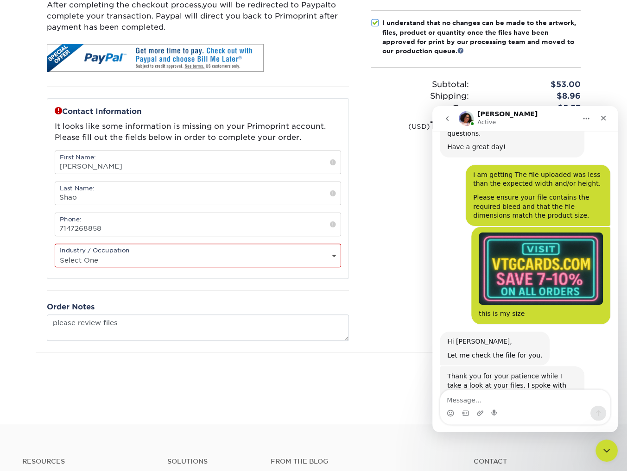
click at [488, 402] on textarea "Message…" at bounding box center [525, 398] width 170 height 16
type textarea "ok i placed it"
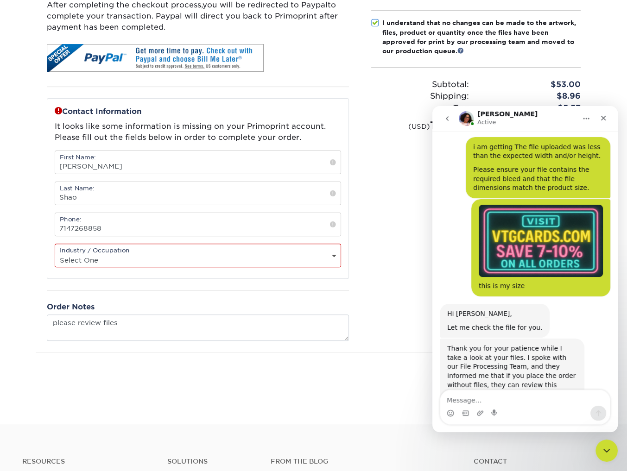
scroll to position [1397, 0]
click at [224, 257] on select "Select One Administrative Executive Human Resources Construction Education Ente…" at bounding box center [197, 259] width 285 height 13
click at [55, 253] on select "Select One Administrative Executive Human Resources Construction Education Ente…" at bounding box center [197, 259] width 285 height 13
drag, startPoint x: 224, startPoint y: 257, endPoint x: 231, endPoint y: 254, distance: 7.5
click at [232, 254] on select "Select One Administrative Executive Human Resources Construction Education Ente…" at bounding box center [197, 259] width 285 height 13
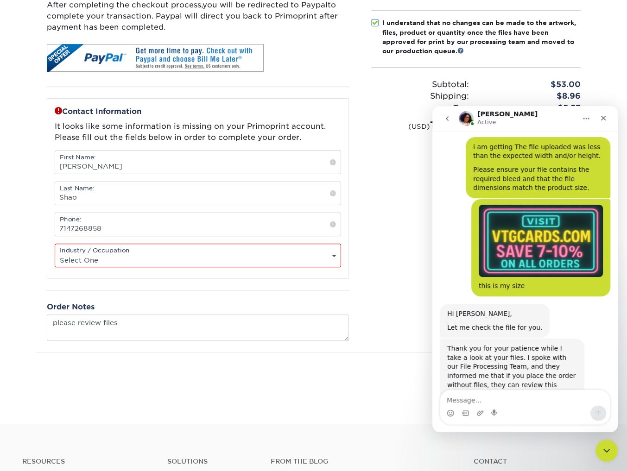
select select "7"
click at [55, 253] on select "Select One Administrative Executive Human Resources Construction Education Ente…" at bounding box center [197, 259] width 285 height 13
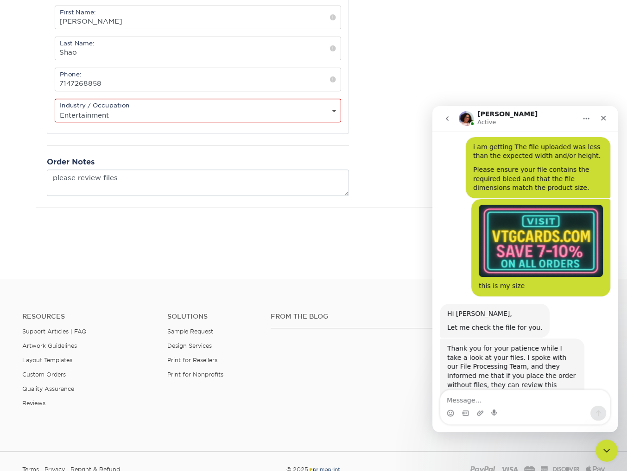
scroll to position [385, 0]
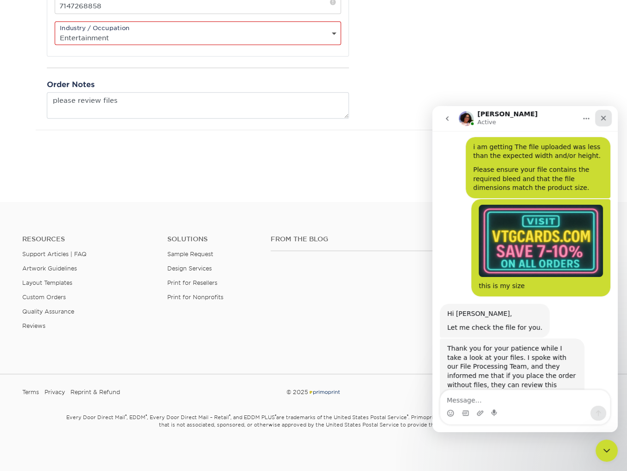
click at [600, 118] on icon "Close" at bounding box center [602, 117] width 7 height 7
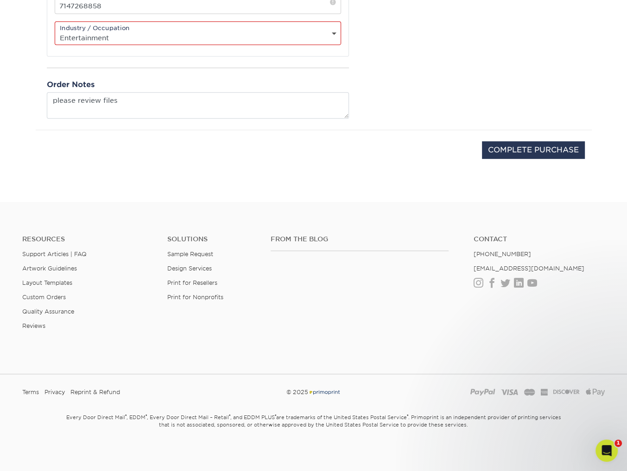
scroll to position [1320, 0]
click at [532, 148] on input "COMPLETE PURCHASE" at bounding box center [533, 150] width 103 height 18
type input "PROCESSING, PLEASE WAIT..."
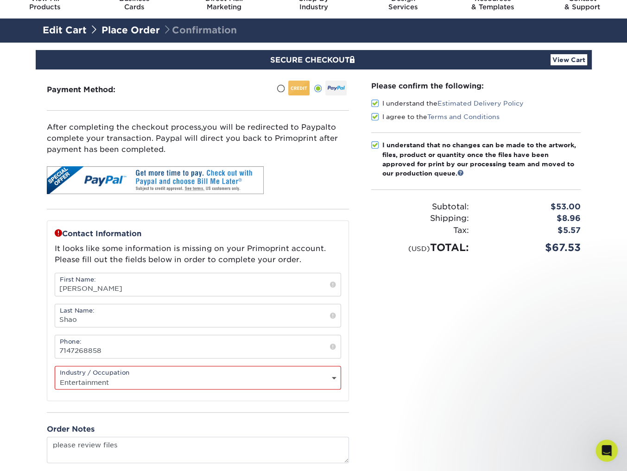
scroll to position [40, 0]
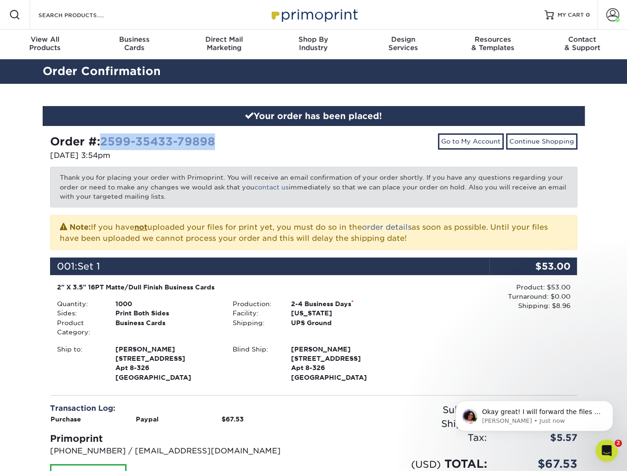
drag, startPoint x: 233, startPoint y: 146, endPoint x: 105, endPoint y: 143, distance: 128.3
click at [105, 143] on div "Order #: 2599-35433-79898" at bounding box center [178, 141] width 257 height 17
copy link "2599-35433-79898"
click at [572, 418] on p "[PERSON_NAME] • Just now" at bounding box center [541, 421] width 119 height 8
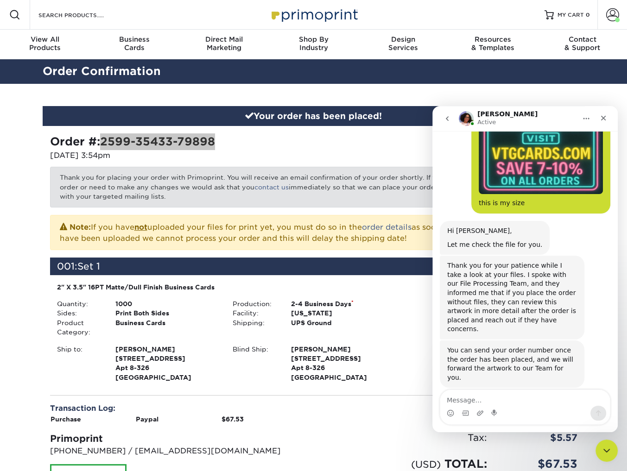
scroll to position [1484, 0]
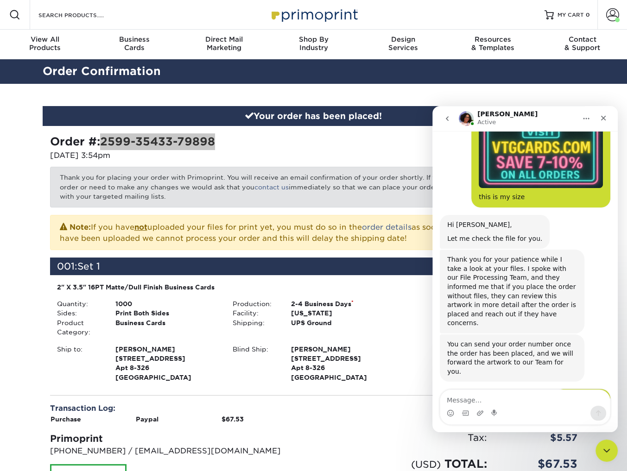
click at [492, 400] on textarea "Message…" at bounding box center [525, 398] width 170 height 16
type textarea "i have a back image too"
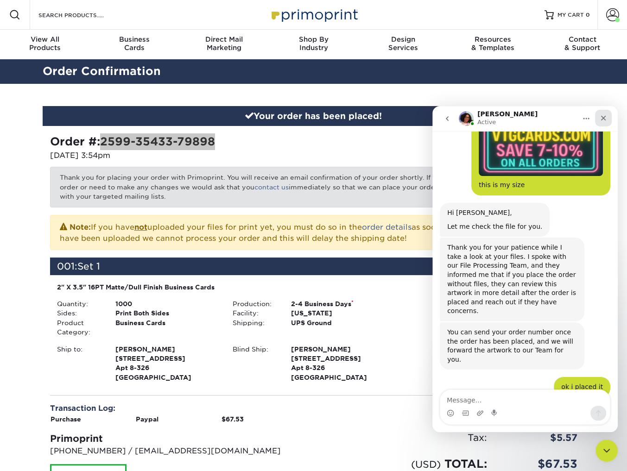
click at [599, 114] on div "Close" at bounding box center [603, 118] width 17 height 17
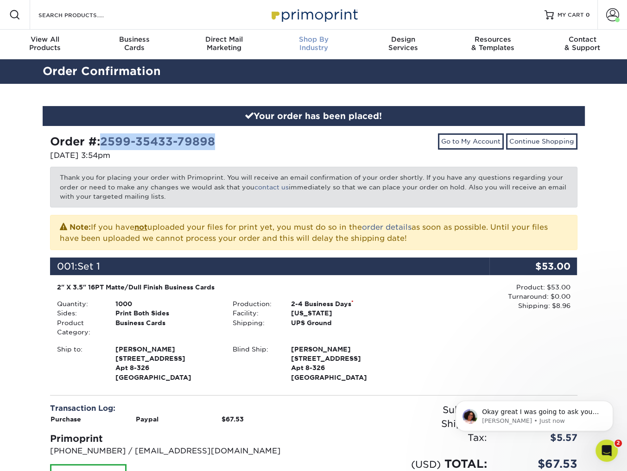
scroll to position [1507, 0]
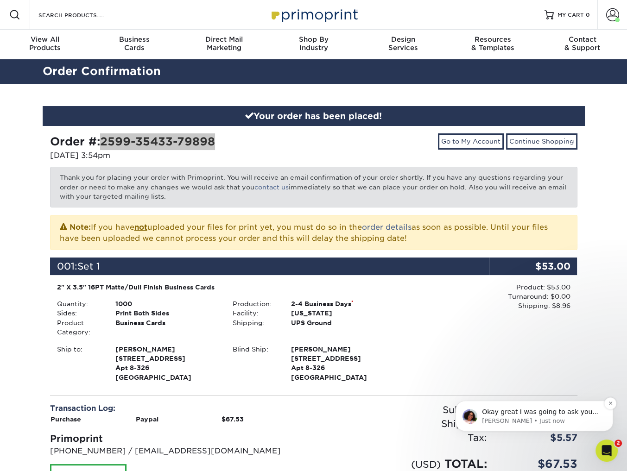
click at [540, 417] on p "[PERSON_NAME] • Just now" at bounding box center [541, 421] width 119 height 8
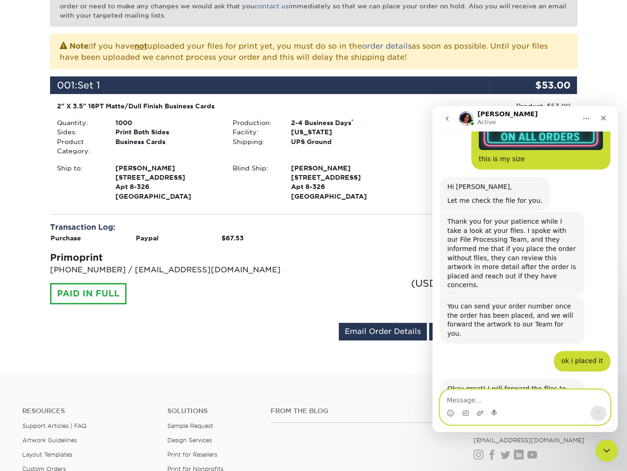
scroll to position [183, 0]
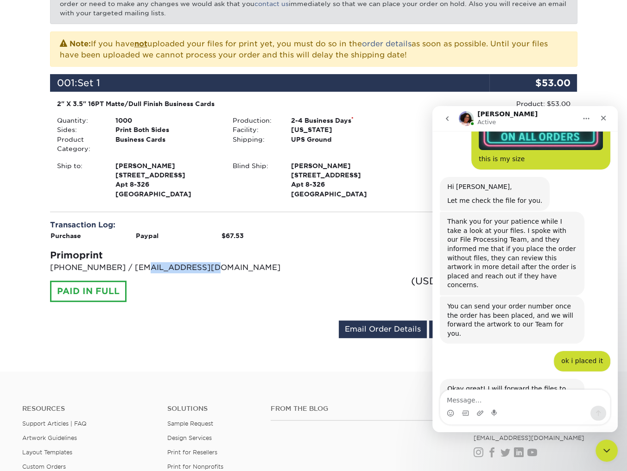
drag, startPoint x: 137, startPoint y: 269, endPoint x: 225, endPoint y: 262, distance: 88.3
click at [225, 262] on p "[PHONE_NUMBER] / [EMAIL_ADDRESS][DOMAIN_NAME]" at bounding box center [178, 267] width 257 height 11
click at [154, 267] on p "704-837-7757 / info@primoprint.com" at bounding box center [178, 267] width 257 height 11
click at [155, 266] on p "704-837-7757 / info@primoprint.com" at bounding box center [178, 267] width 257 height 11
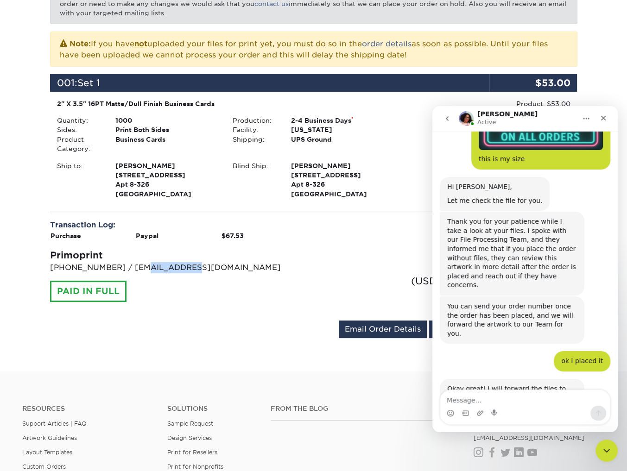
scroll to position [1, 0]
click at [508, 408] on div "Intercom messenger" at bounding box center [525, 413] width 170 height 15
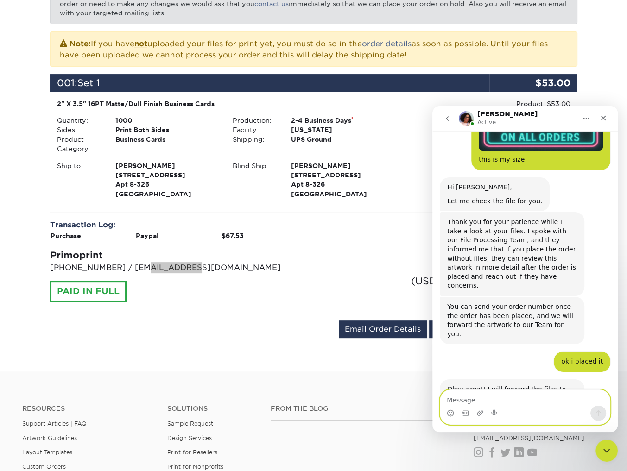
click at [511, 404] on textarea "Message…" at bounding box center [525, 398] width 170 height 16
type textarea "yes i am in the final steps of generating it i should have it in 10 minutes"
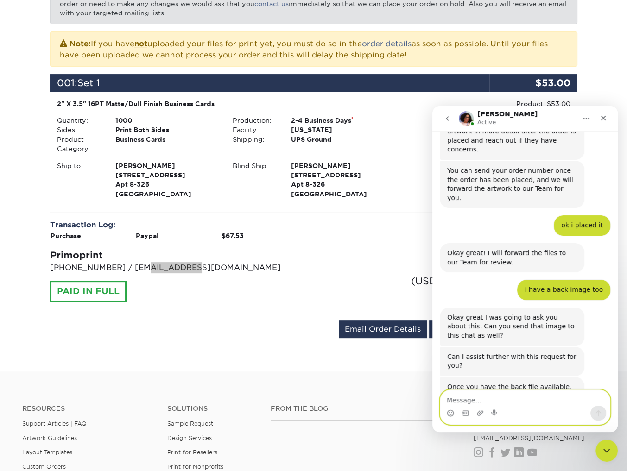
scroll to position [1718, 0]
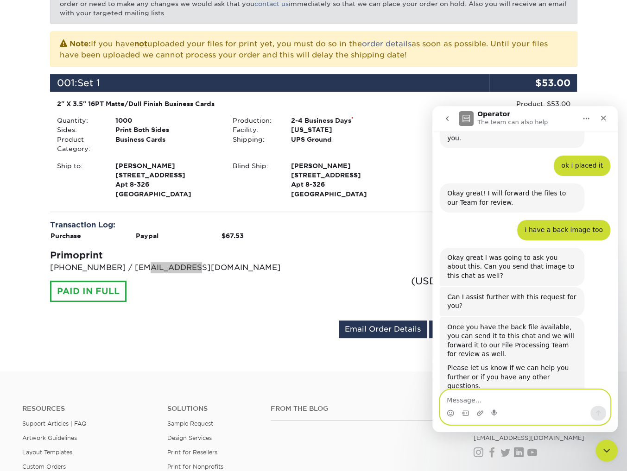
click at [500, 401] on textarea "Message…" at bounding box center [525, 398] width 170 height 16
type textarea "v"
type textarea "can i have the front and back be the same photo?"
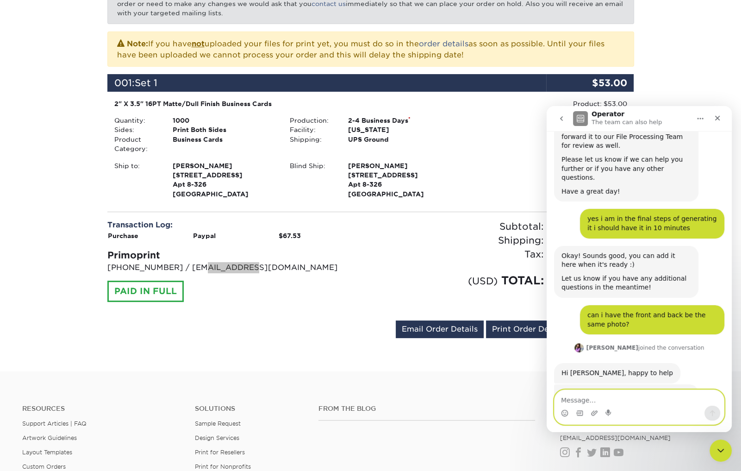
scroll to position [1970, 0]
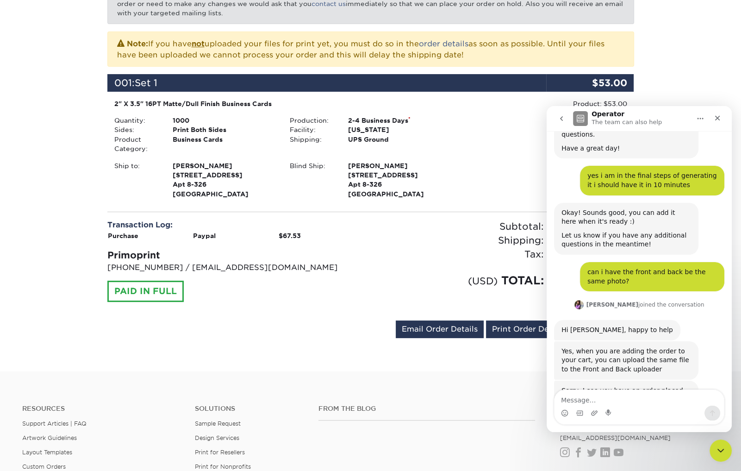
click at [402, 276] on div "(USD) TOTAL:" at bounding box center [461, 280] width 180 height 17
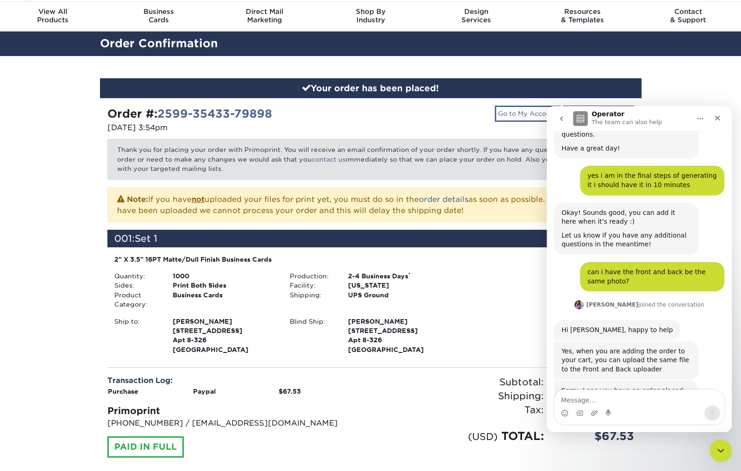
scroll to position [27, 0]
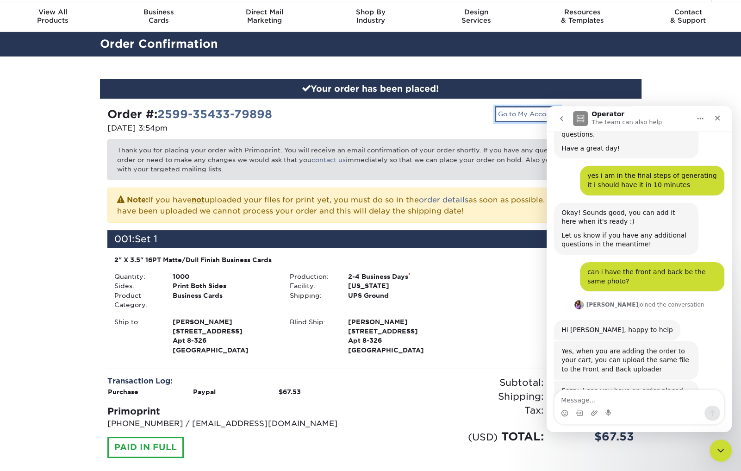
click at [522, 113] on link "Go to My Account" at bounding box center [528, 114] width 66 height 16
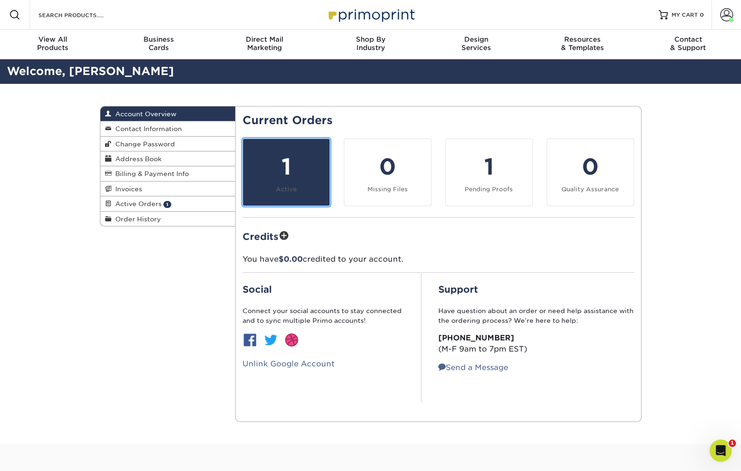
click at [278, 172] on div "1" at bounding box center [286, 166] width 75 height 33
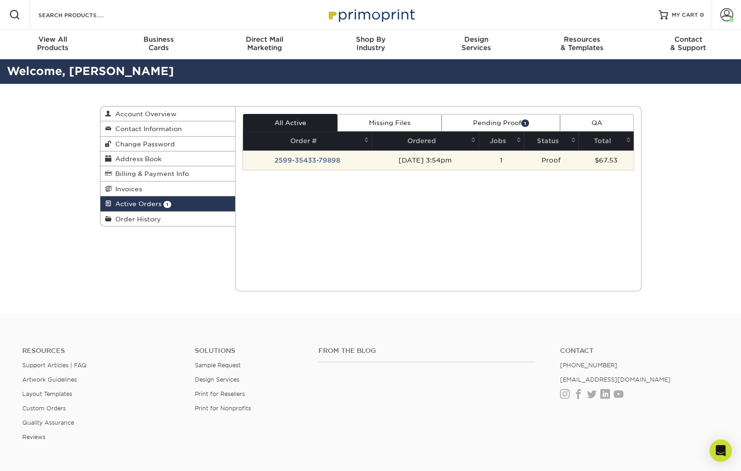
click at [358, 159] on td "2599-35433-79898" at bounding box center [307, 160] width 129 height 19
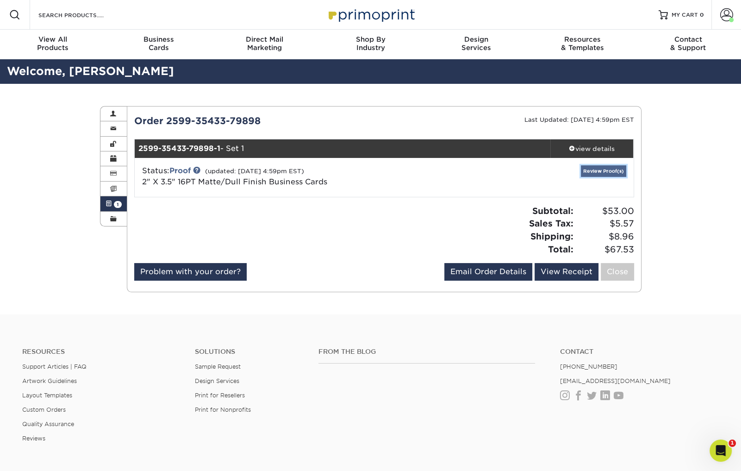
click at [611, 172] on link "Review Proof(s)" at bounding box center [603, 171] width 45 height 12
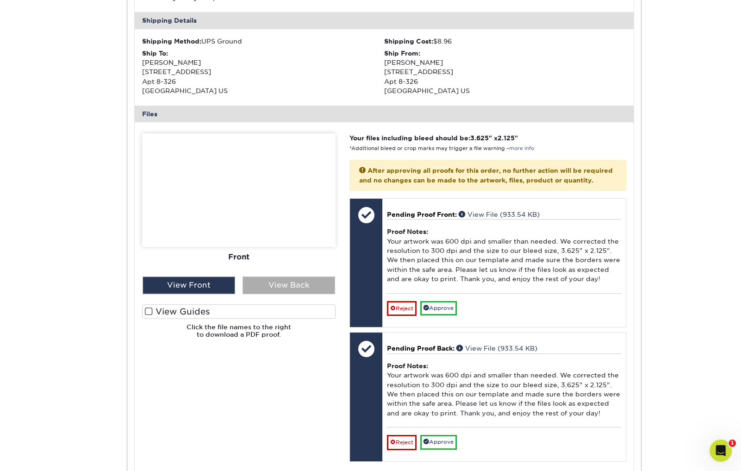
scroll to position [276, 0]
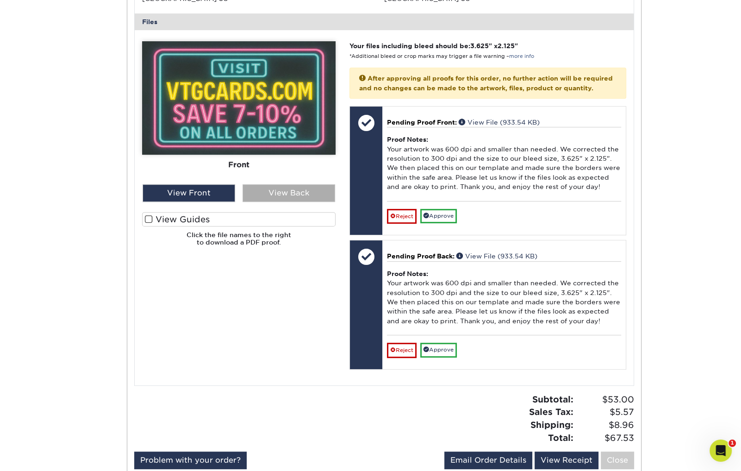
click at [288, 191] on div "View Back" at bounding box center [289, 193] width 93 height 18
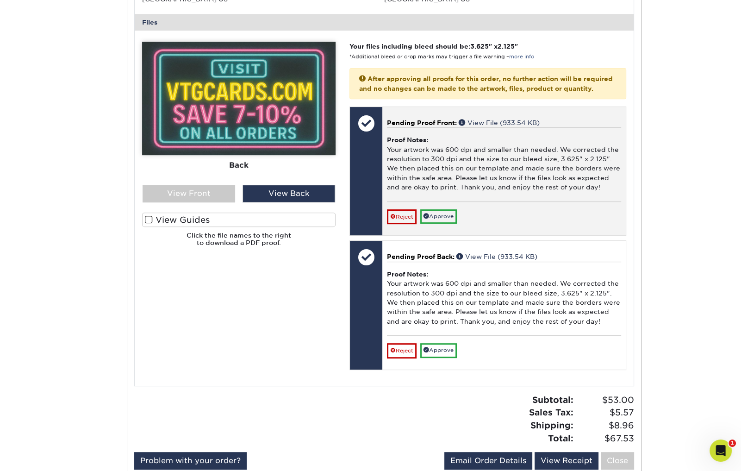
scroll to position [364, 0]
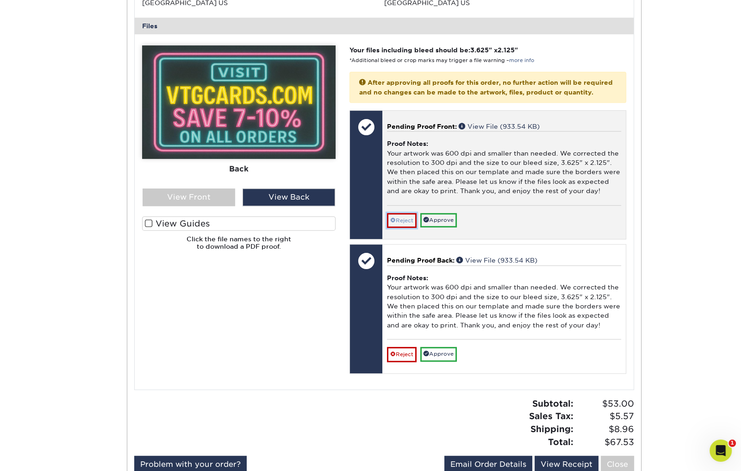
click at [401, 228] on link "Reject" at bounding box center [402, 220] width 30 height 15
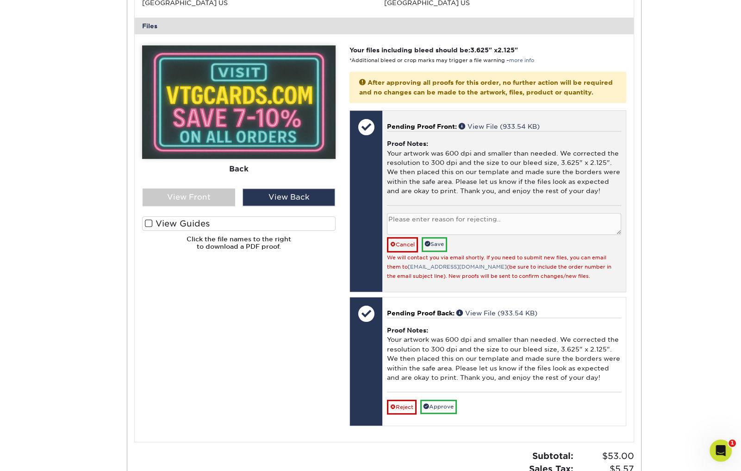
click at [446, 230] on textarea at bounding box center [504, 224] width 234 height 22
type textarea "new design"
click at [450, 251] on div "Cancel Save" at bounding box center [504, 244] width 234 height 15
click at [440, 251] on link "Save" at bounding box center [434, 244] width 25 height 14
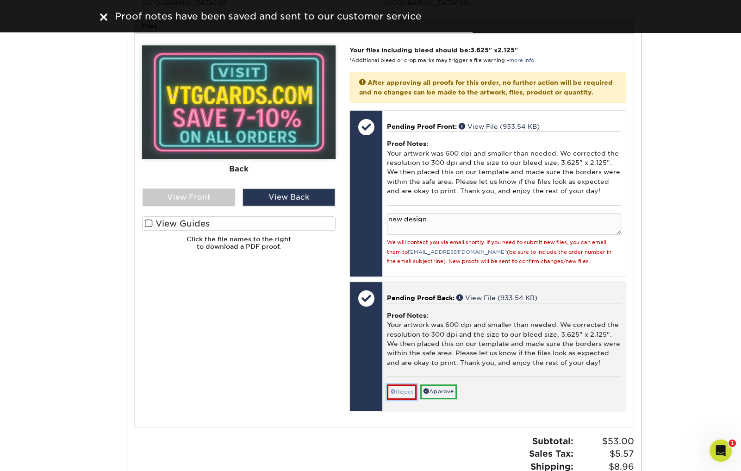
click at [405, 399] on link "Reject" at bounding box center [402, 391] width 30 height 15
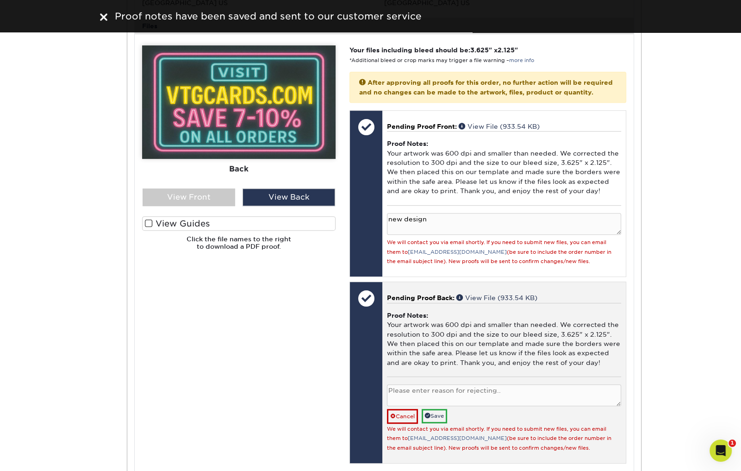
click at [434, 404] on textarea at bounding box center [504, 395] width 234 height 22
paste textarea "new design"
type textarea "new design"
click at [436, 422] on link "Save" at bounding box center [434, 416] width 25 height 14
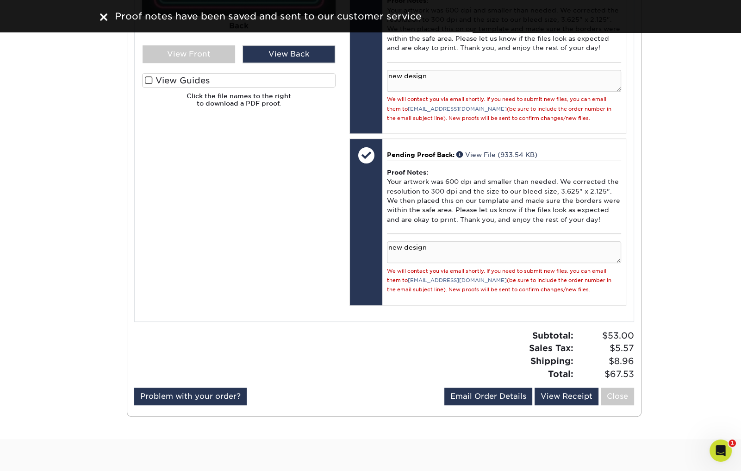
scroll to position [508, 0]
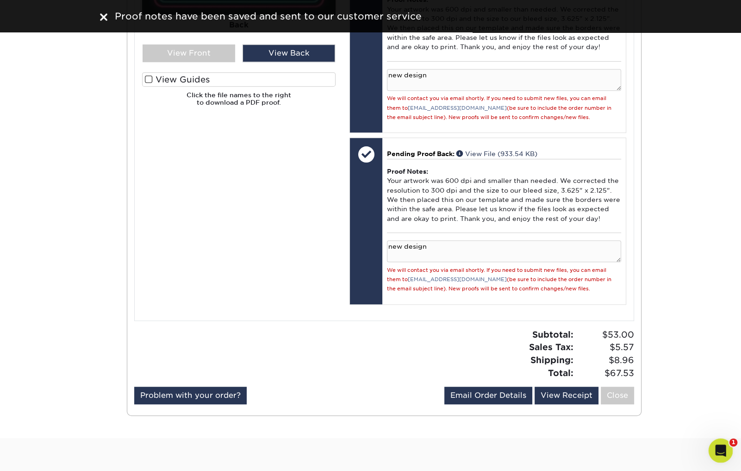
click at [726, 457] on div "Open Intercom Messenger" at bounding box center [719, 449] width 31 height 31
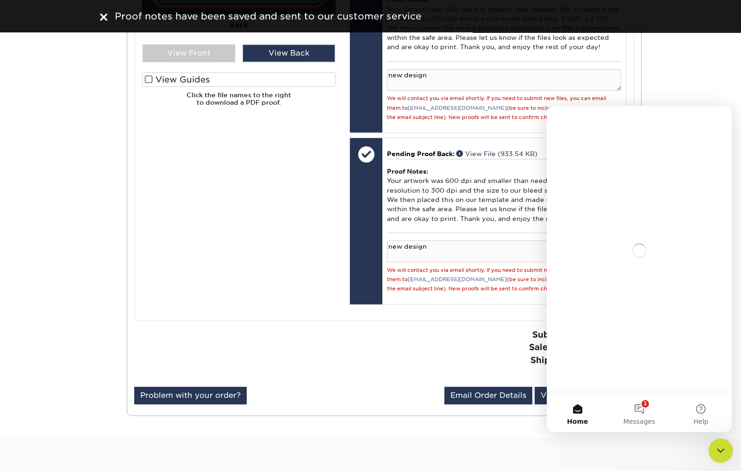
scroll to position [0, 0]
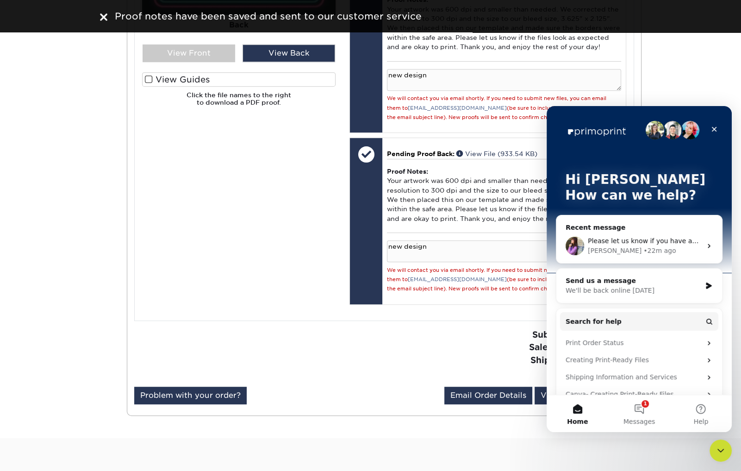
click at [636, 233] on div "Please let us know if you have any questions. [PERSON_NAME] • 22m ago" at bounding box center [640, 246] width 166 height 34
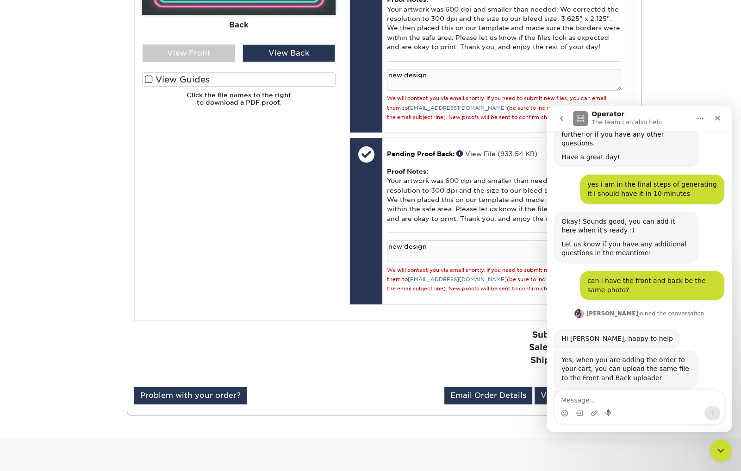
scroll to position [1970, 0]
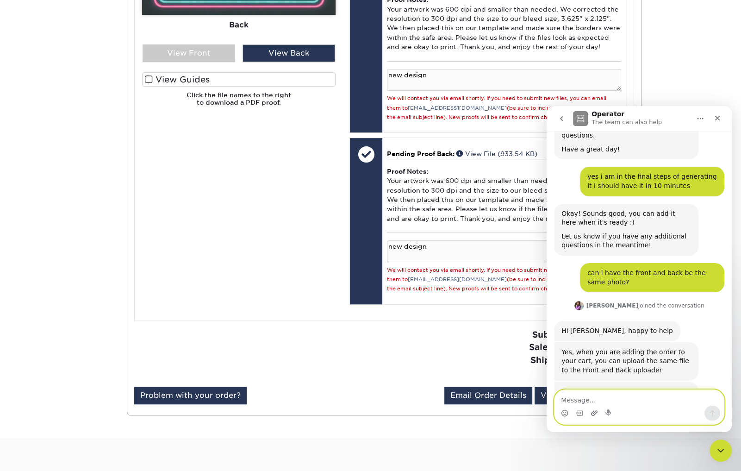
click at [592, 413] on icon "Upload attachment" at bounding box center [594, 412] width 6 height 5
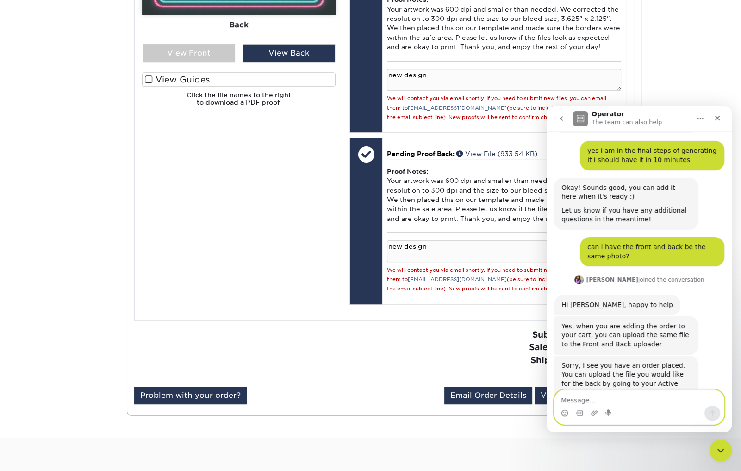
scroll to position [1999, 0]
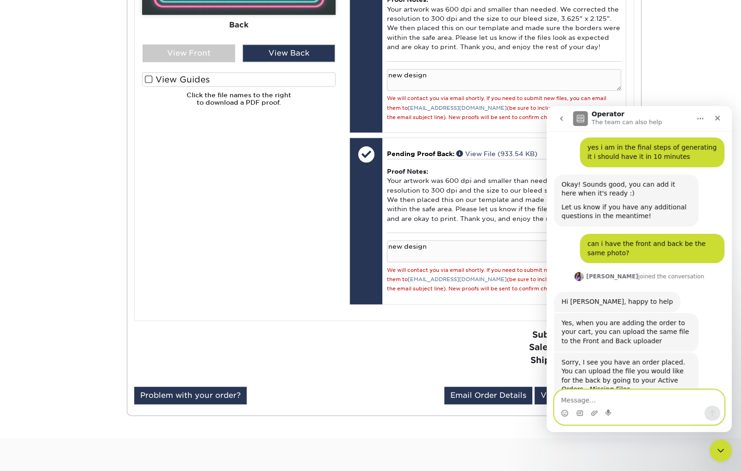
click at [605, 400] on textarea "Message…" at bounding box center [640, 398] width 170 height 16
type textarea "sorry can i use this design instead"
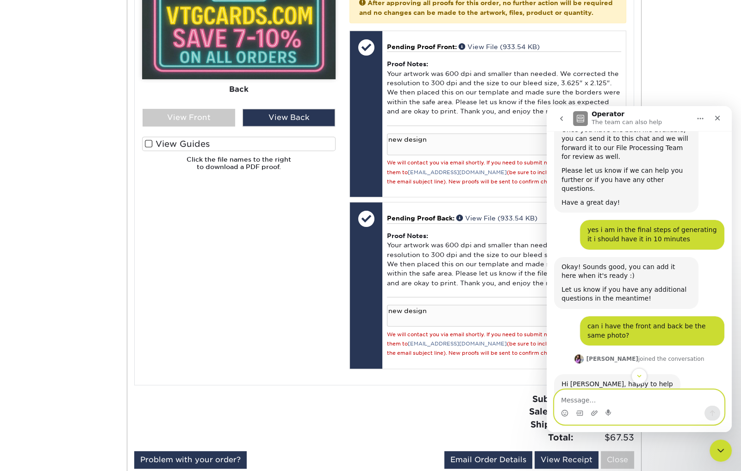
scroll to position [1901, 0]
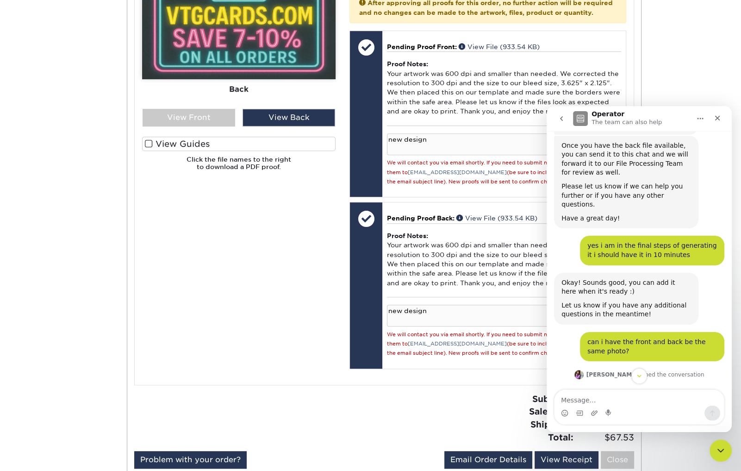
click at [276, 212] on div "Please Upload Your Files We accept: PDF , JPEG 1 or TIFF 1 files. Submitting AI…" at bounding box center [238, 170] width 207 height 408
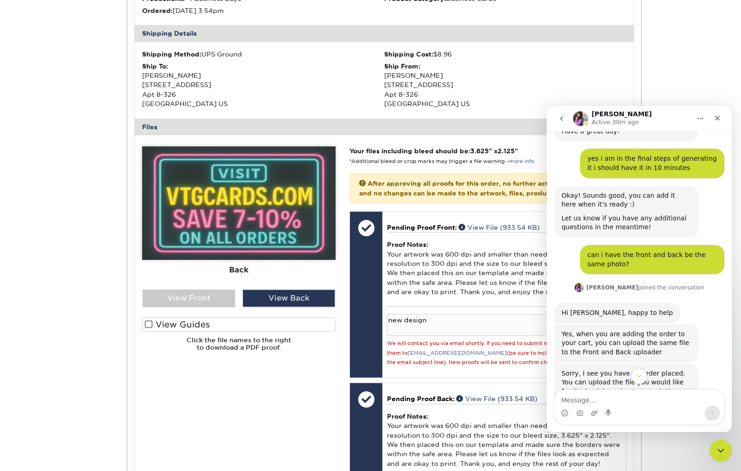
scroll to position [2020, 0]
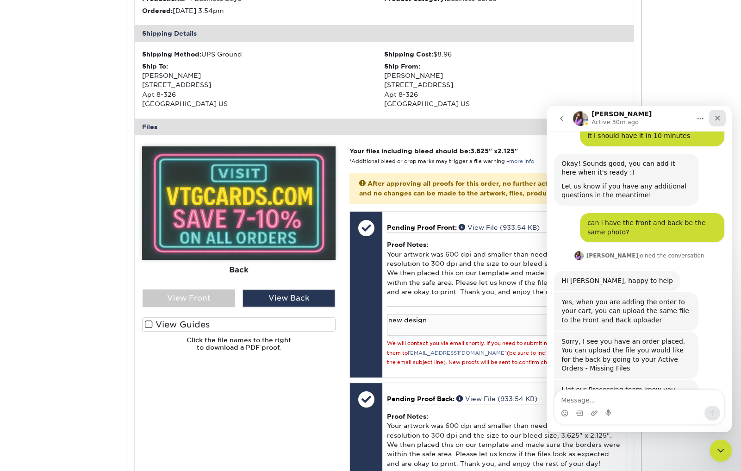
click at [717, 114] on icon "Close" at bounding box center [717, 117] width 7 height 7
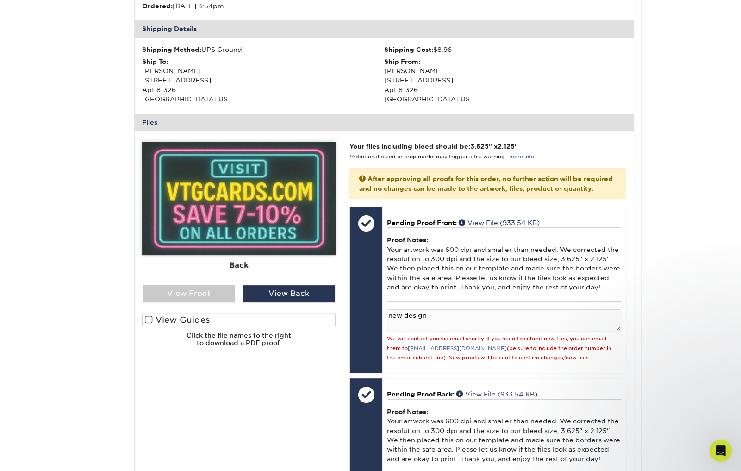
scroll to position [268, 0]
click at [724, 453] on div "Open Intercom Messenger" at bounding box center [719, 449] width 31 height 31
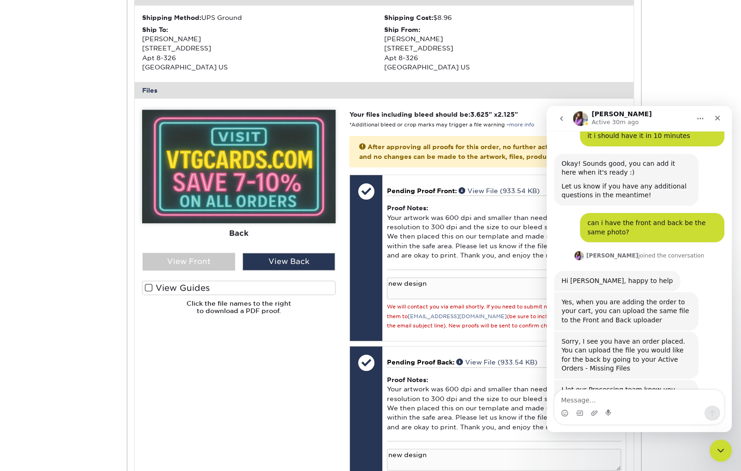
scroll to position [300, 0]
click at [718, 118] on icon "Close" at bounding box center [718, 118] width 5 height 5
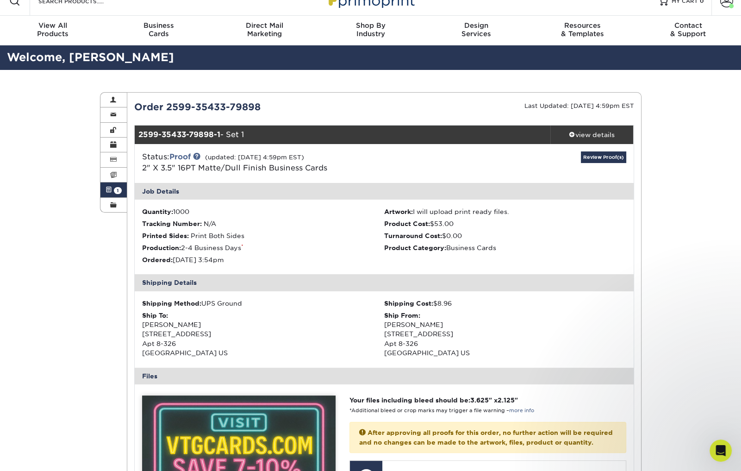
scroll to position [0, 0]
